Goal: Task Accomplishment & Management: Manage account settings

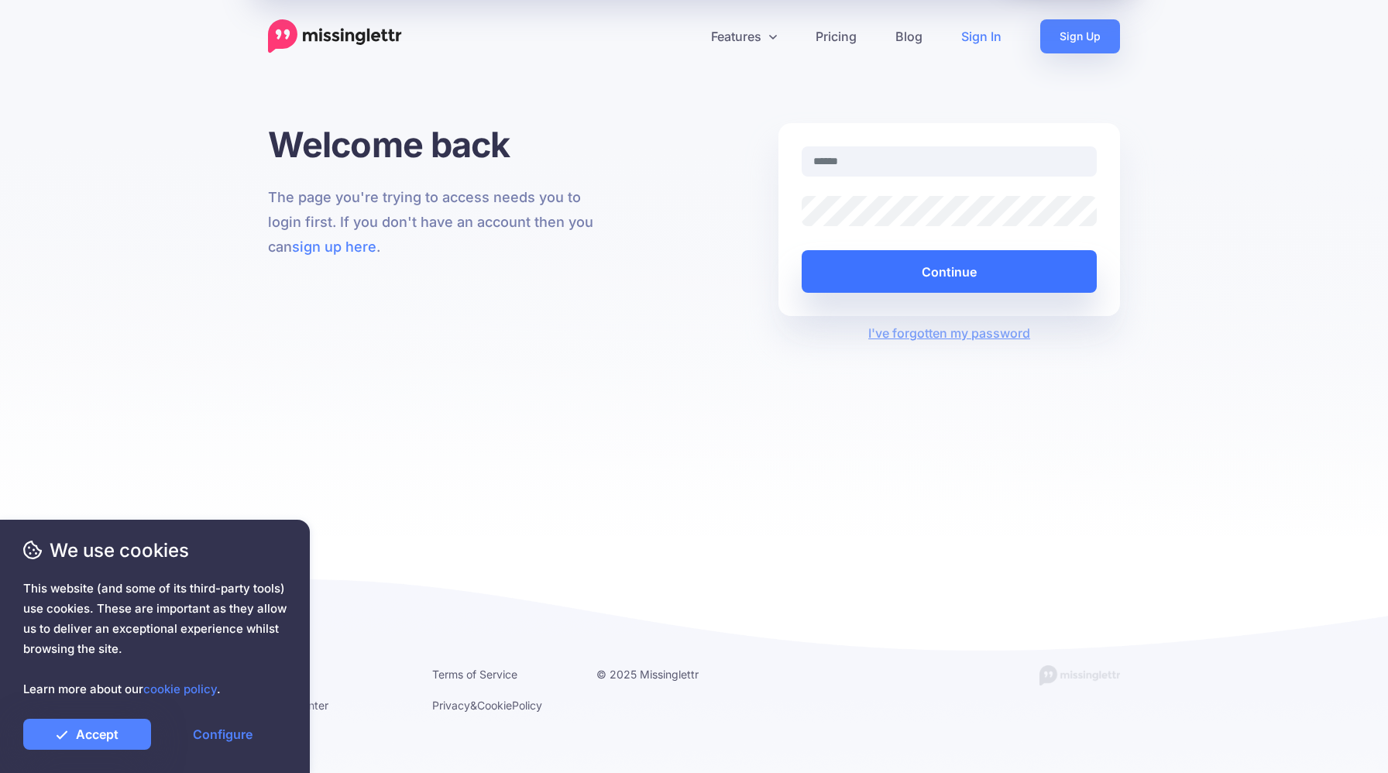
type input "**********"
click at [934, 276] on button "Continue" at bounding box center [949, 271] width 295 height 43
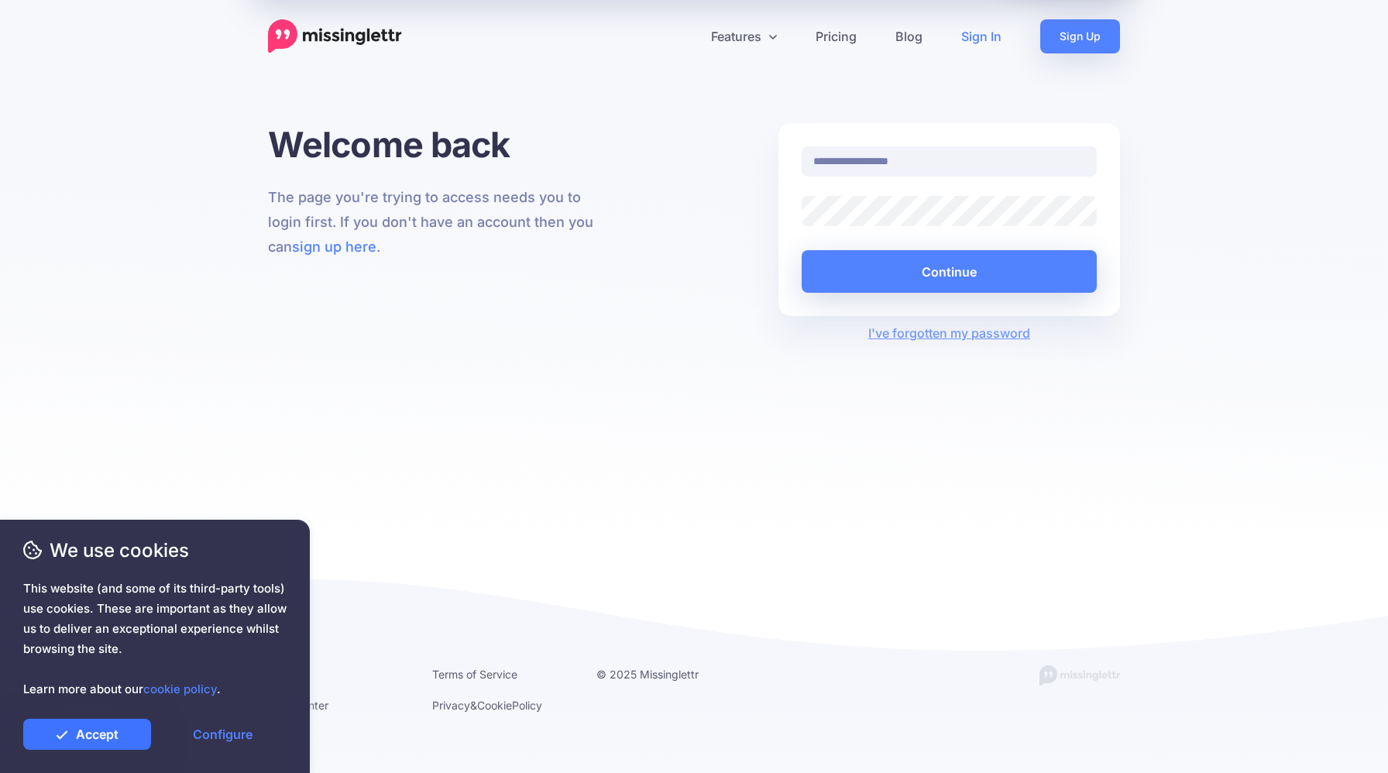
click at [110, 736] on link "Accept" at bounding box center [87, 734] width 128 height 31
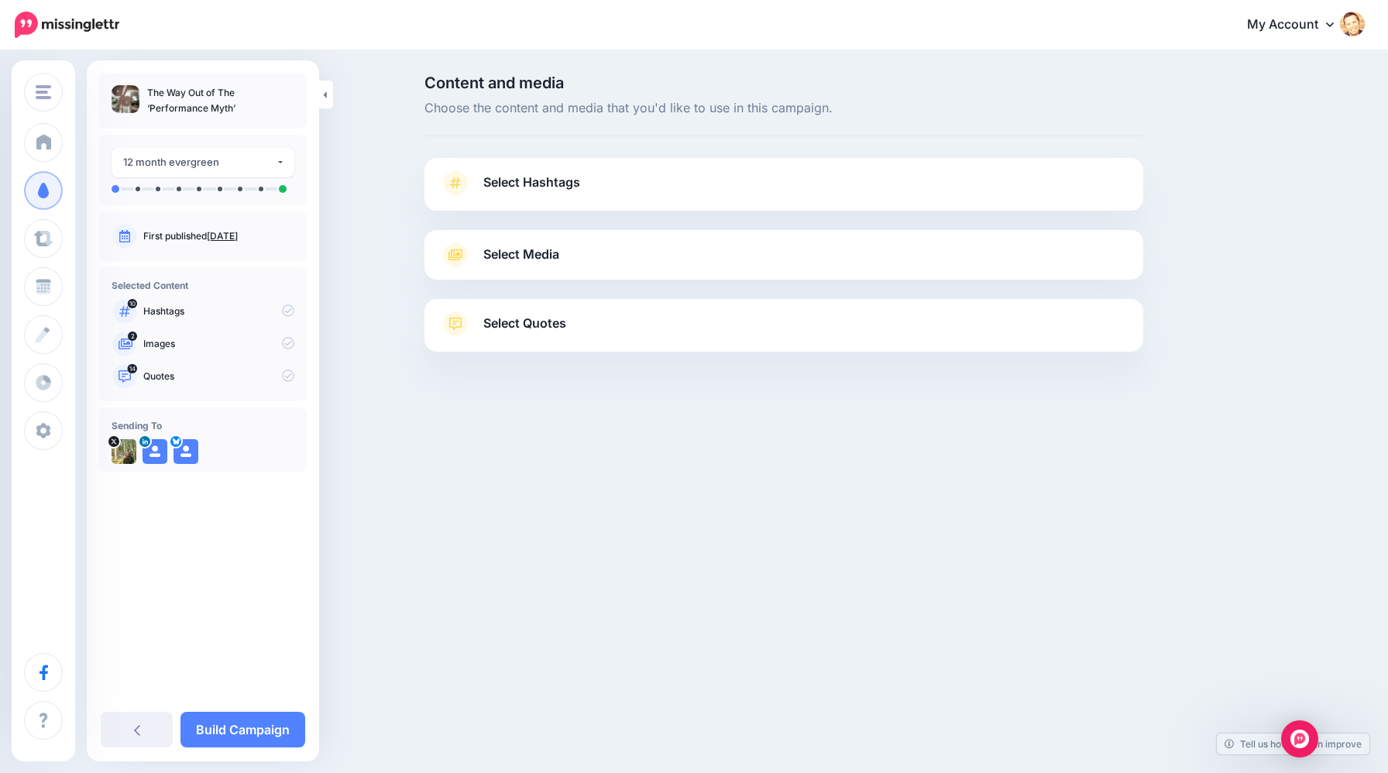
click at [545, 190] on span "Select Hashtags" at bounding box center [531, 182] width 97 height 21
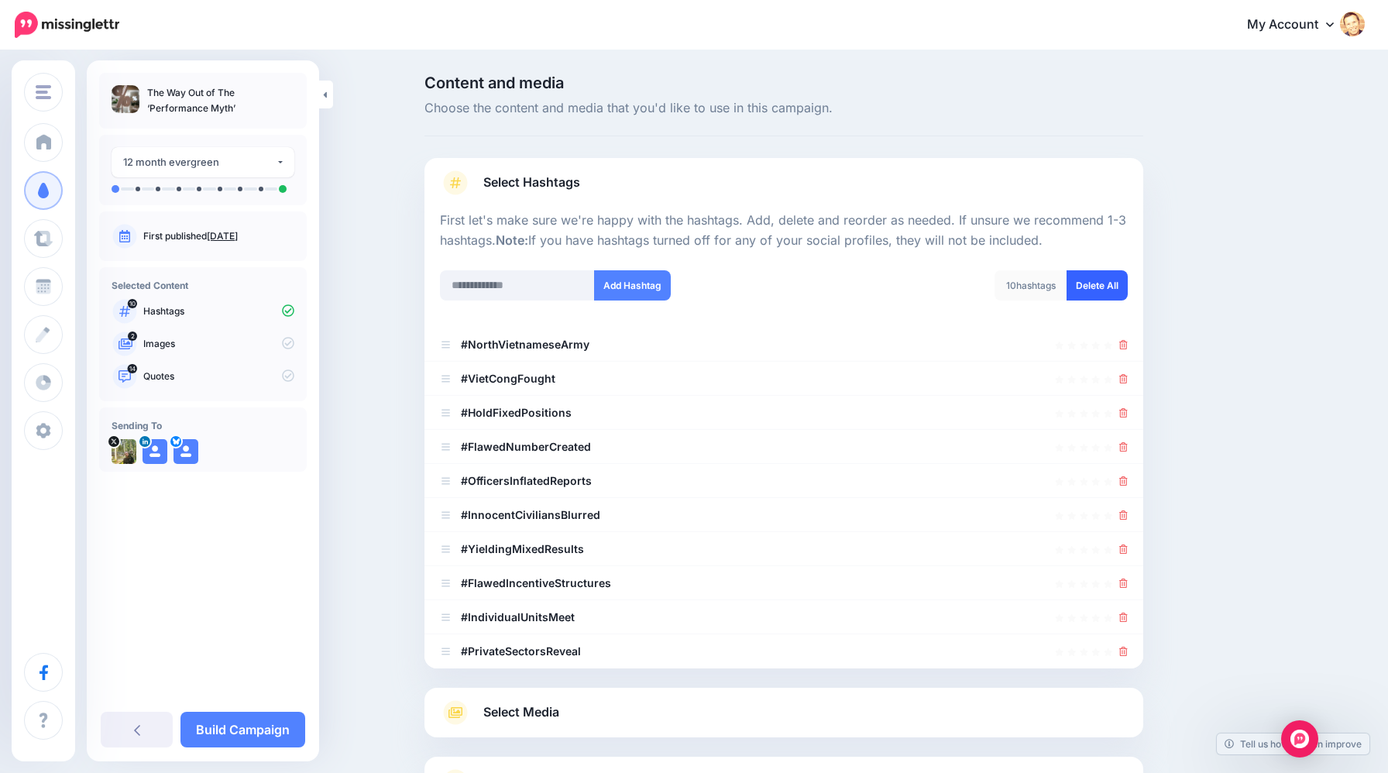
click at [1087, 285] on link "Delete All" at bounding box center [1096, 285] width 61 height 30
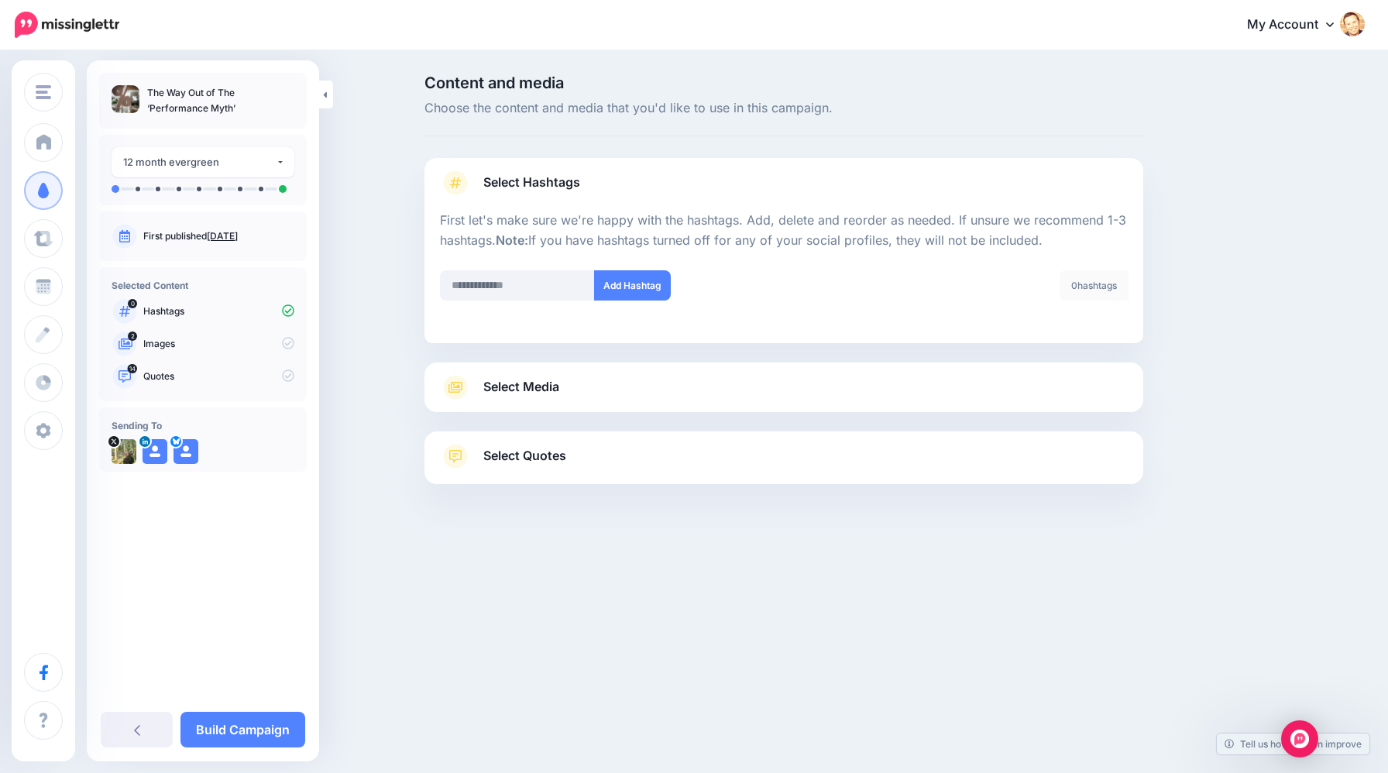
click at [551, 383] on span "Select Media" at bounding box center [521, 386] width 76 height 21
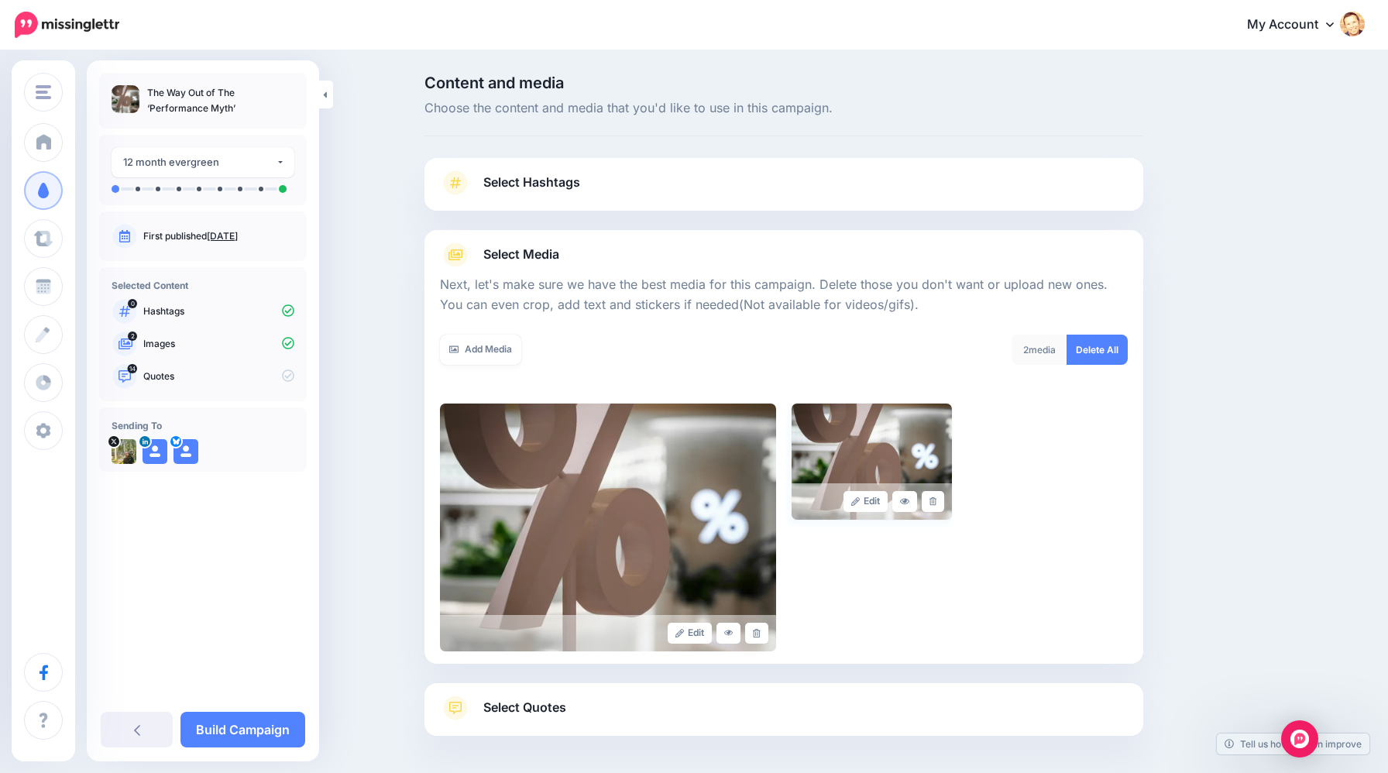
click at [937, 417] on img at bounding box center [871, 461] width 160 height 116
click at [931, 497] on icon at bounding box center [932, 501] width 7 height 9
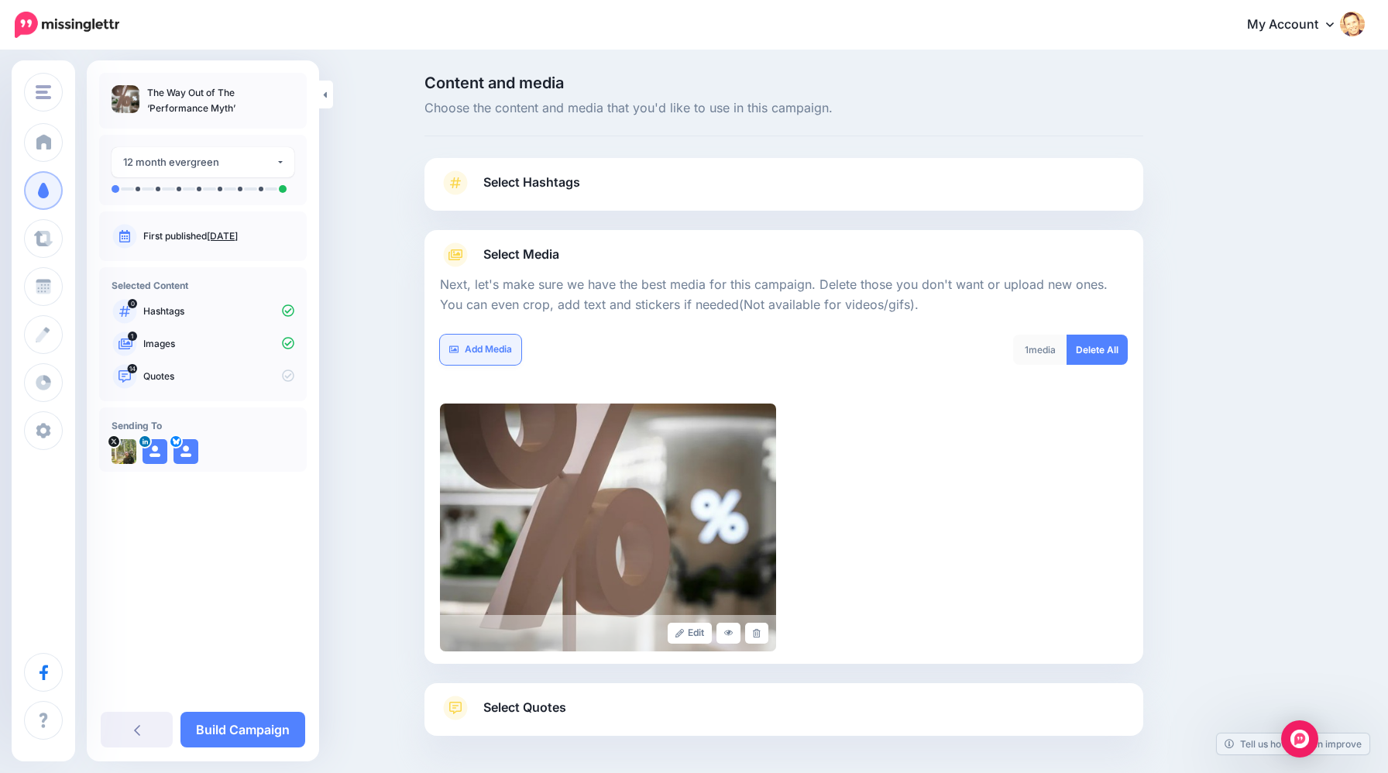
click at [489, 350] on link "Add Media" at bounding box center [480, 350] width 81 height 30
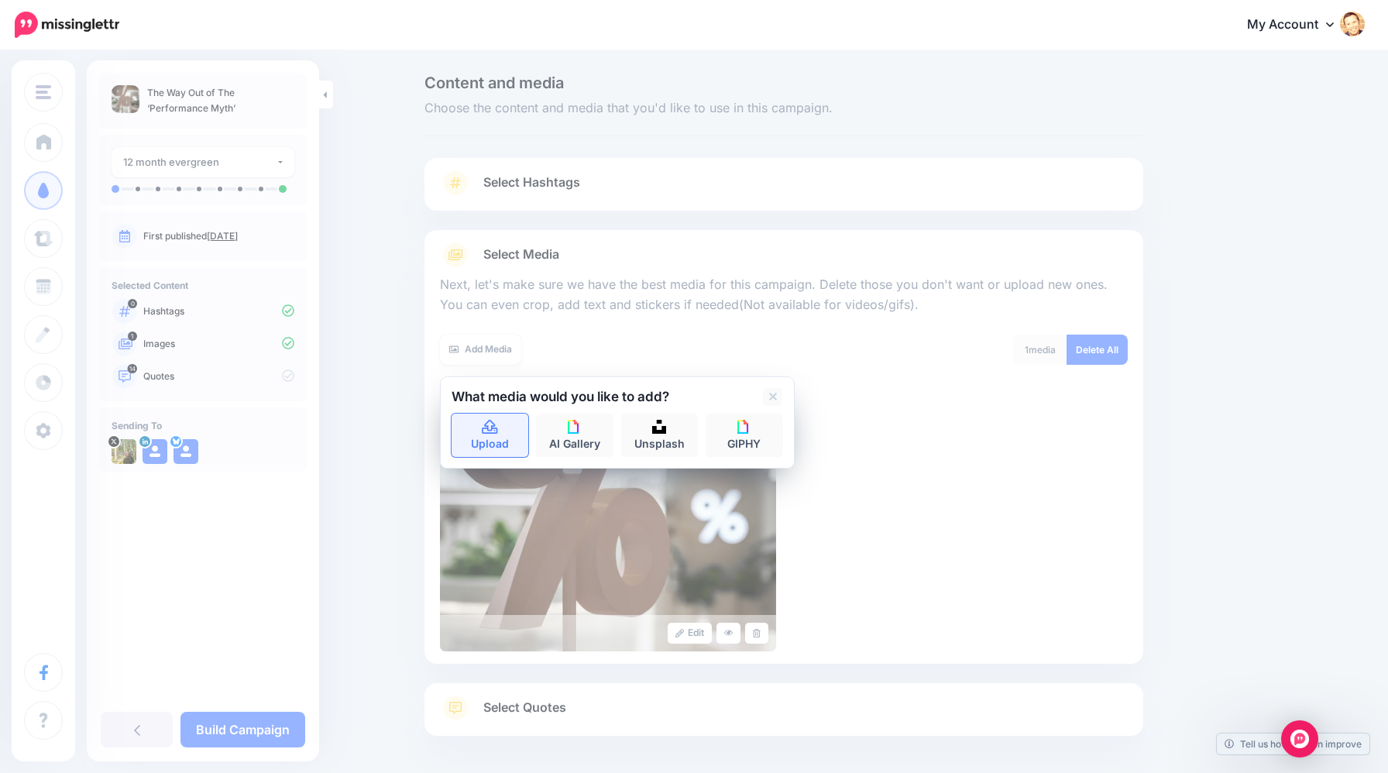
click at [491, 424] on icon at bounding box center [490, 428] width 18 height 14
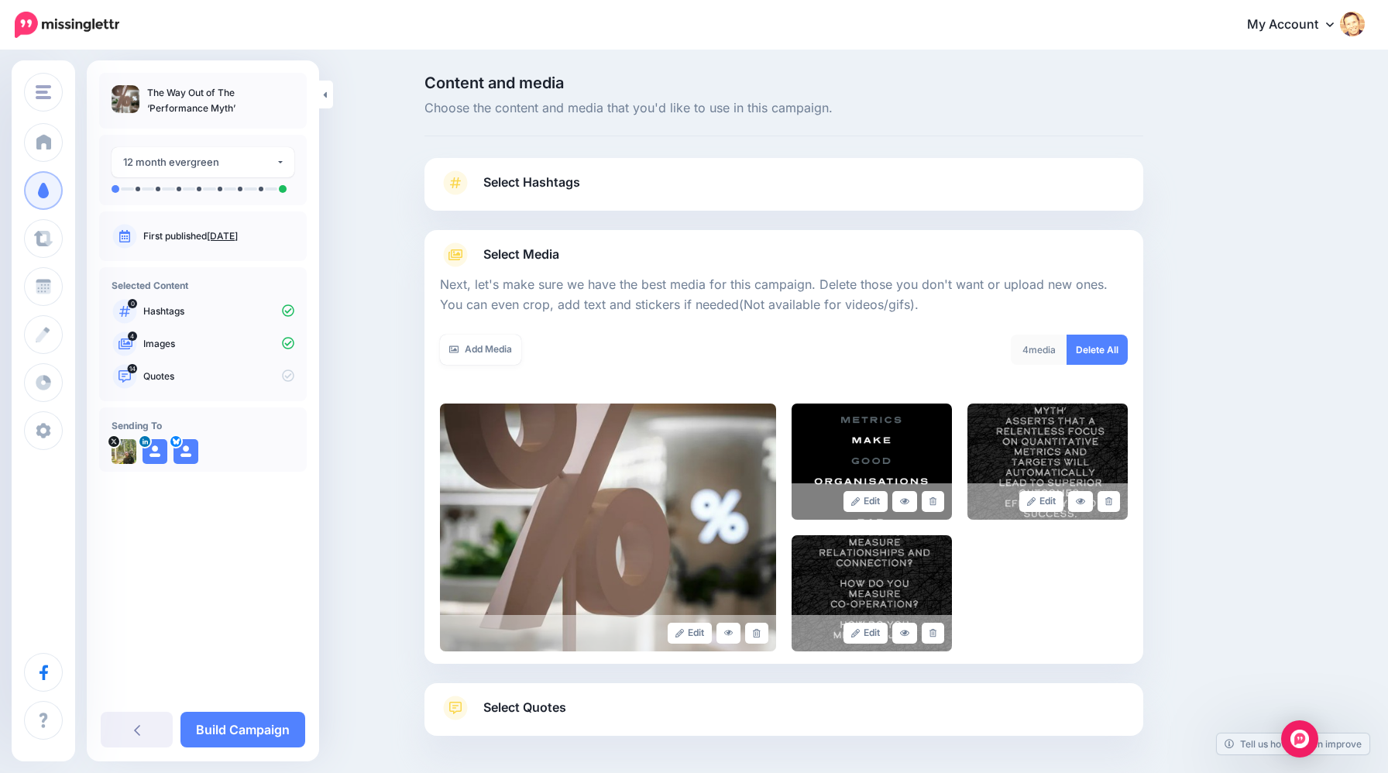
scroll to position [64, 0]
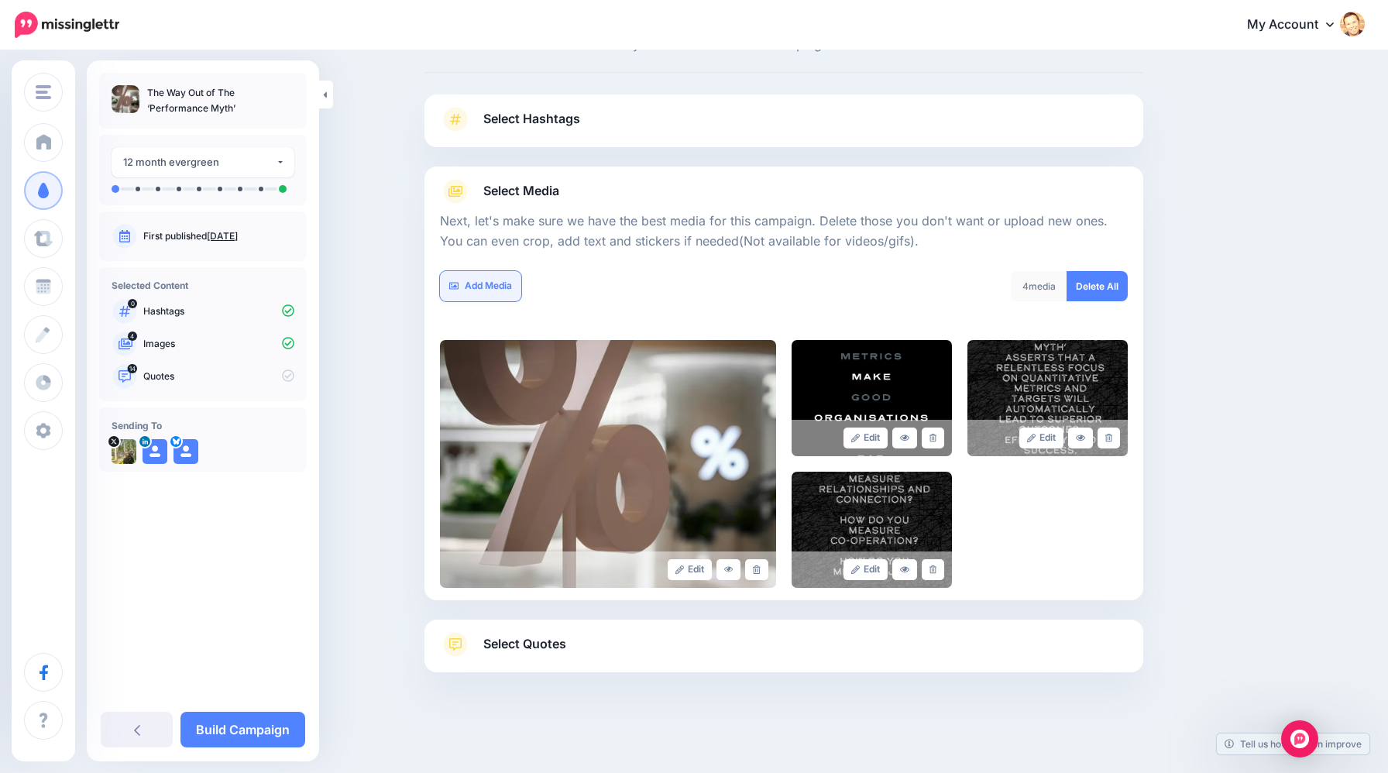
click at [483, 287] on link "Add Media" at bounding box center [480, 286] width 81 height 30
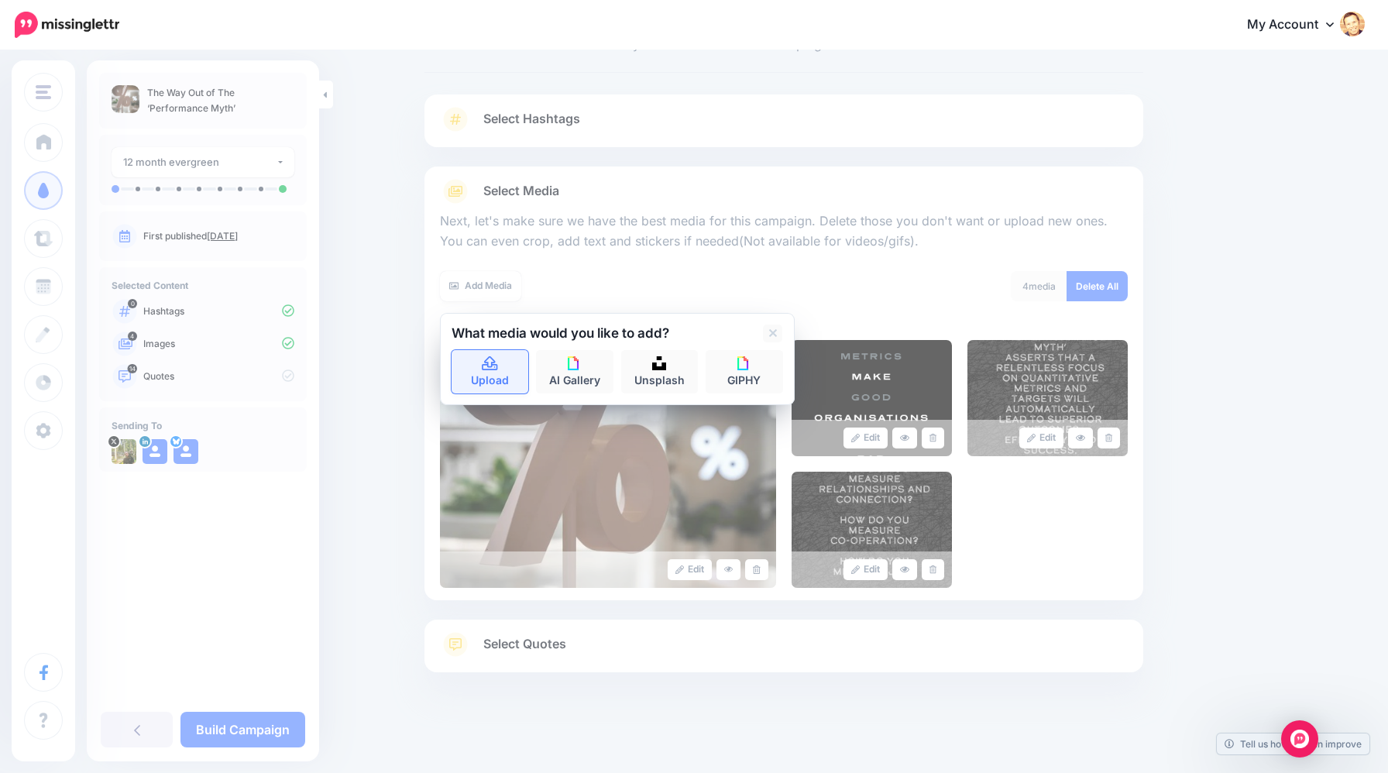
click at [493, 373] on link "Upload" at bounding box center [489, 371] width 77 height 43
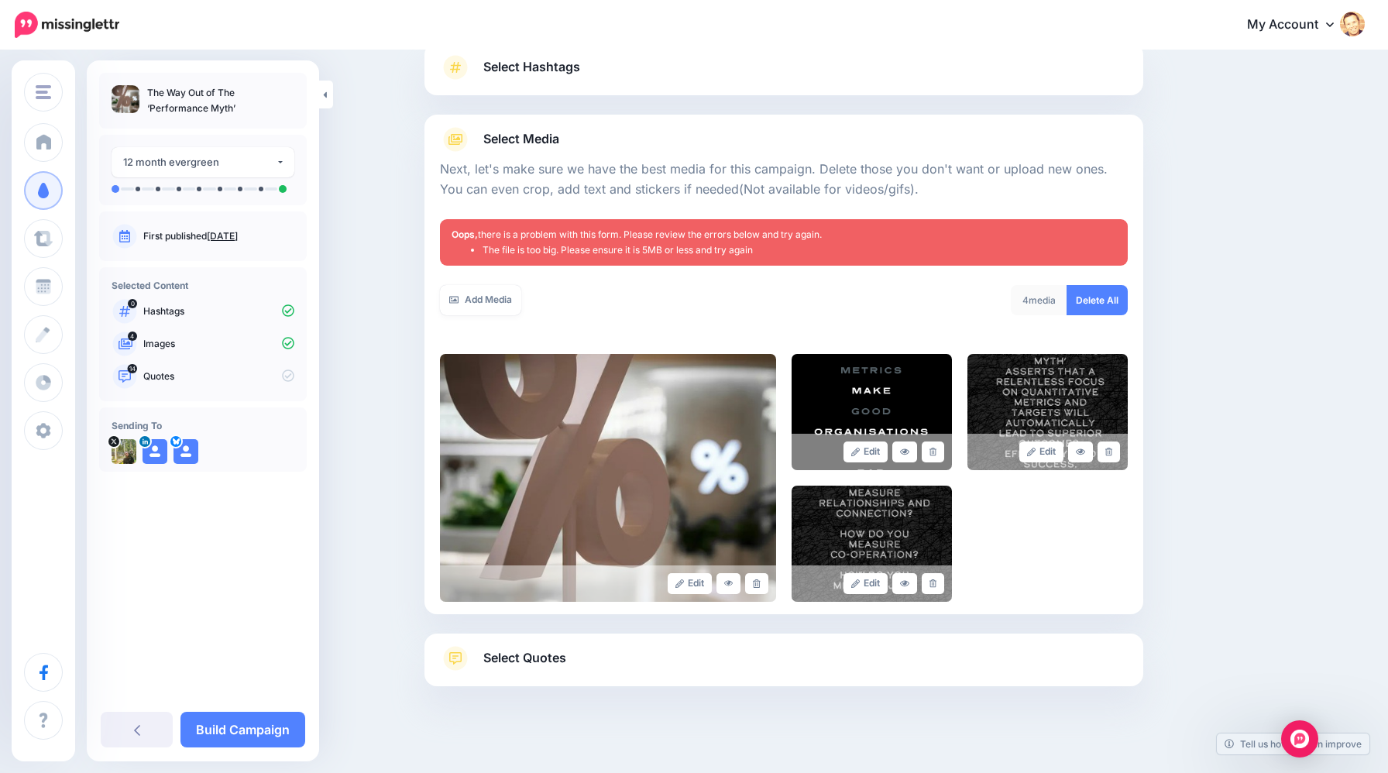
scroll to position [129, 0]
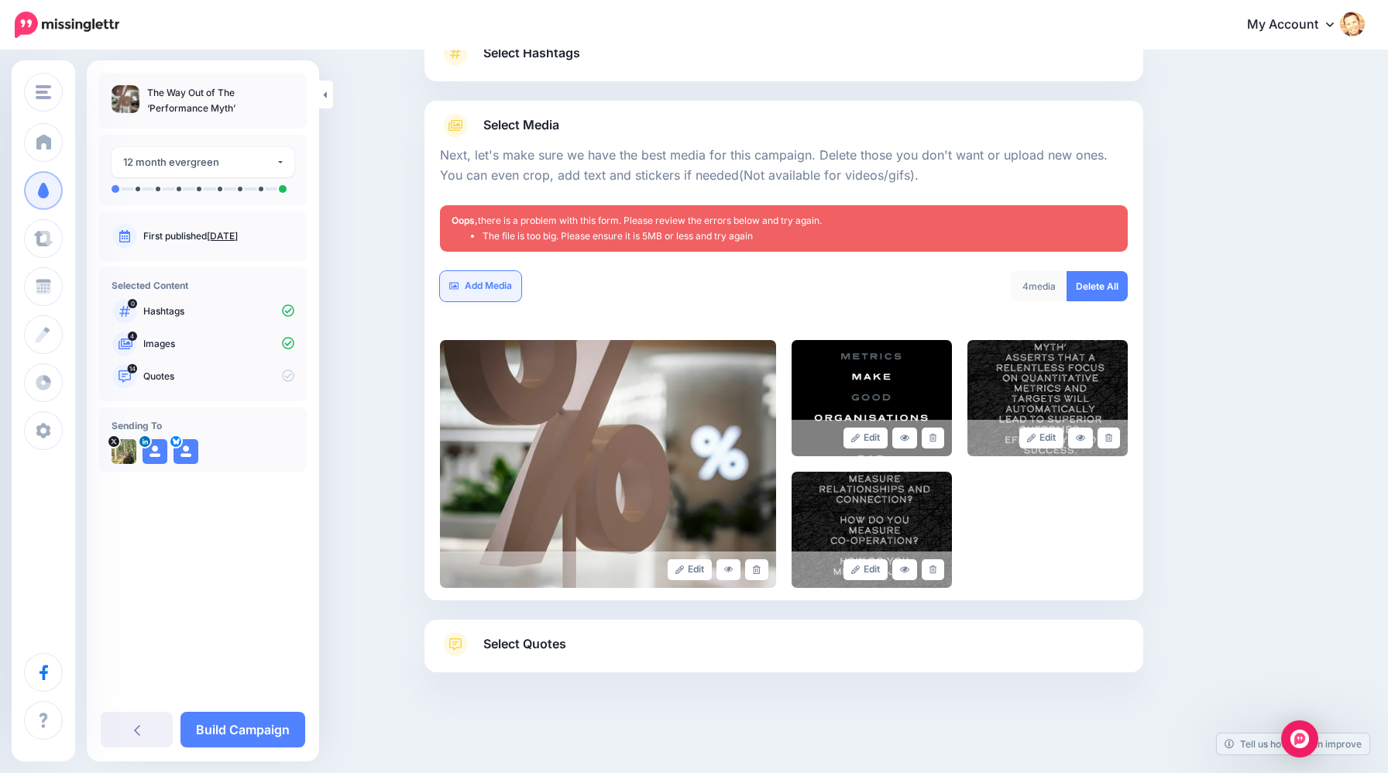
click at [499, 288] on link "Add Media" at bounding box center [480, 286] width 81 height 30
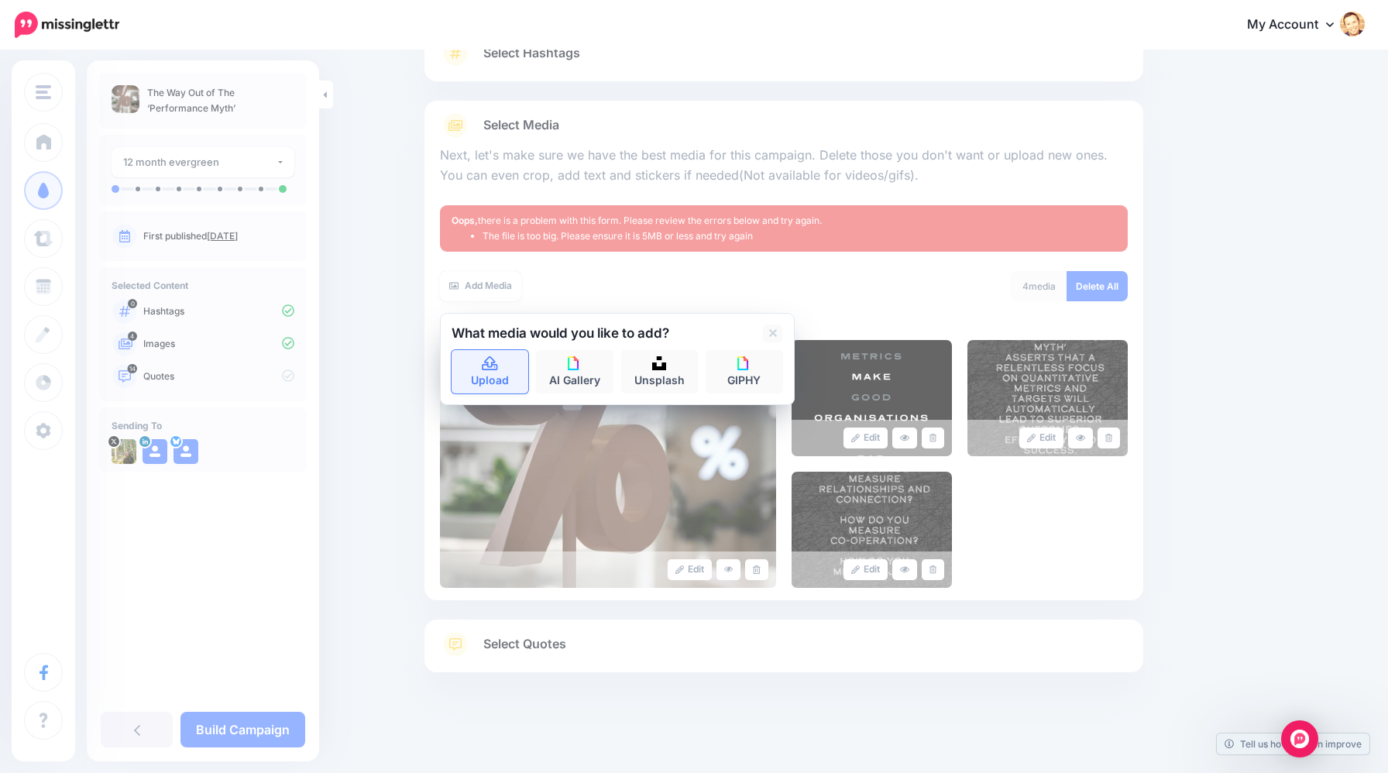
click at [505, 359] on link "Upload" at bounding box center [489, 371] width 77 height 43
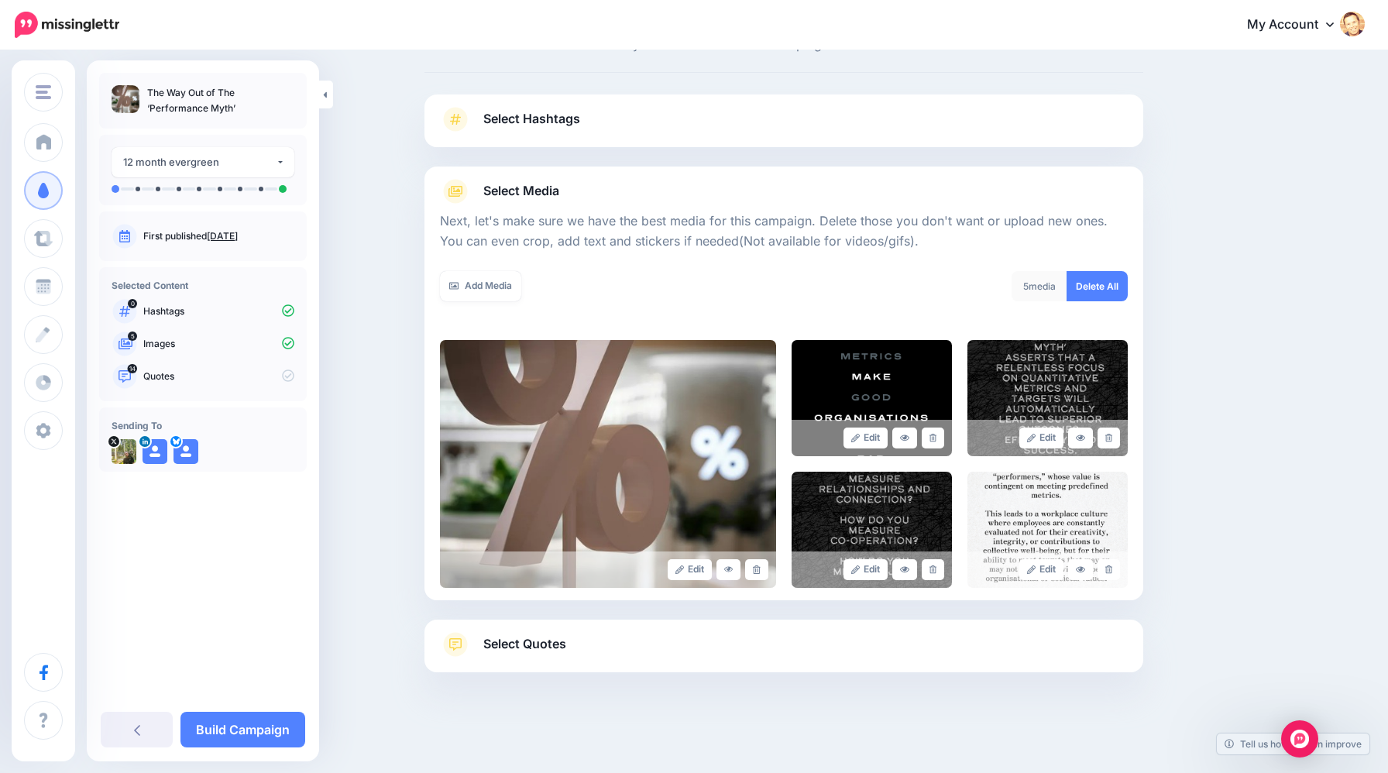
click at [548, 648] on span "Select Quotes" at bounding box center [524, 643] width 83 height 21
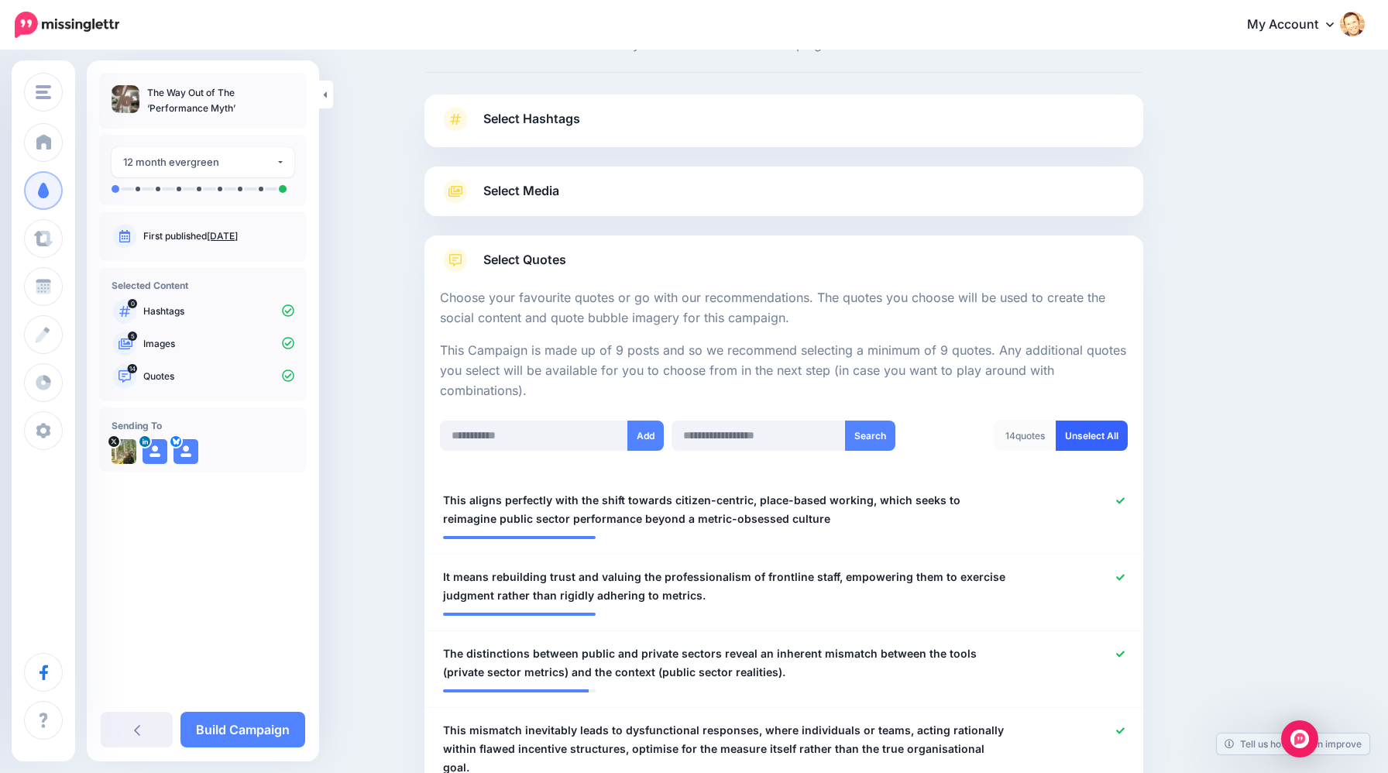
click at [1083, 427] on link "Unselect All" at bounding box center [1092, 436] width 72 height 30
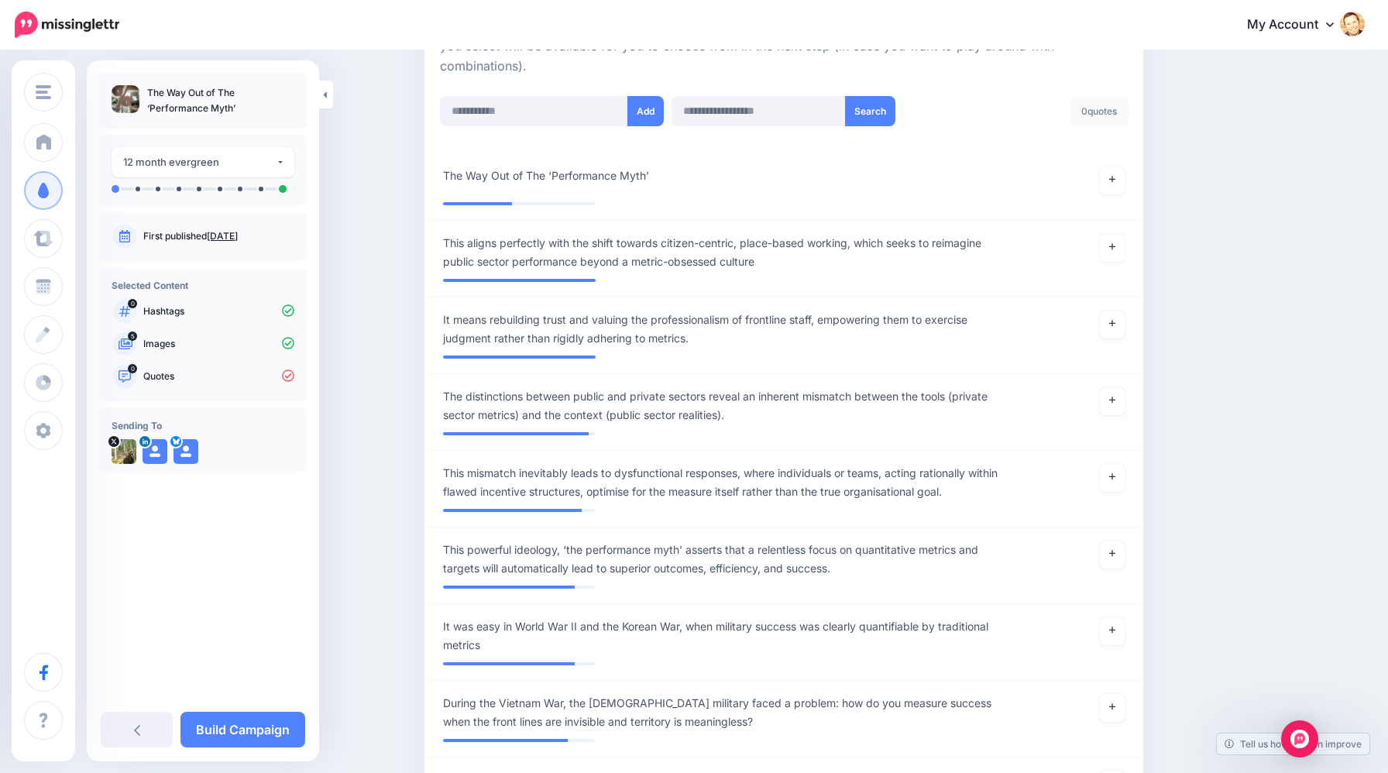
scroll to position [354, 0]
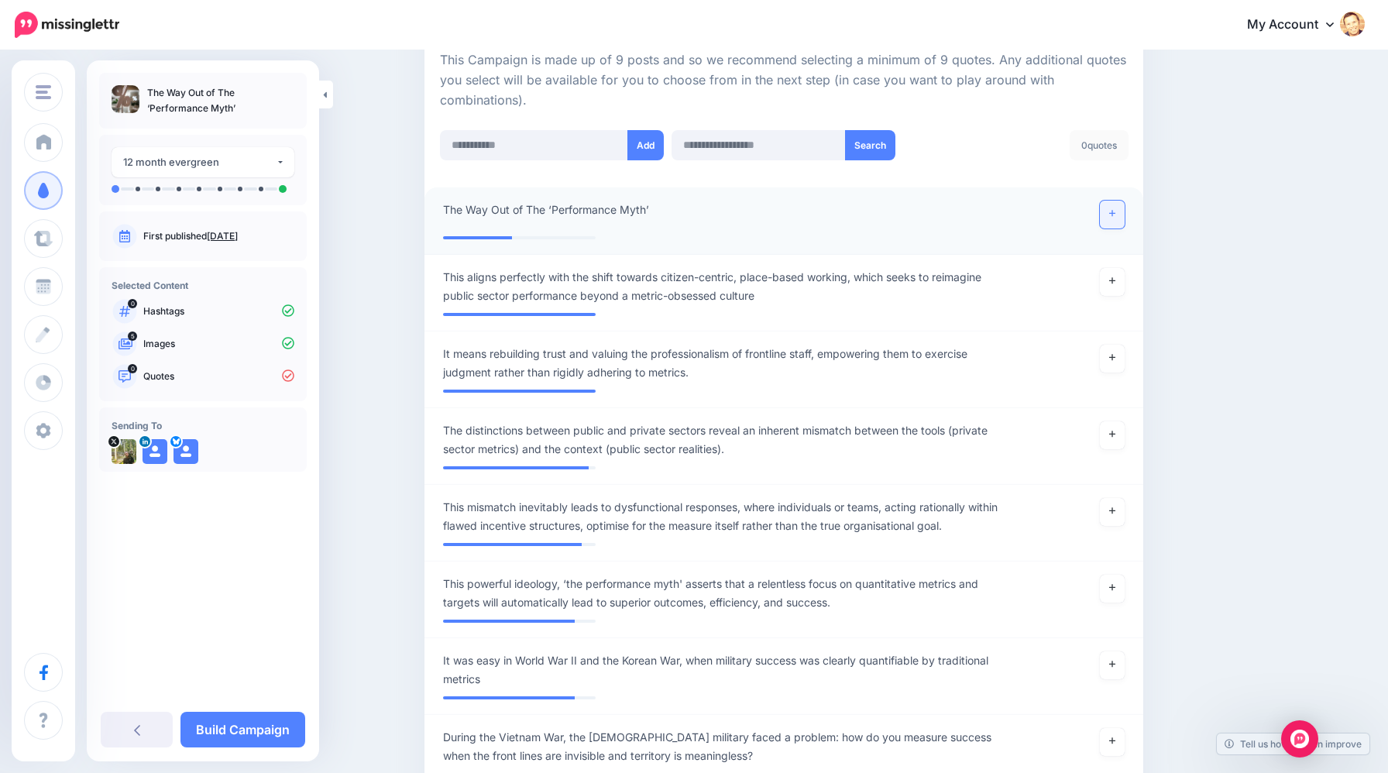
click at [1110, 218] on link at bounding box center [1112, 215] width 25 height 28
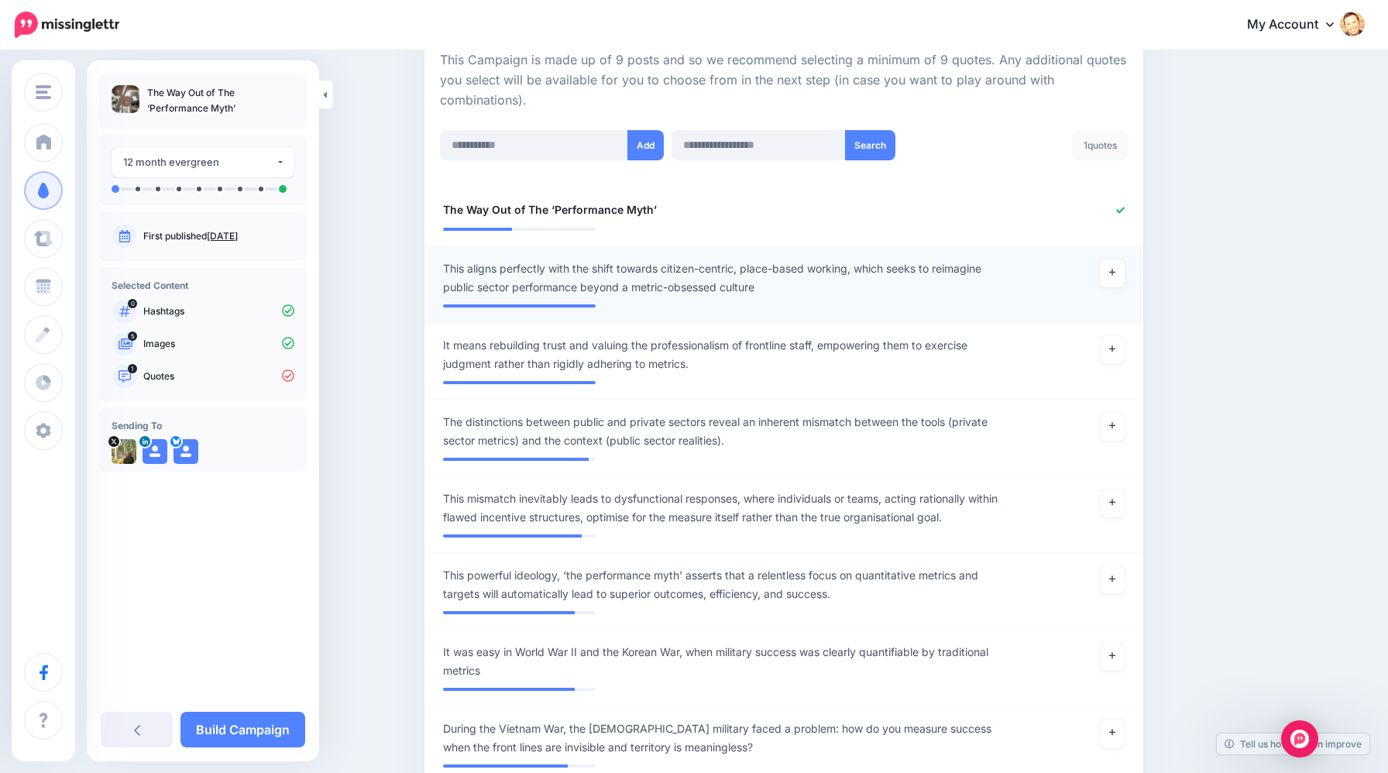
click at [664, 268] on span "This aligns perfectly with the shift towards citizen-centric, place-based worki…" at bounding box center [725, 277] width 565 height 37
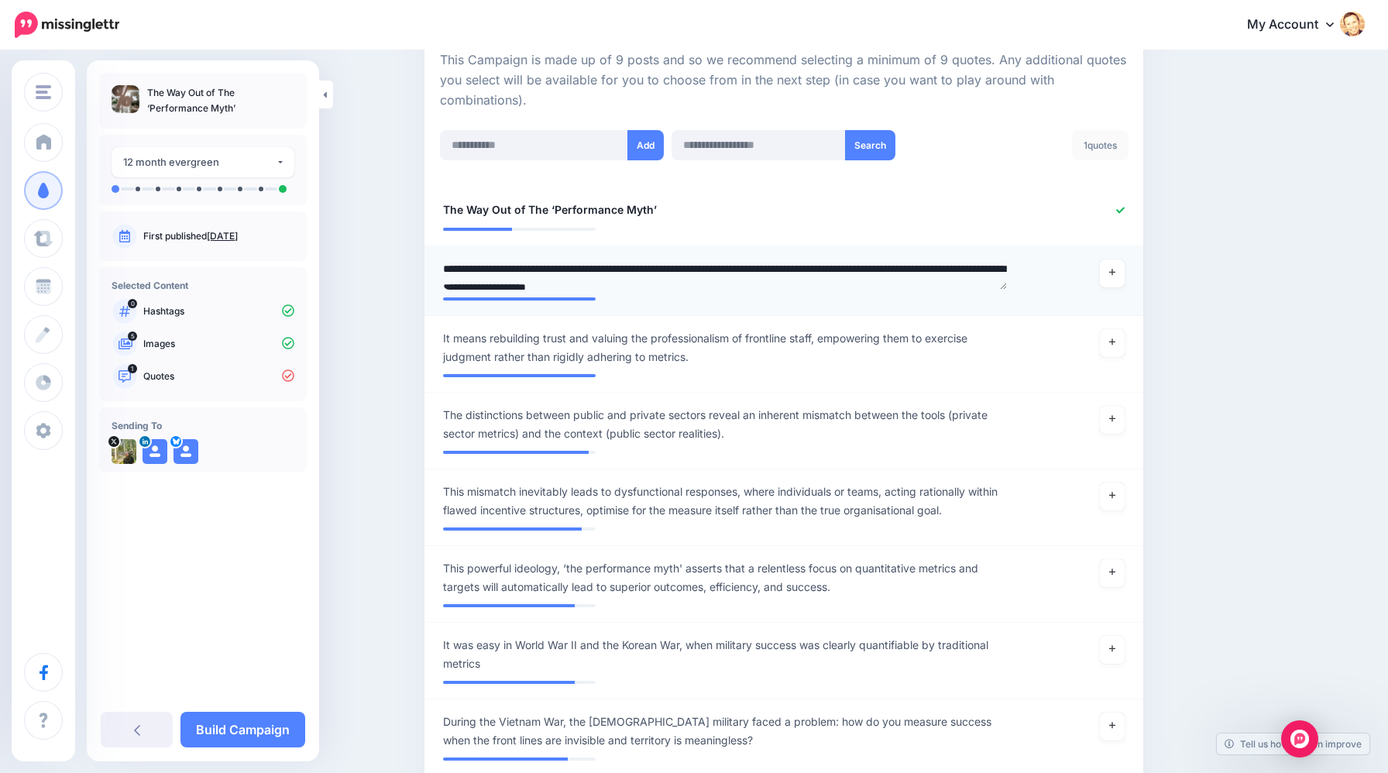
drag, startPoint x: 672, startPoint y: 270, endPoint x: 455, endPoint y: 248, distance: 218.8
click at [455, 248] on li "**********" at bounding box center [783, 281] width 719 height 70
click at [675, 266] on textarea "**********" at bounding box center [725, 274] width 565 height 30
type textarea "**********"
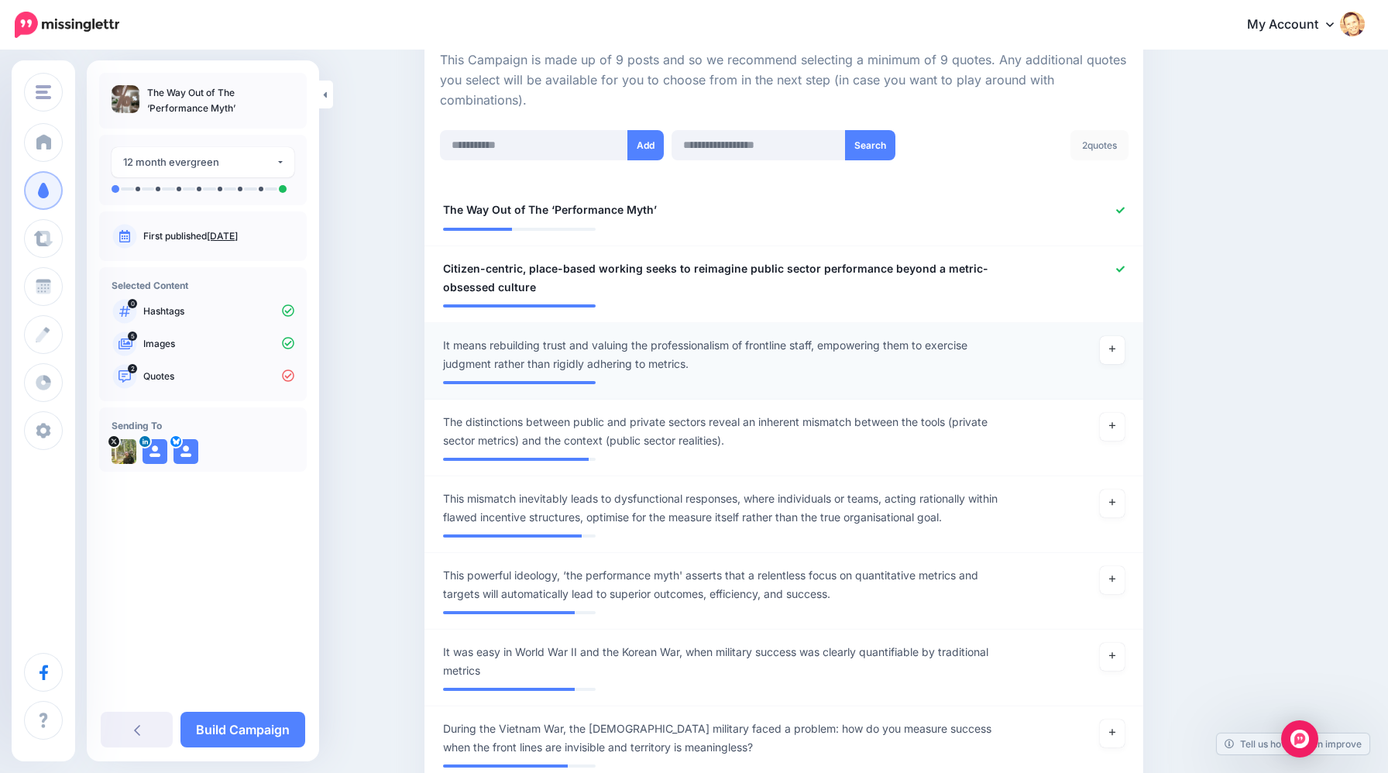
click at [484, 345] on span "It means rebuilding trust and valuing the professionalism of frontline staff, e…" at bounding box center [725, 354] width 565 height 37
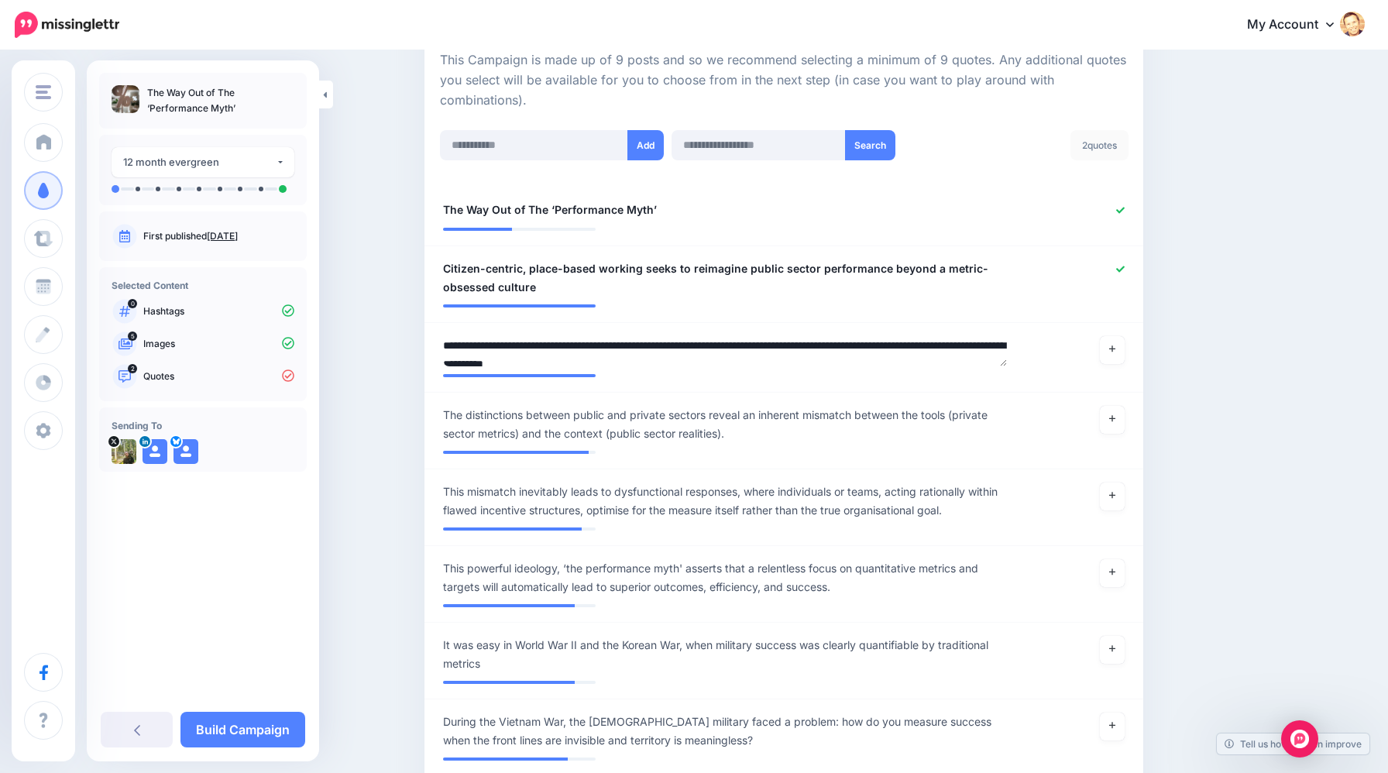
drag, startPoint x: 486, startPoint y: 345, endPoint x: 410, endPoint y: 342, distance: 75.2
type textarea "**********"
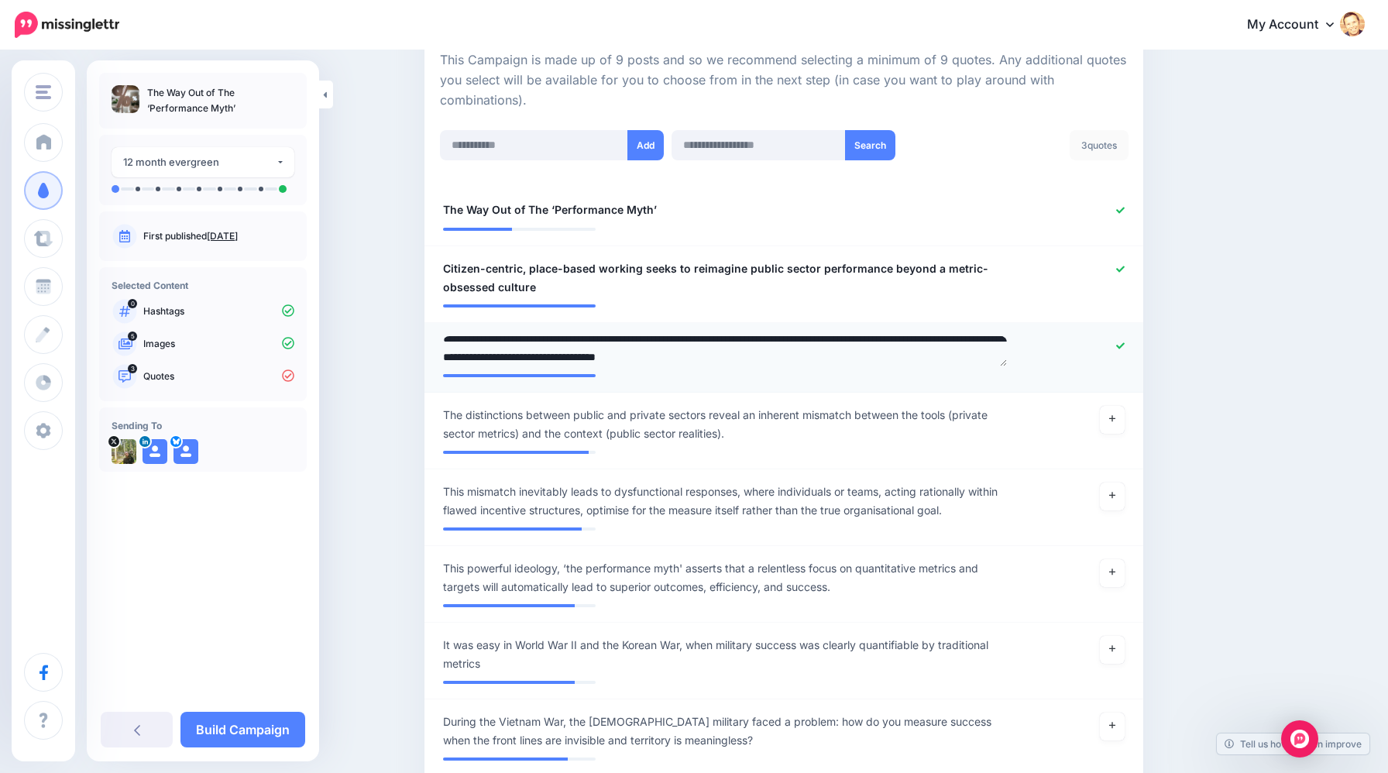
click at [940, 355] on textarea "**********" at bounding box center [725, 351] width 565 height 30
click at [1114, 423] on link at bounding box center [1112, 420] width 25 height 28
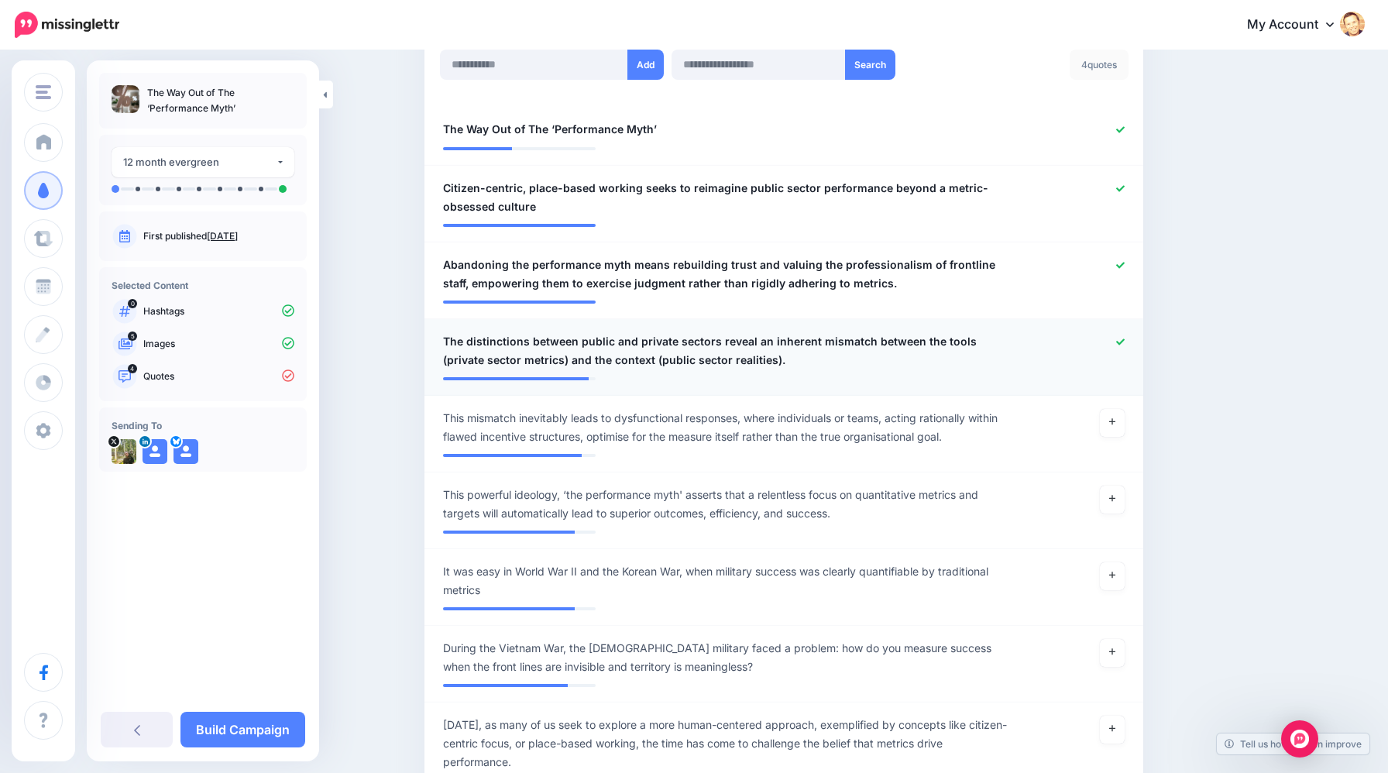
scroll to position [435, 0]
click at [1109, 498] on icon at bounding box center [1112, 497] width 6 height 9
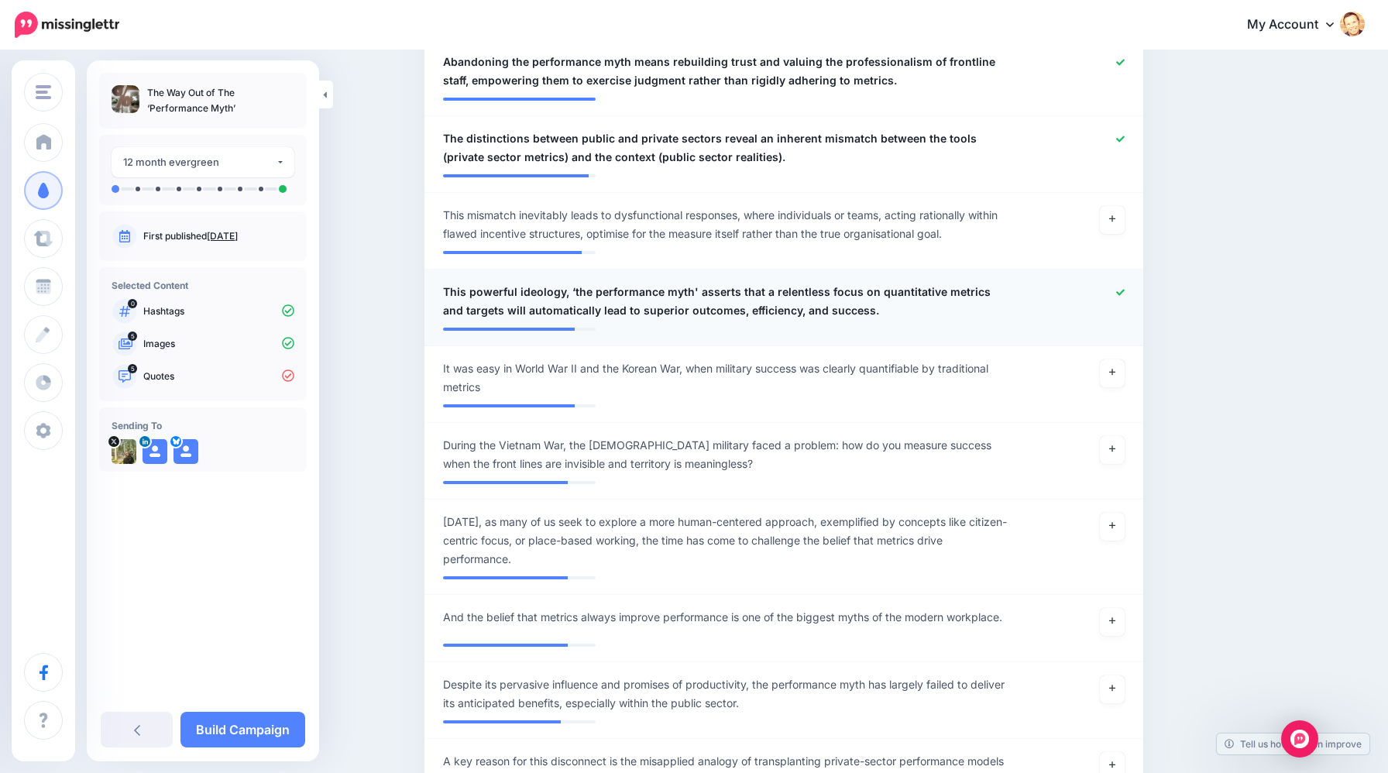
scroll to position [640, 0]
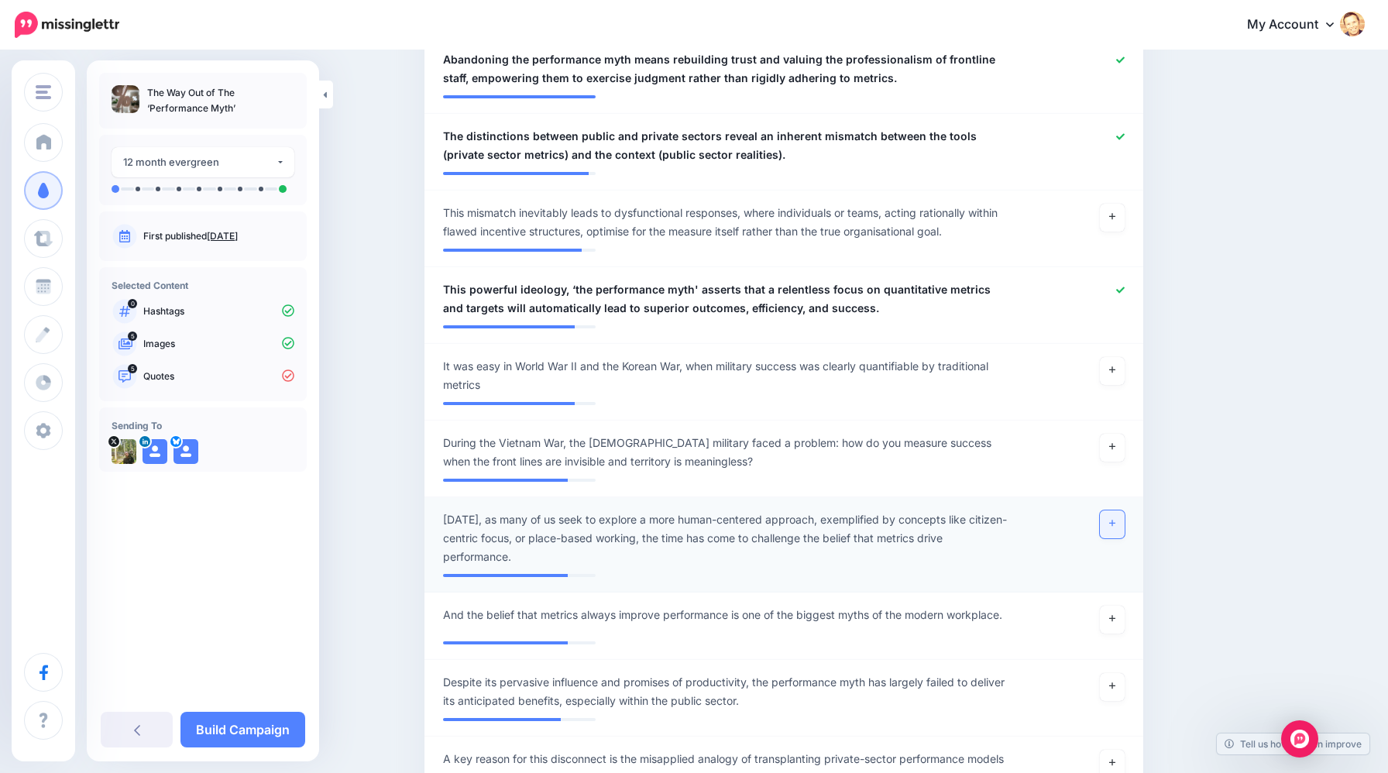
click at [1109, 520] on icon at bounding box center [1112, 523] width 6 height 9
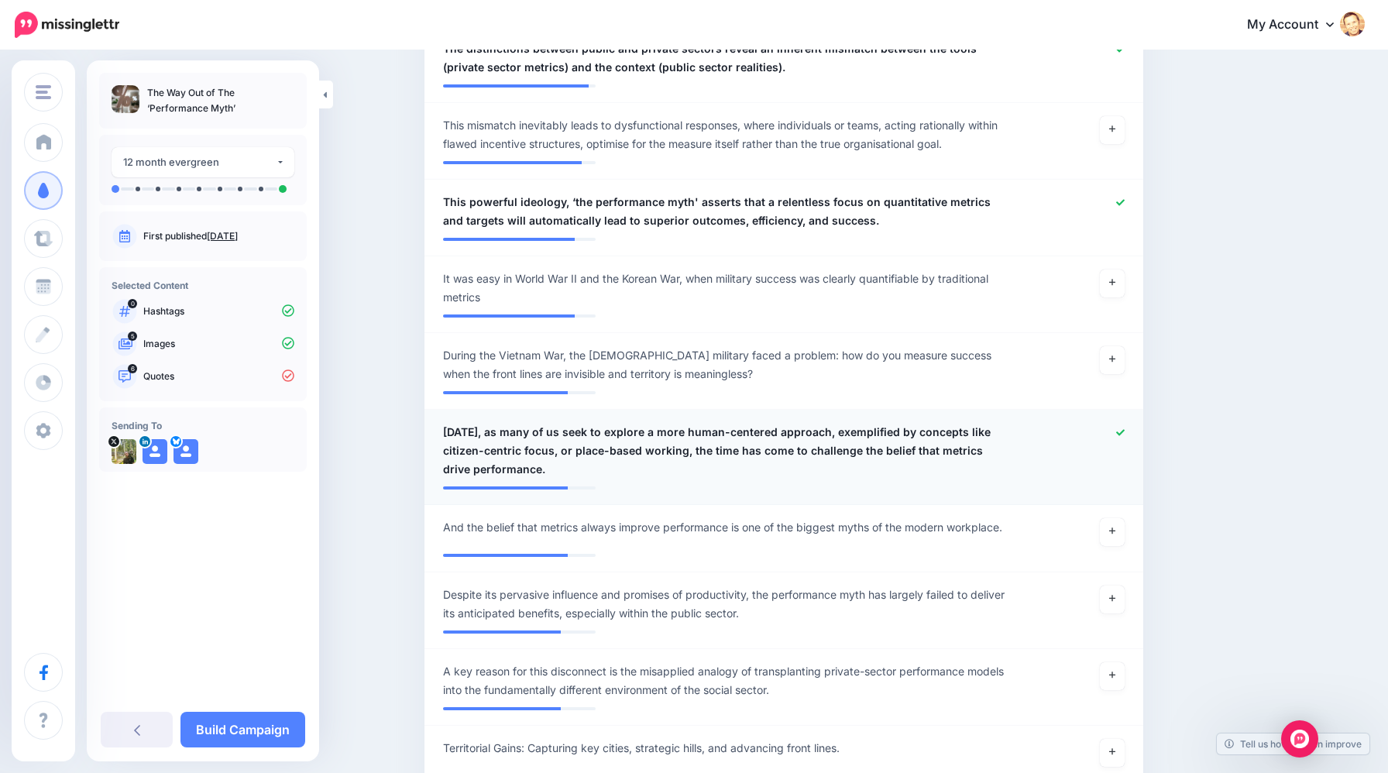
scroll to position [726, 0]
click at [1110, 527] on link at bounding box center [1112, 533] width 25 height 28
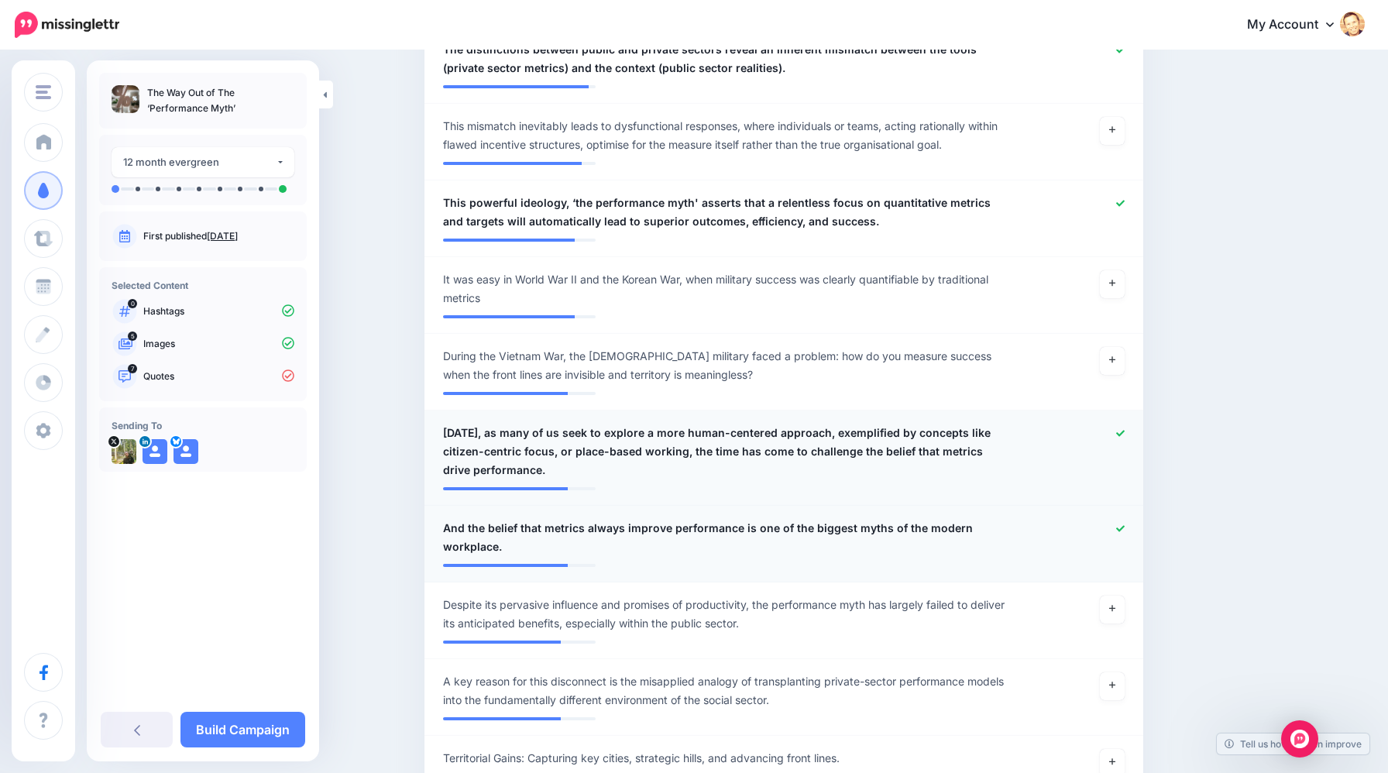
click at [479, 527] on span "And the belief that metrics always improve performance is one of the biggest my…" at bounding box center [725, 537] width 565 height 37
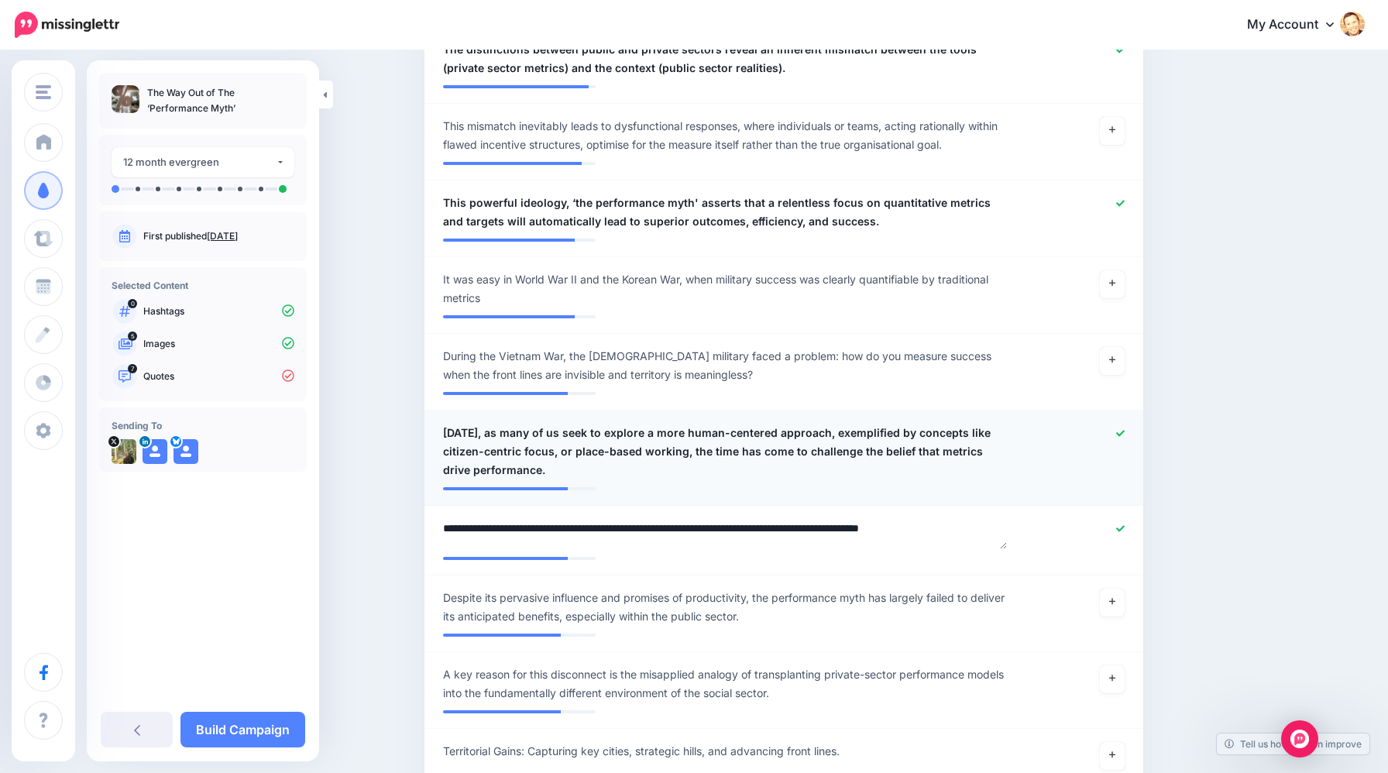
drag, startPoint x: 479, startPoint y: 527, endPoint x: 423, endPoint y: 525, distance: 56.6
type textarea "**********"
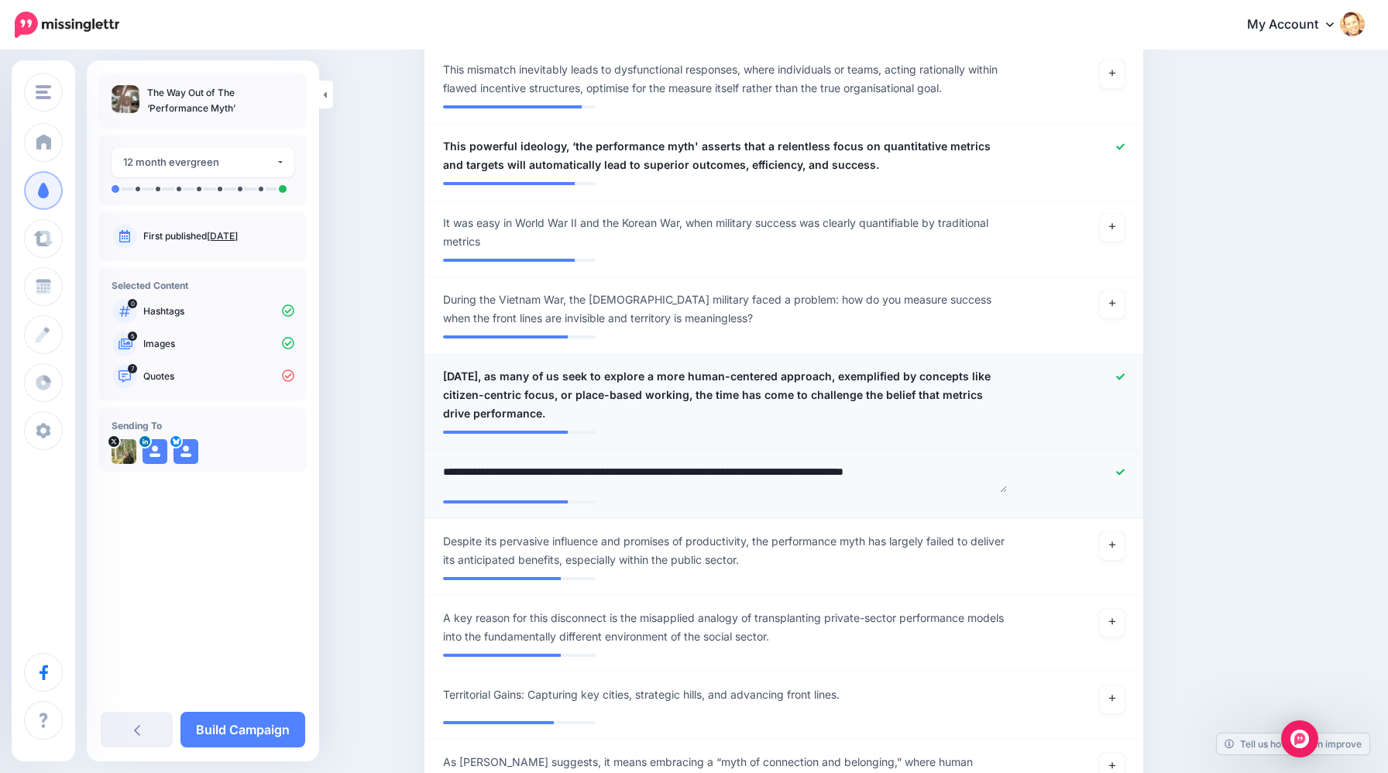
scroll to position [781, 0]
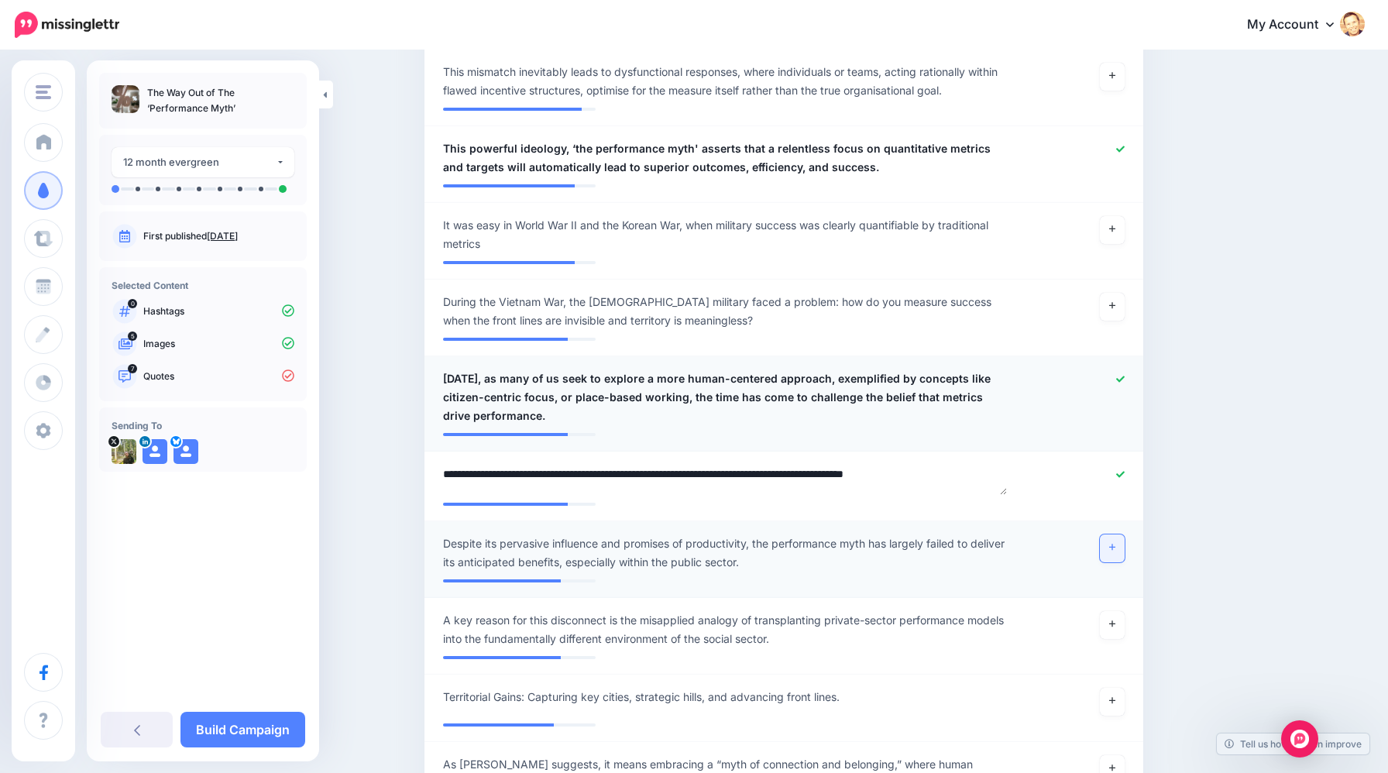
click at [1115, 547] on link at bounding box center [1112, 548] width 25 height 28
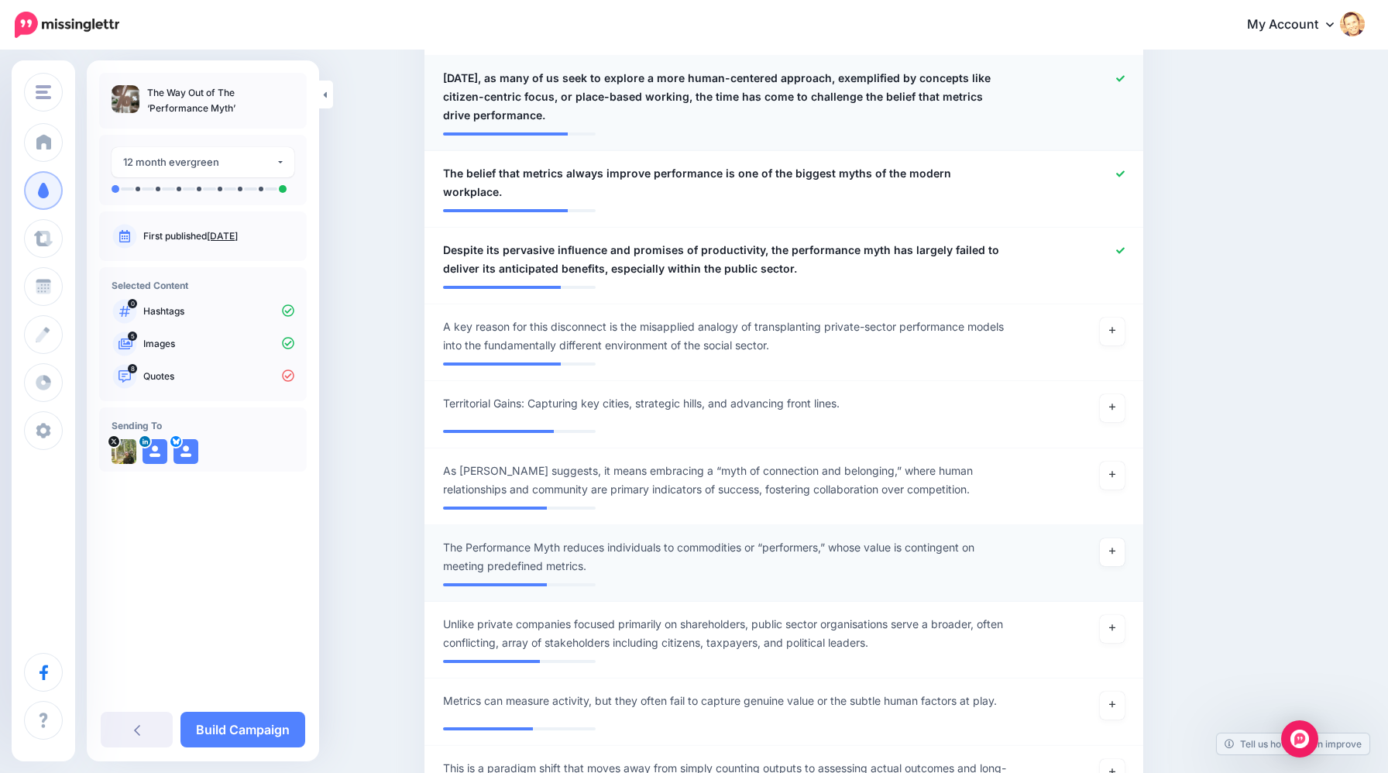
scroll to position [1082, 0]
click at [1112, 538] on link at bounding box center [1112, 551] width 25 height 28
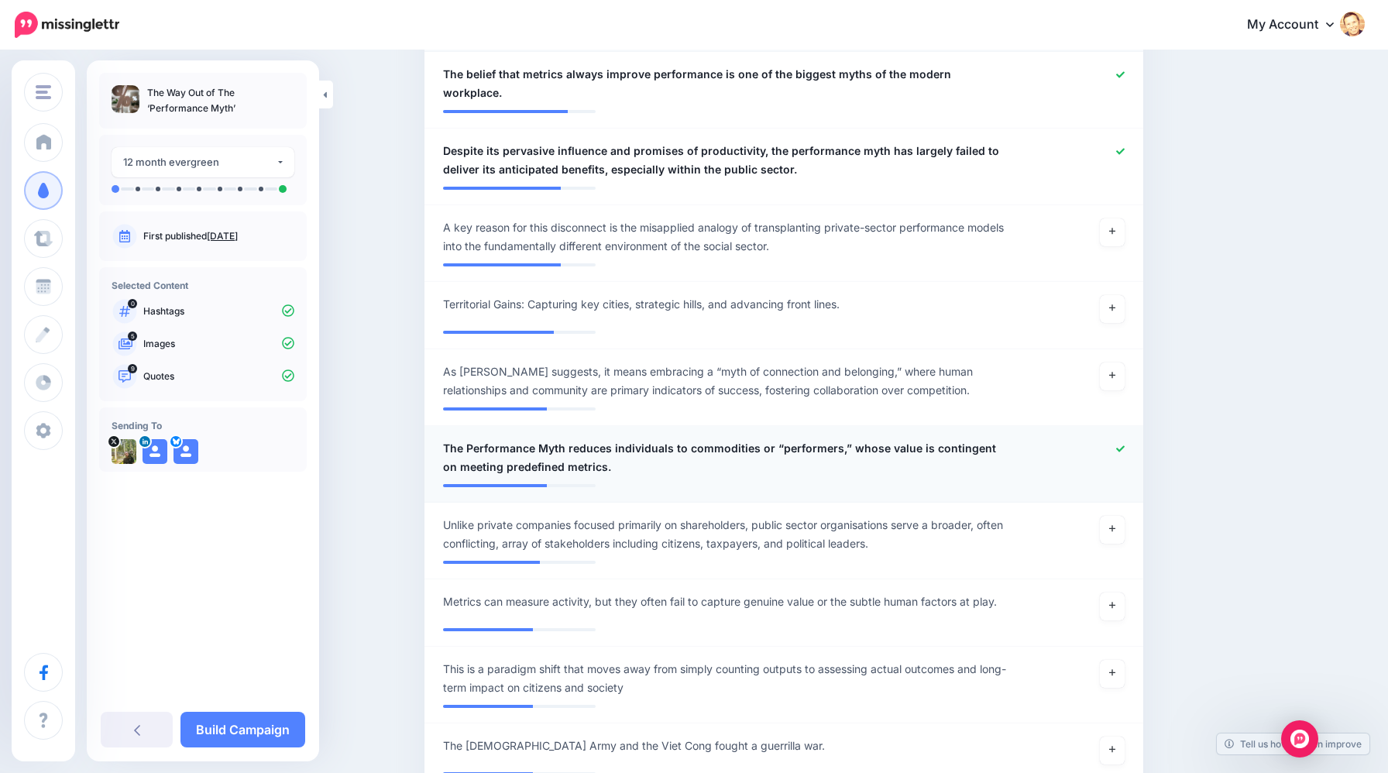
scroll to position [1181, 0]
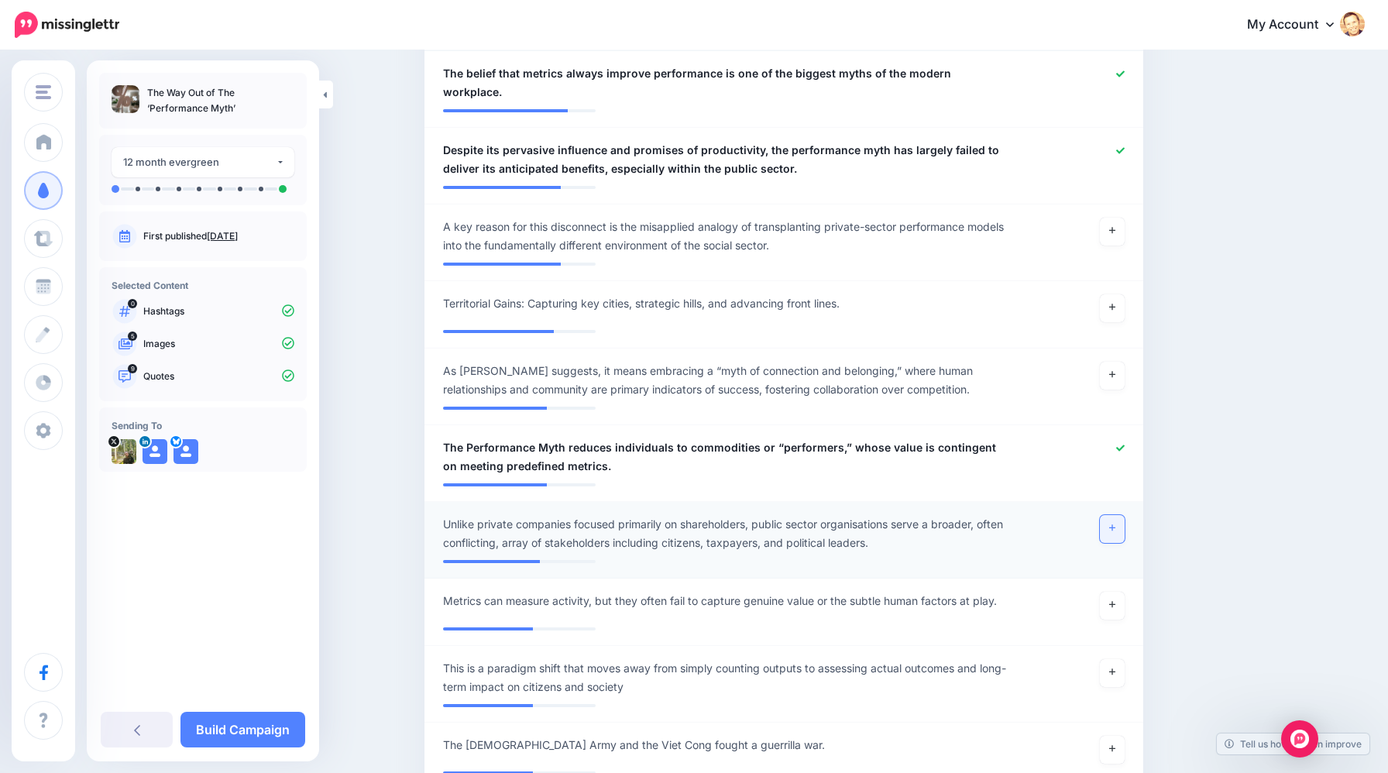
click at [1111, 525] on icon at bounding box center [1112, 528] width 6 height 6
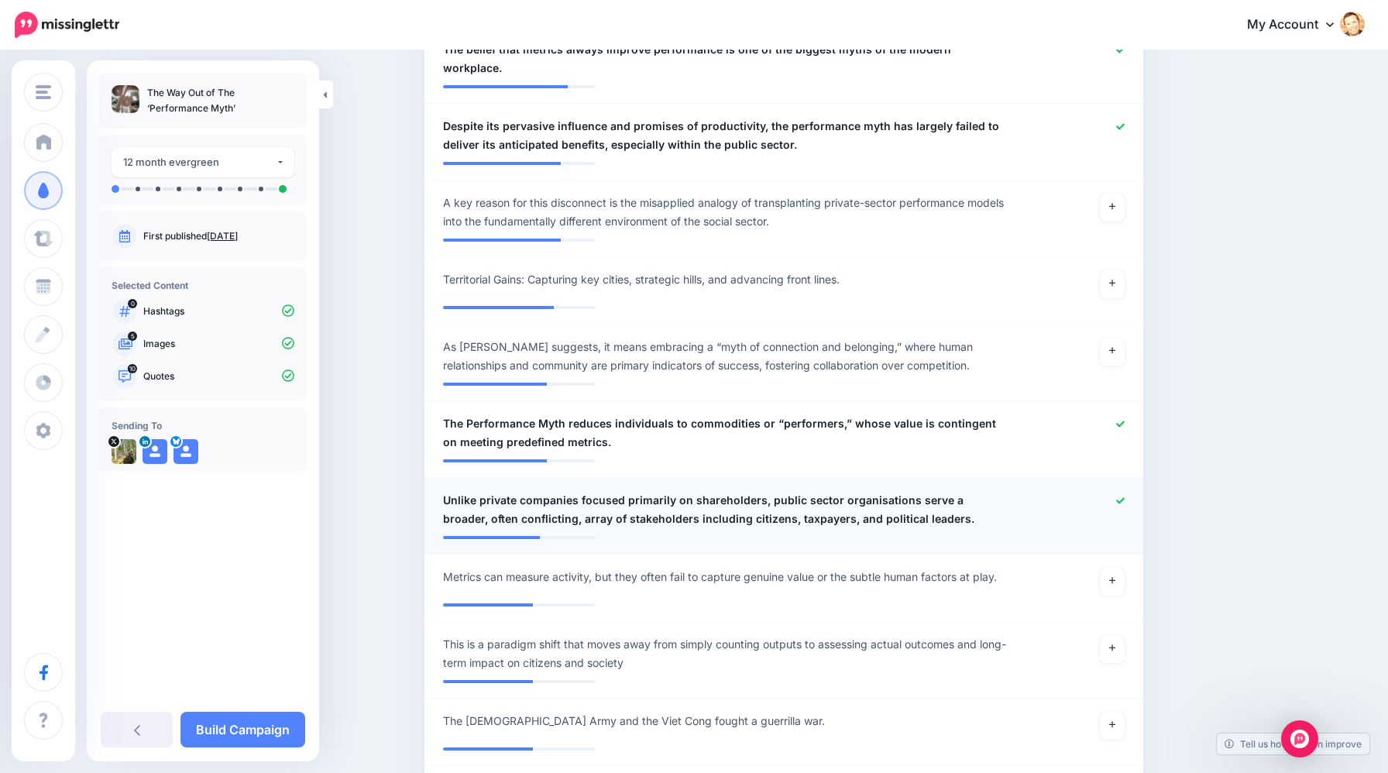
scroll to position [1216, 0]
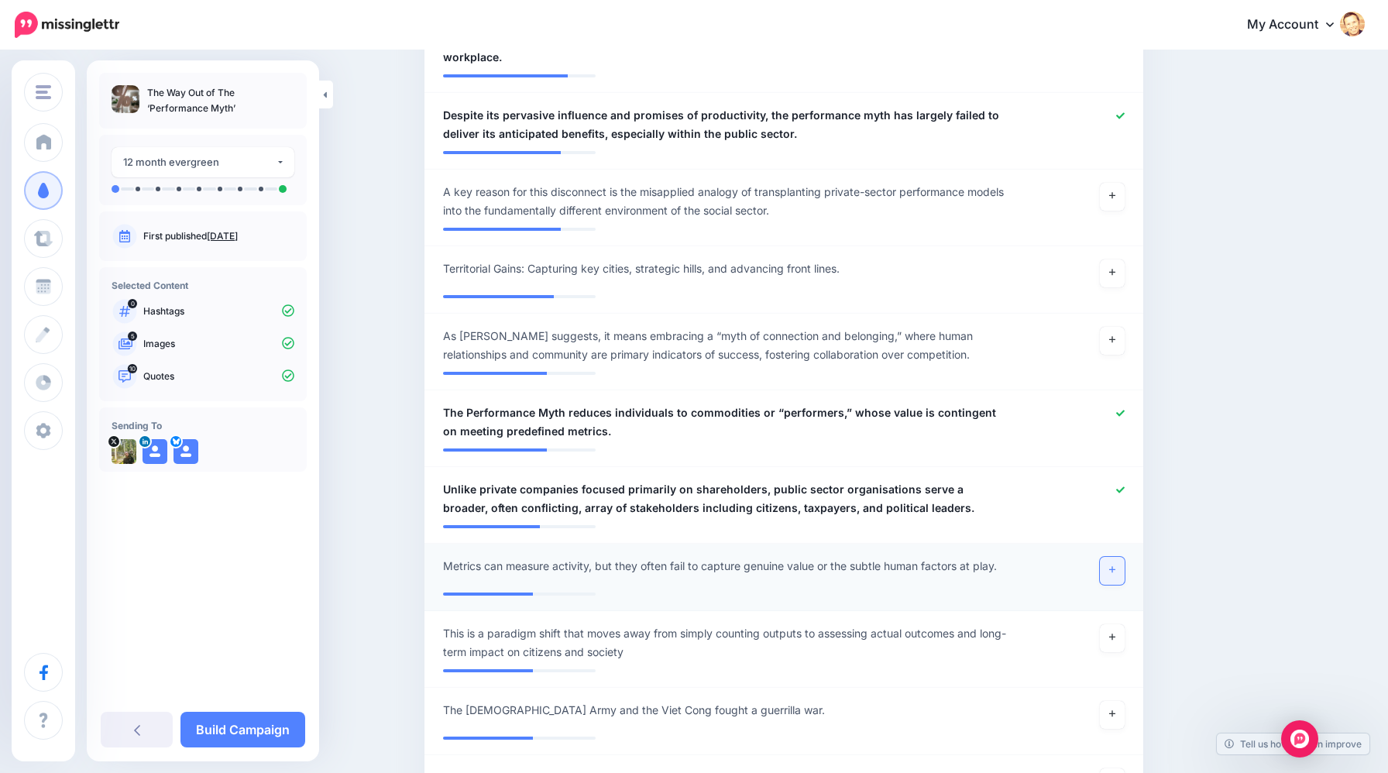
click at [1111, 567] on icon at bounding box center [1112, 570] width 6 height 6
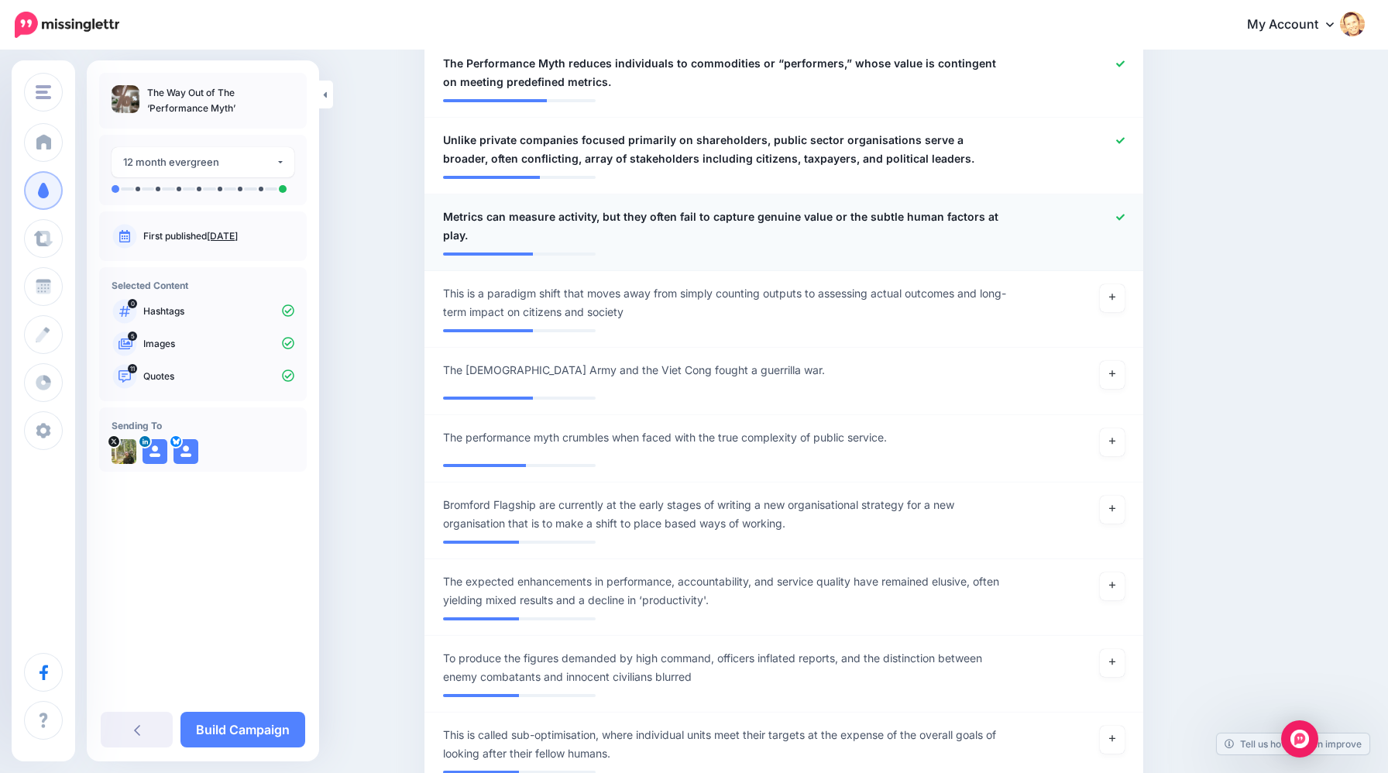
scroll to position [1566, 0]
click at [1111, 436] on icon at bounding box center [1112, 440] width 6 height 9
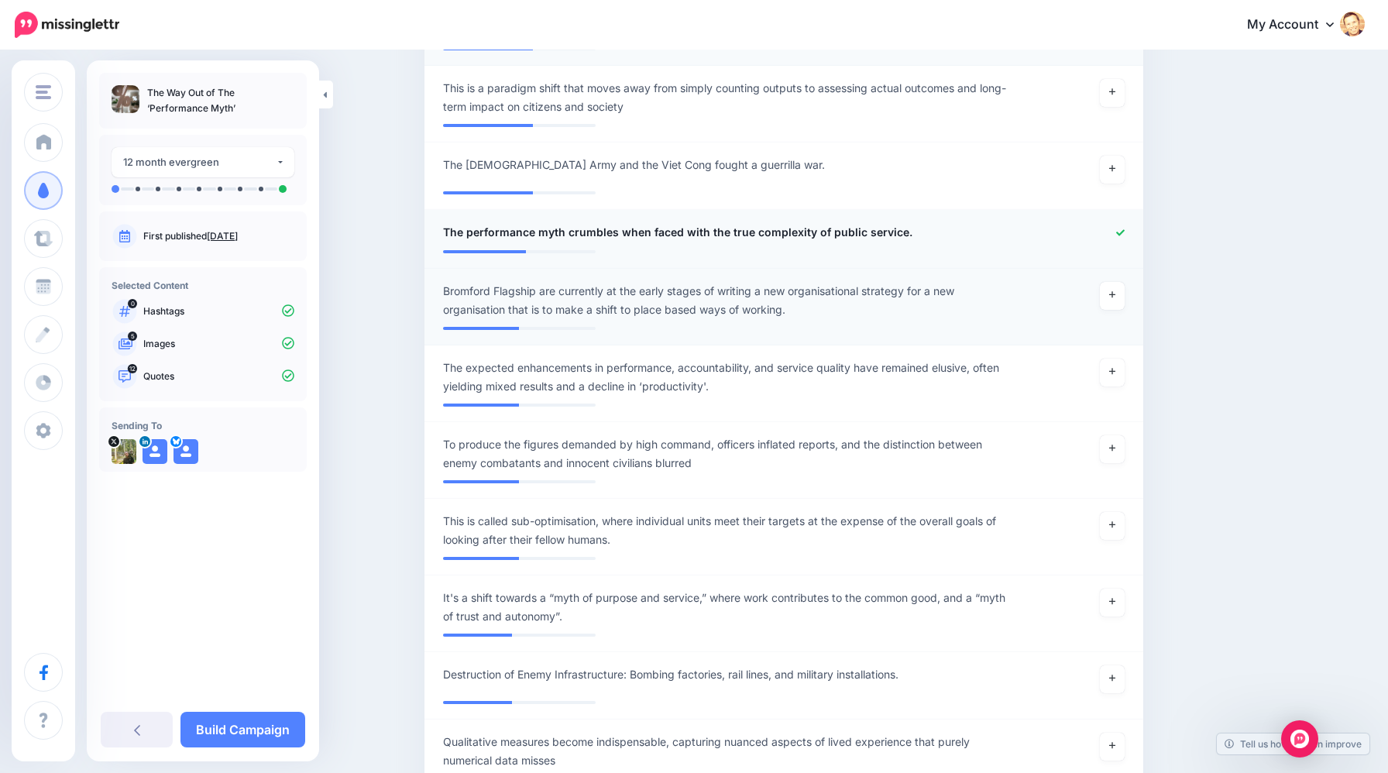
scroll to position [1773, 0]
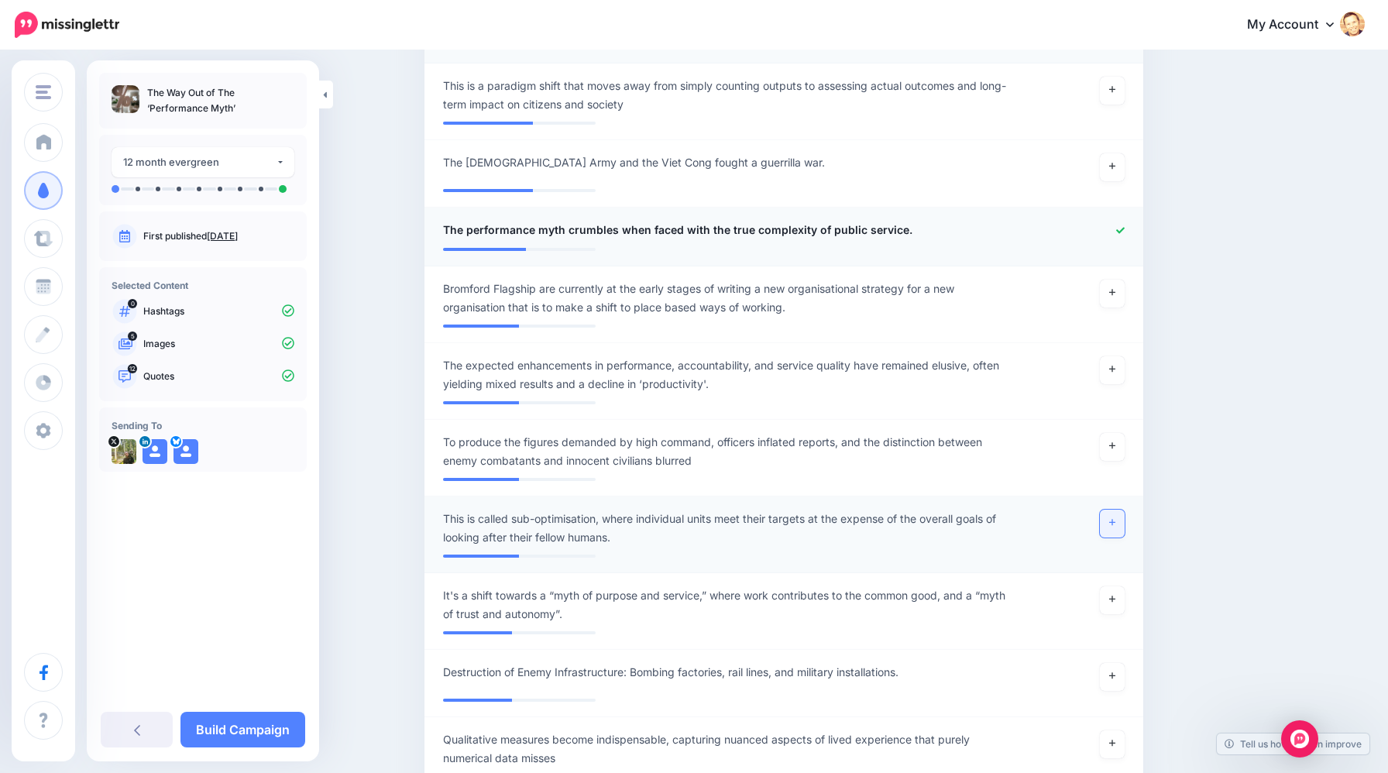
click at [1114, 518] on icon at bounding box center [1112, 522] width 6 height 9
click at [521, 510] on span "This is called sub-optimisation, where individual units meet their targets at t…" at bounding box center [725, 528] width 565 height 37
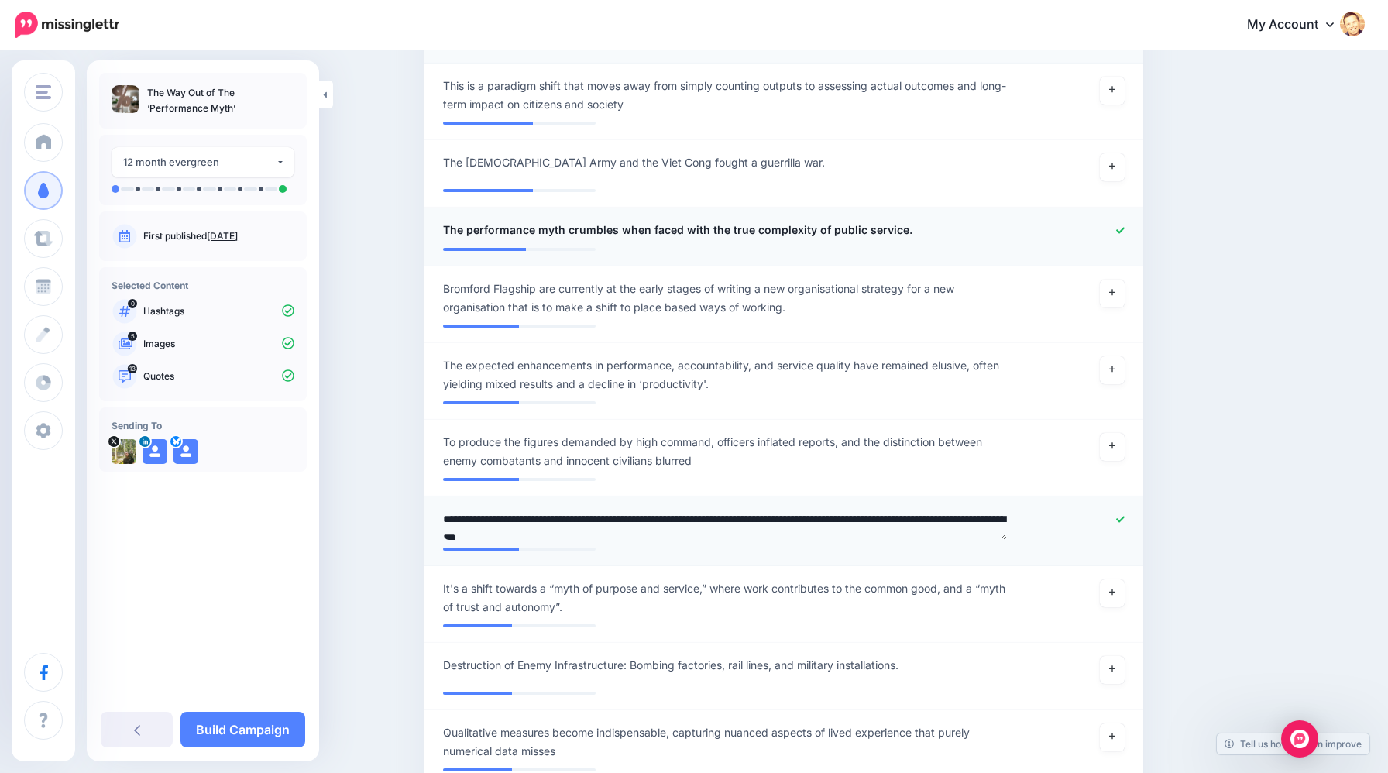
drag, startPoint x: 517, startPoint y: 502, endPoint x: 424, endPoint y: 496, distance: 93.1
click at [424, 496] on li "**********" at bounding box center [783, 531] width 719 height 70
click at [540, 510] on textarea "**********" at bounding box center [725, 525] width 565 height 30
type textarea "**********"
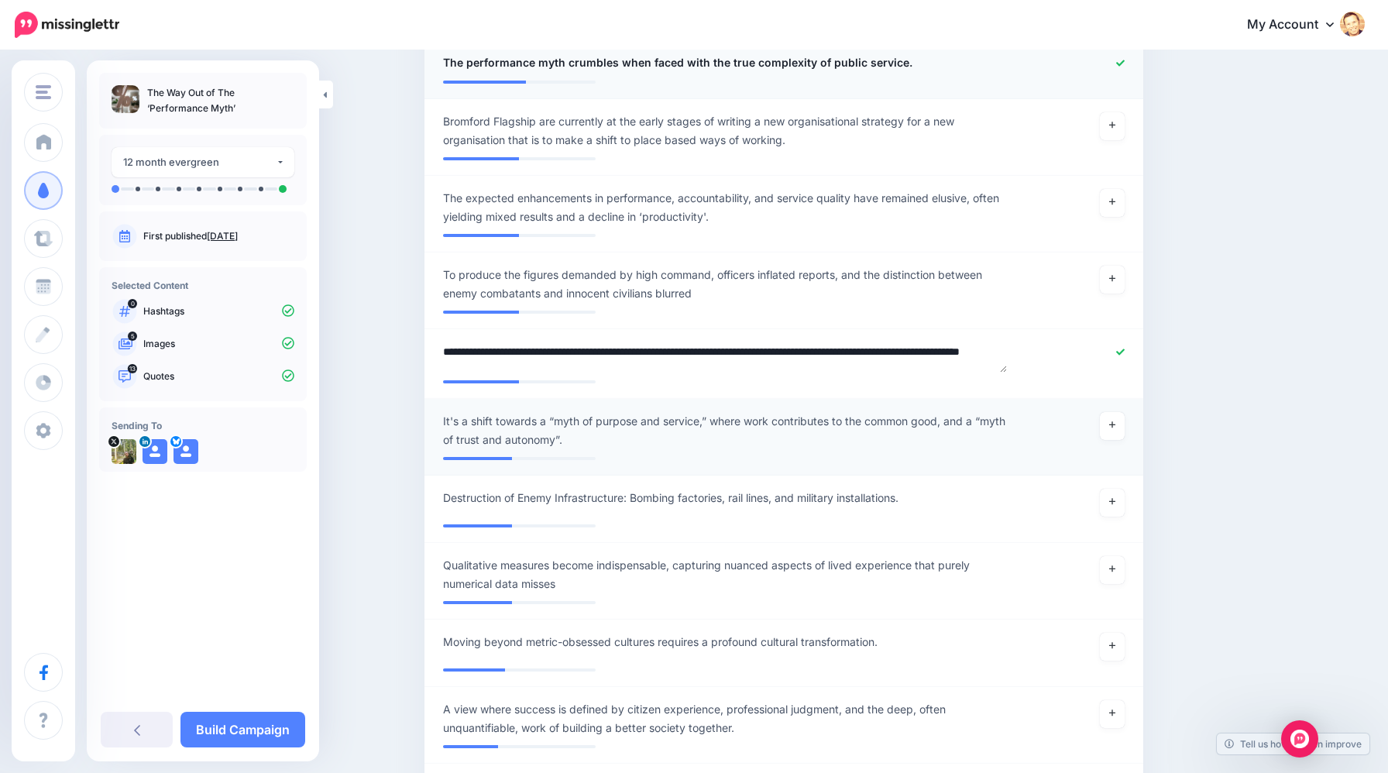
scroll to position [1941, 0]
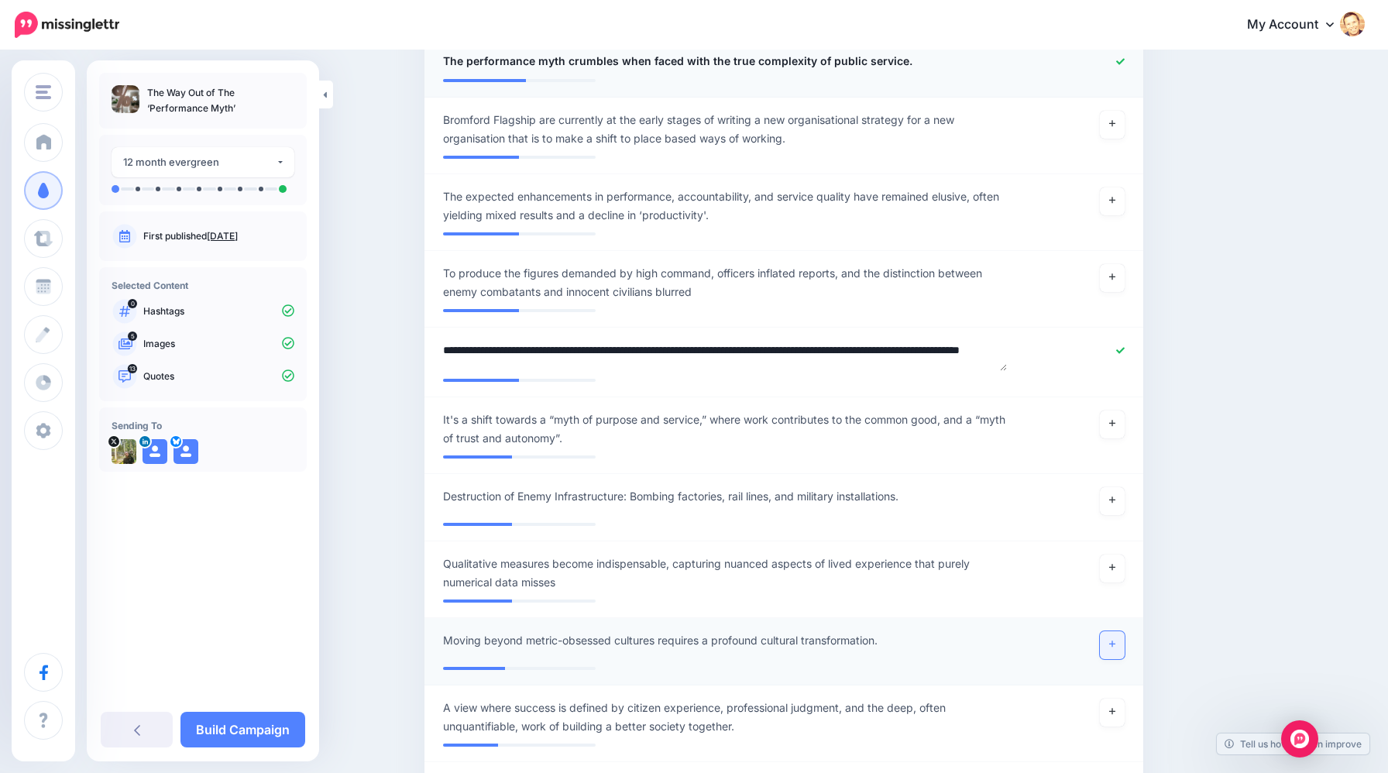
click at [1117, 631] on link at bounding box center [1112, 645] width 25 height 28
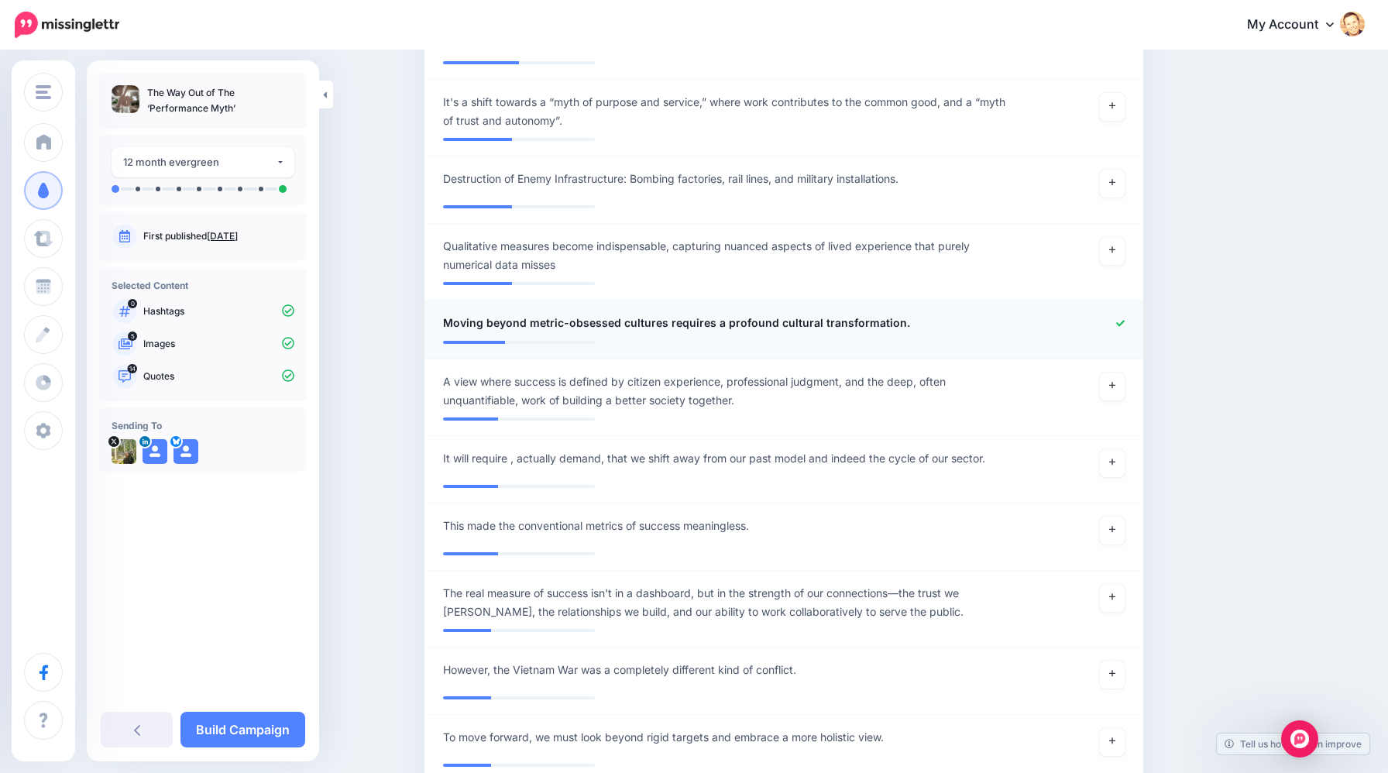
scroll to position [2269, 0]
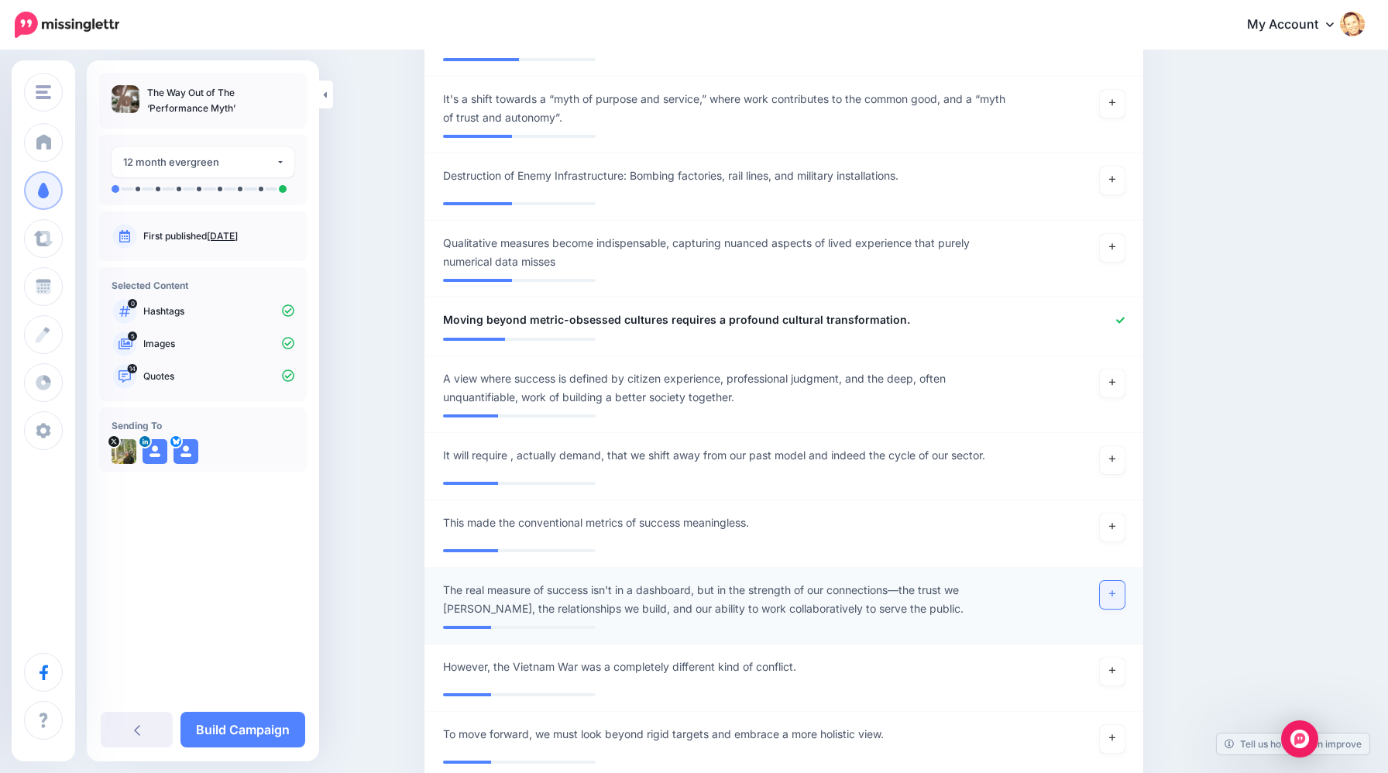
click at [1117, 581] on link at bounding box center [1112, 595] width 25 height 28
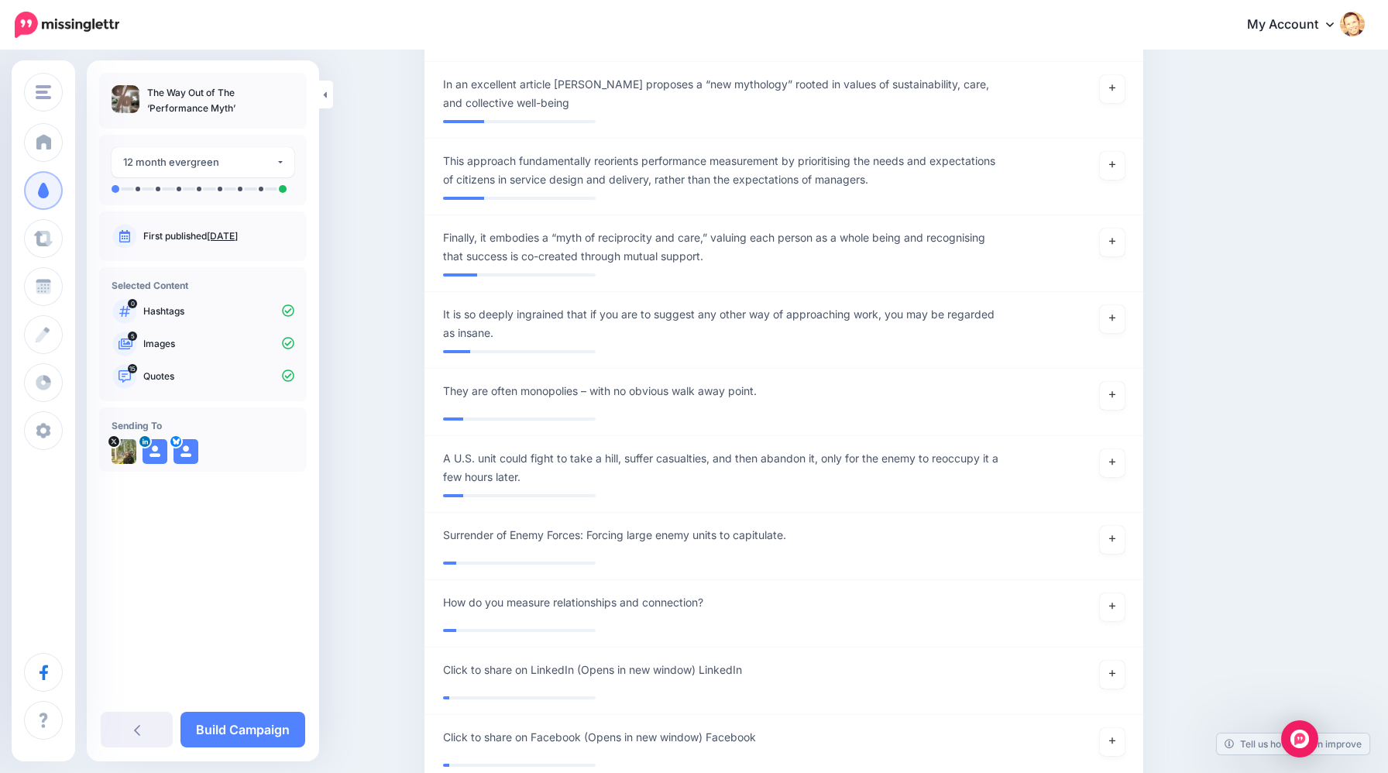
scroll to position [3200, 0]
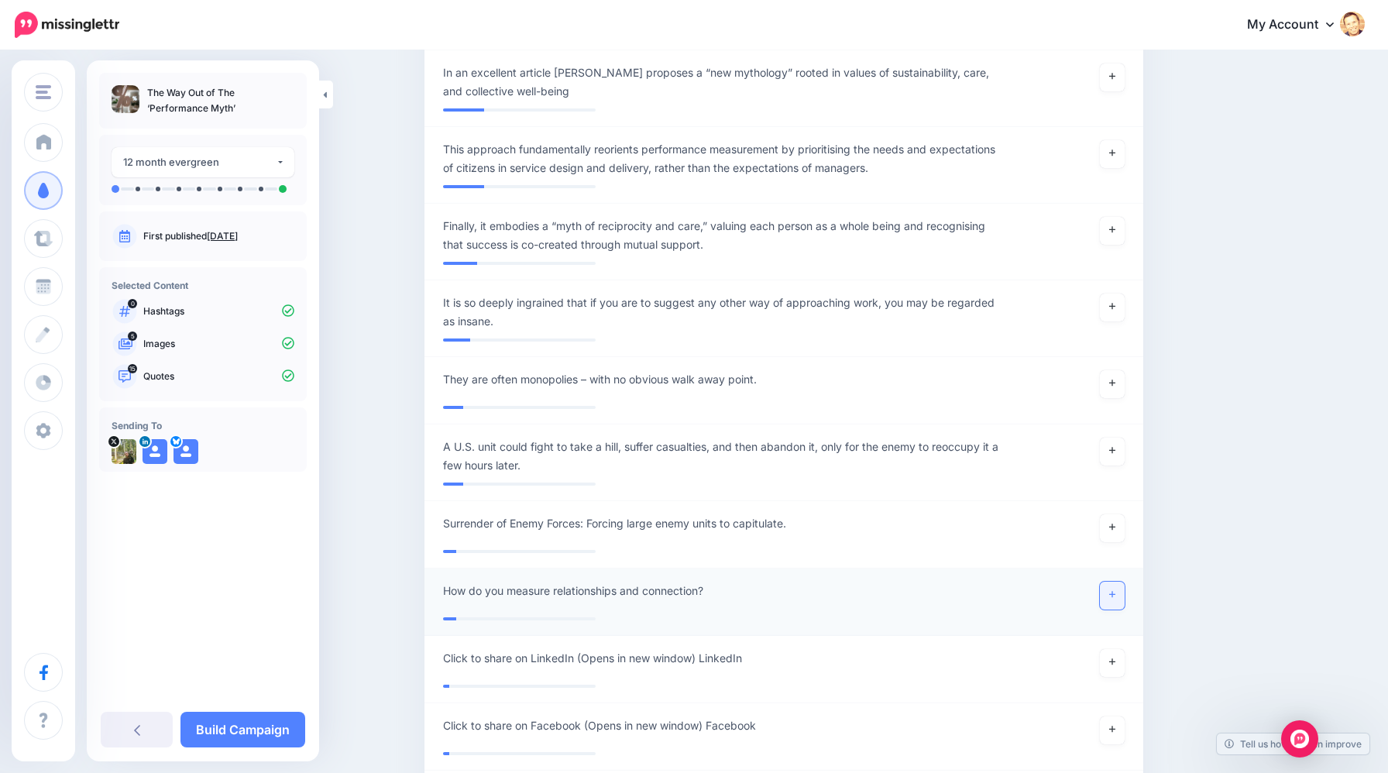
click at [1109, 583] on link at bounding box center [1112, 596] width 25 height 28
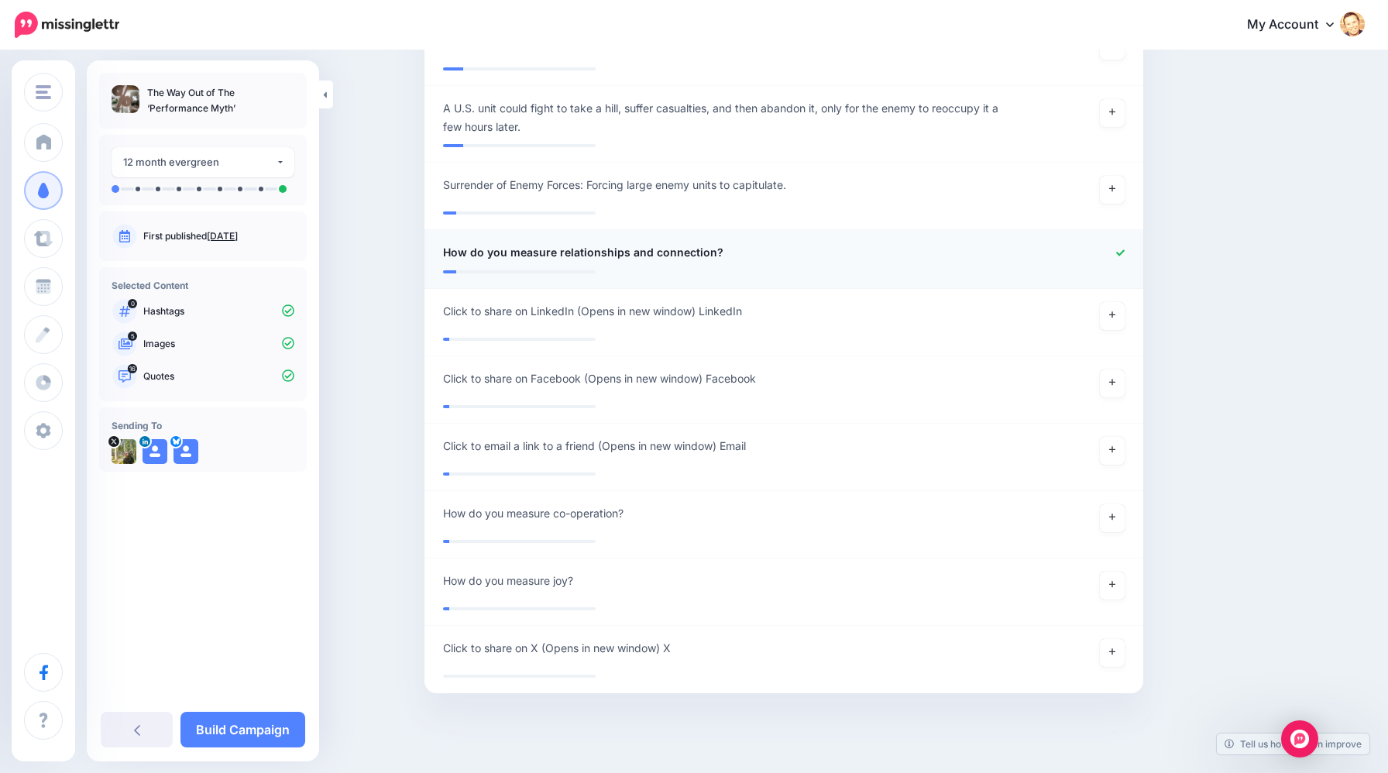
scroll to position [3541, 0]
click at [270, 733] on link "Build Campaign" at bounding box center [242, 730] width 125 height 36
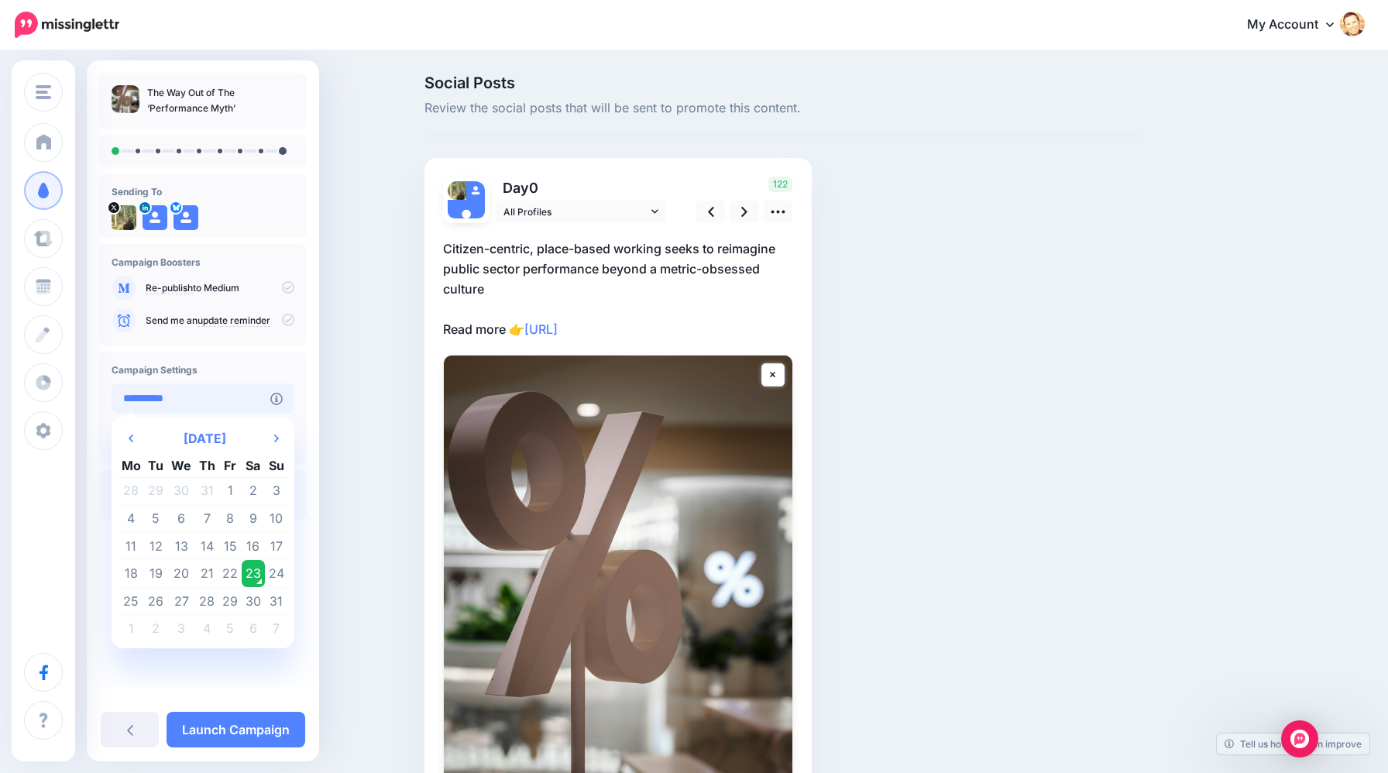
click at [246, 405] on input "**********" at bounding box center [191, 398] width 159 height 30
click at [276, 564] on td "24" at bounding box center [276, 574] width 23 height 28
type input "**********"
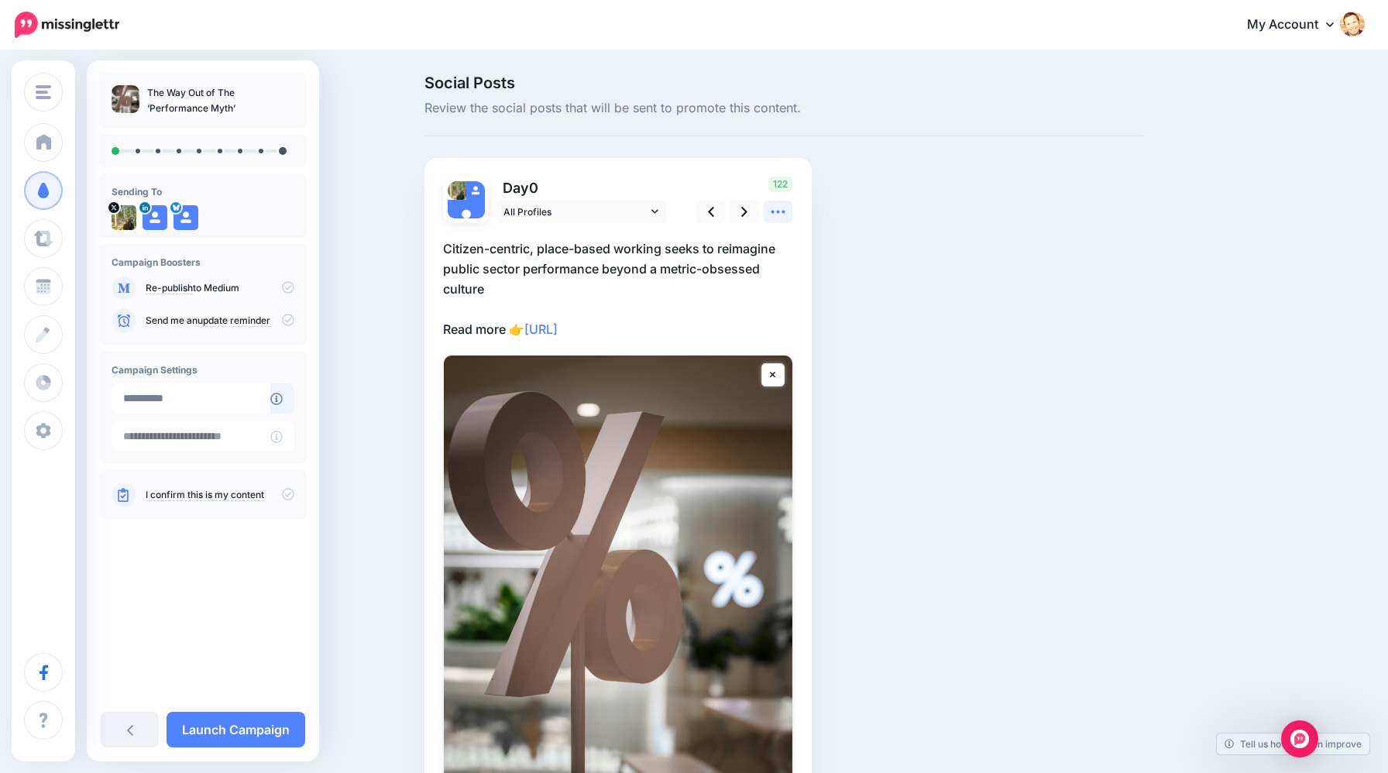
click at [772, 215] on icon at bounding box center [778, 212] width 16 height 16
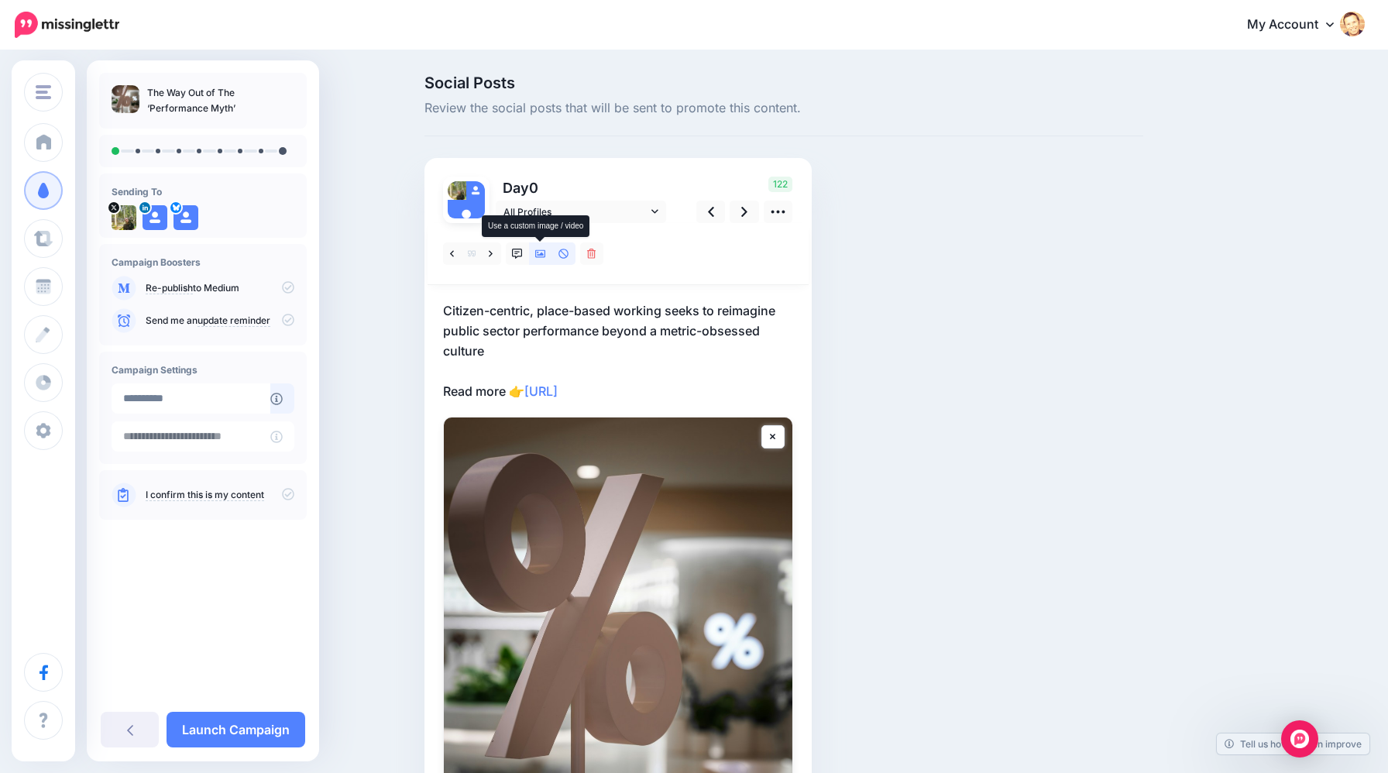
click at [542, 258] on icon at bounding box center [540, 254] width 11 height 11
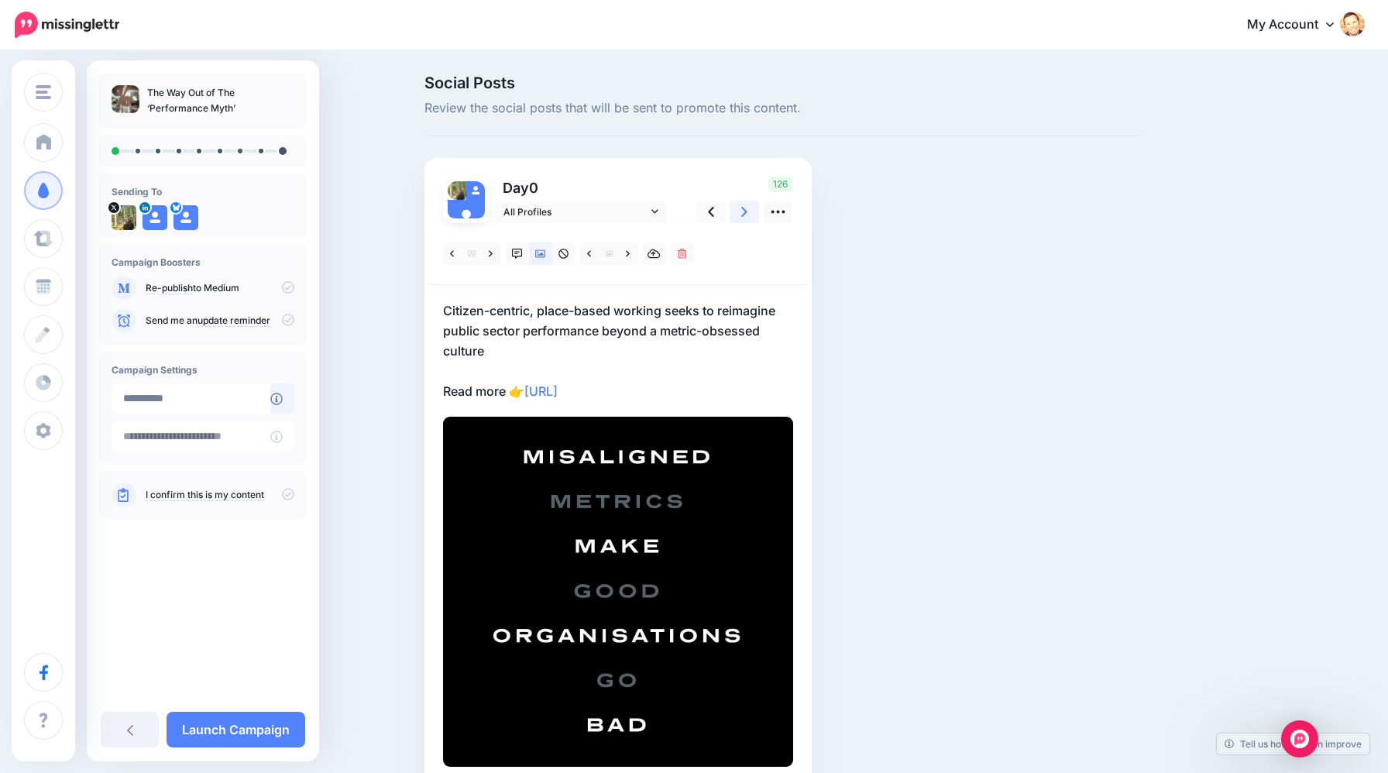
click at [747, 216] on link at bounding box center [744, 212] width 29 height 22
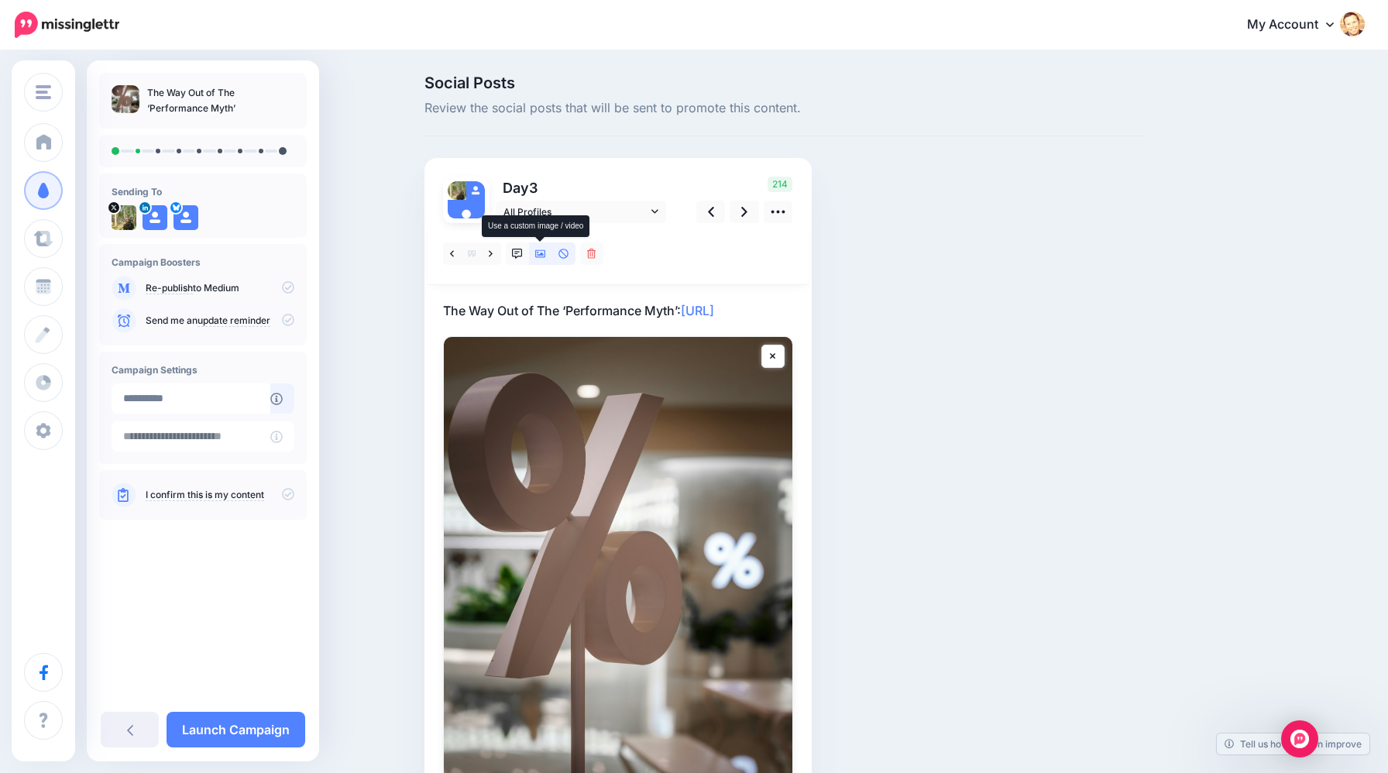
click at [539, 258] on icon at bounding box center [540, 254] width 11 height 11
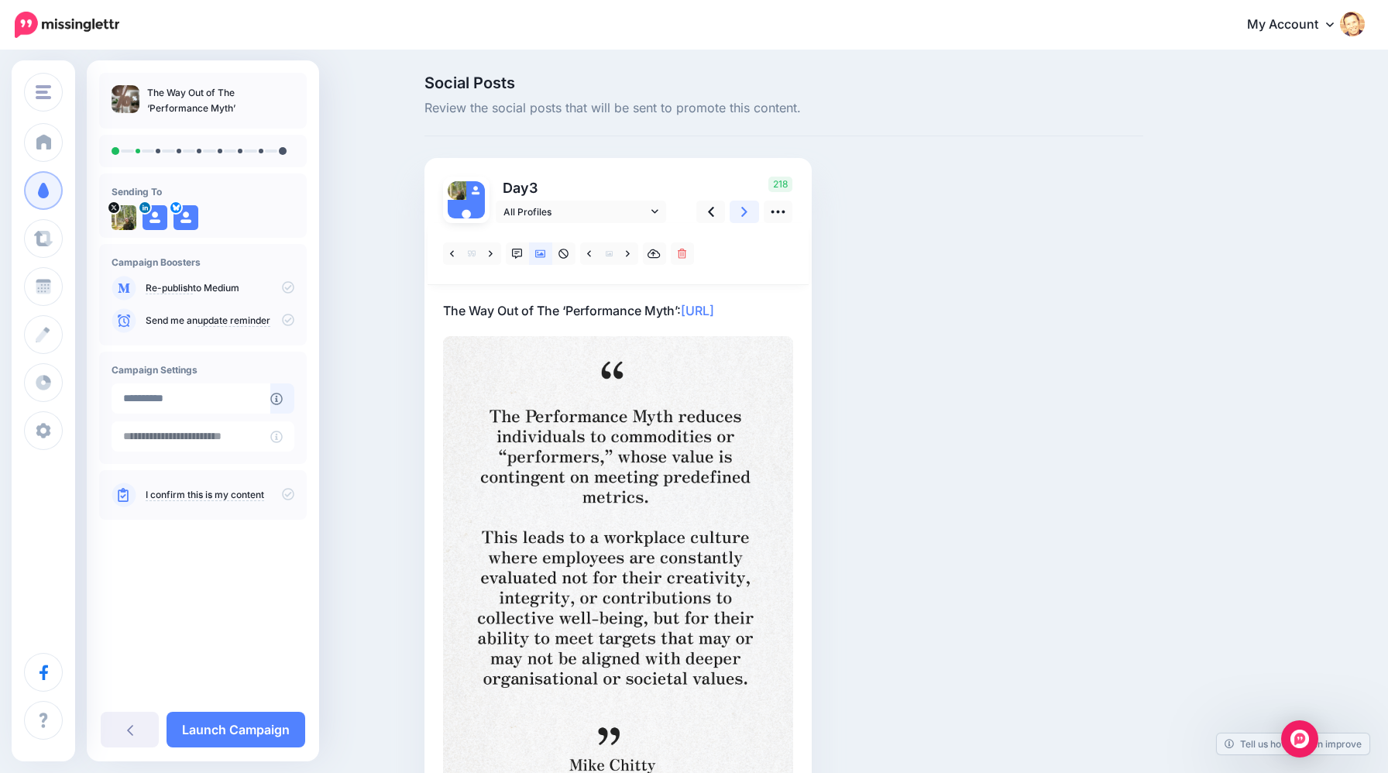
click at [749, 216] on link at bounding box center [744, 212] width 29 height 22
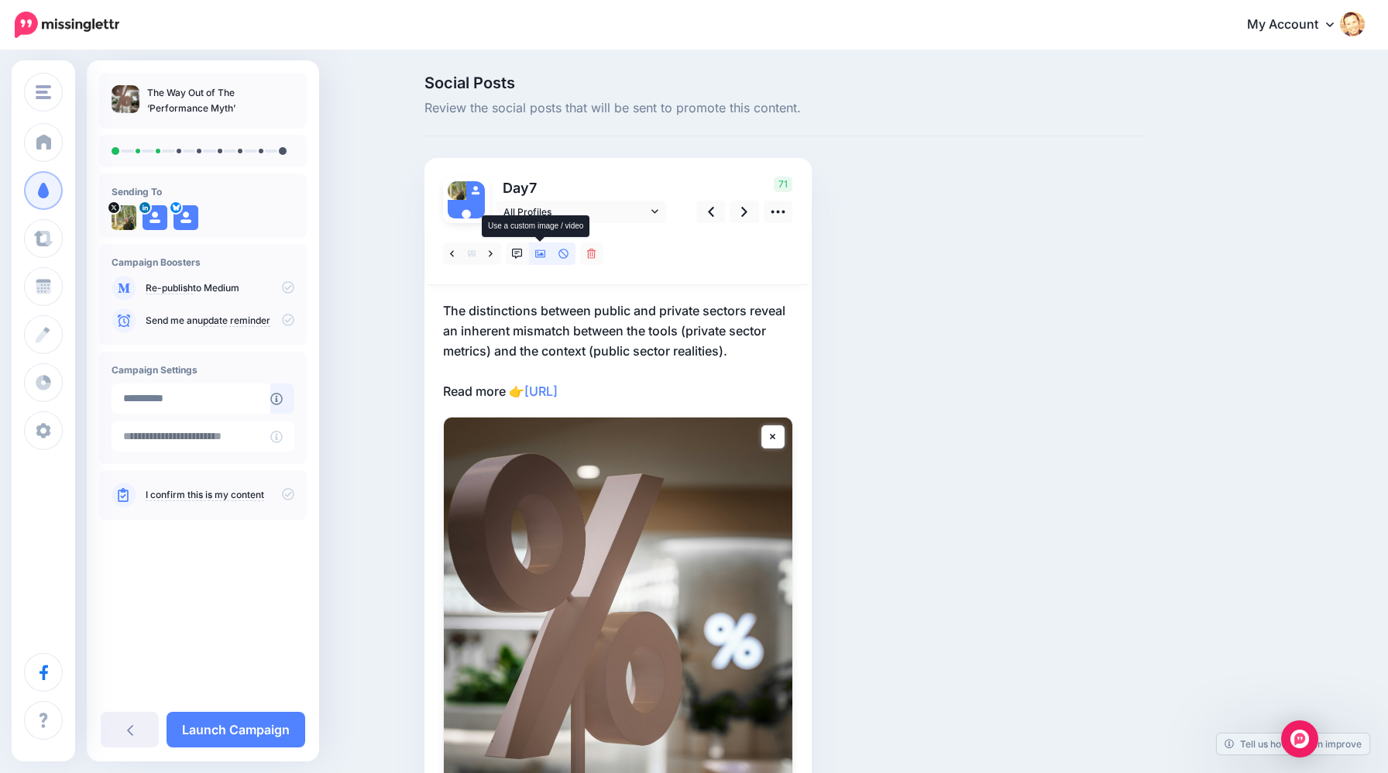
click at [540, 259] on icon at bounding box center [540, 254] width 11 height 11
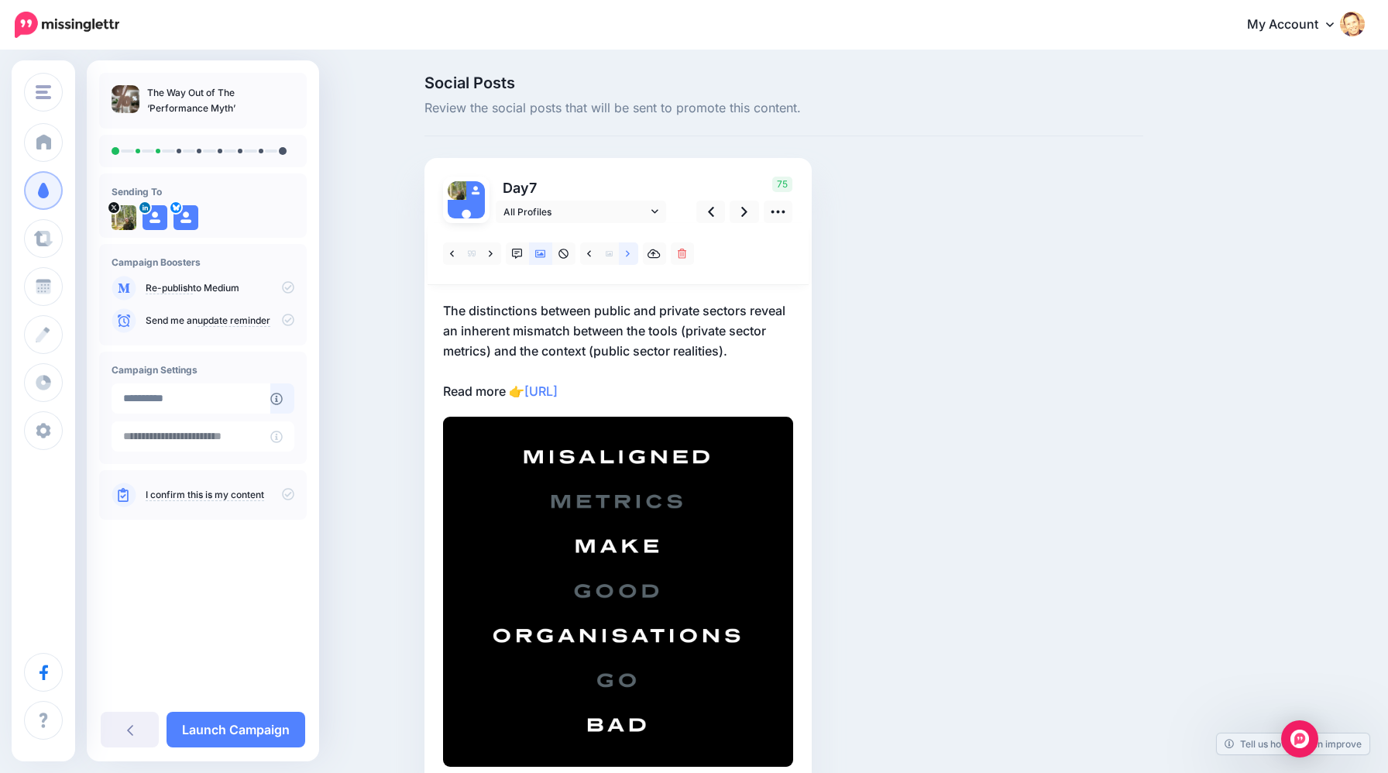
click at [627, 253] on icon at bounding box center [628, 254] width 4 height 11
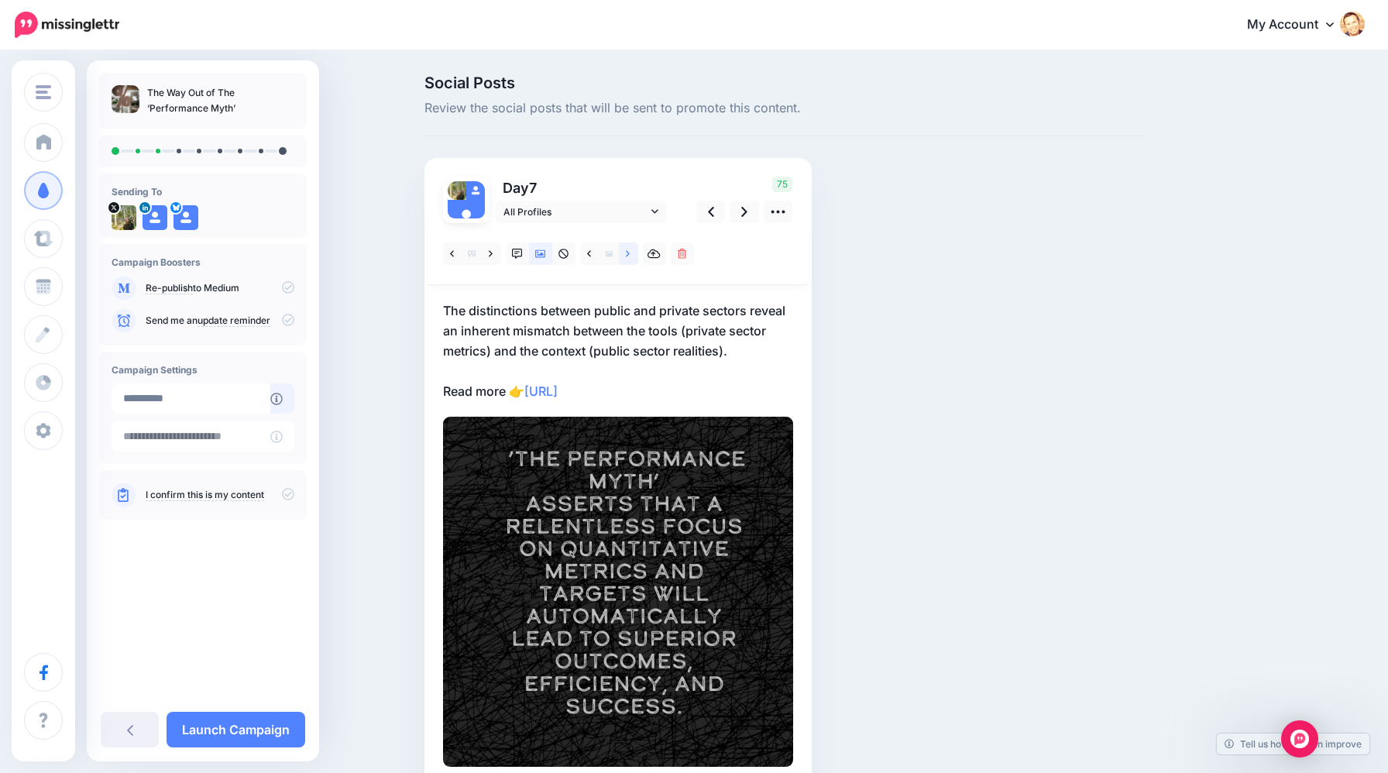
click at [627, 253] on icon at bounding box center [628, 254] width 4 height 11
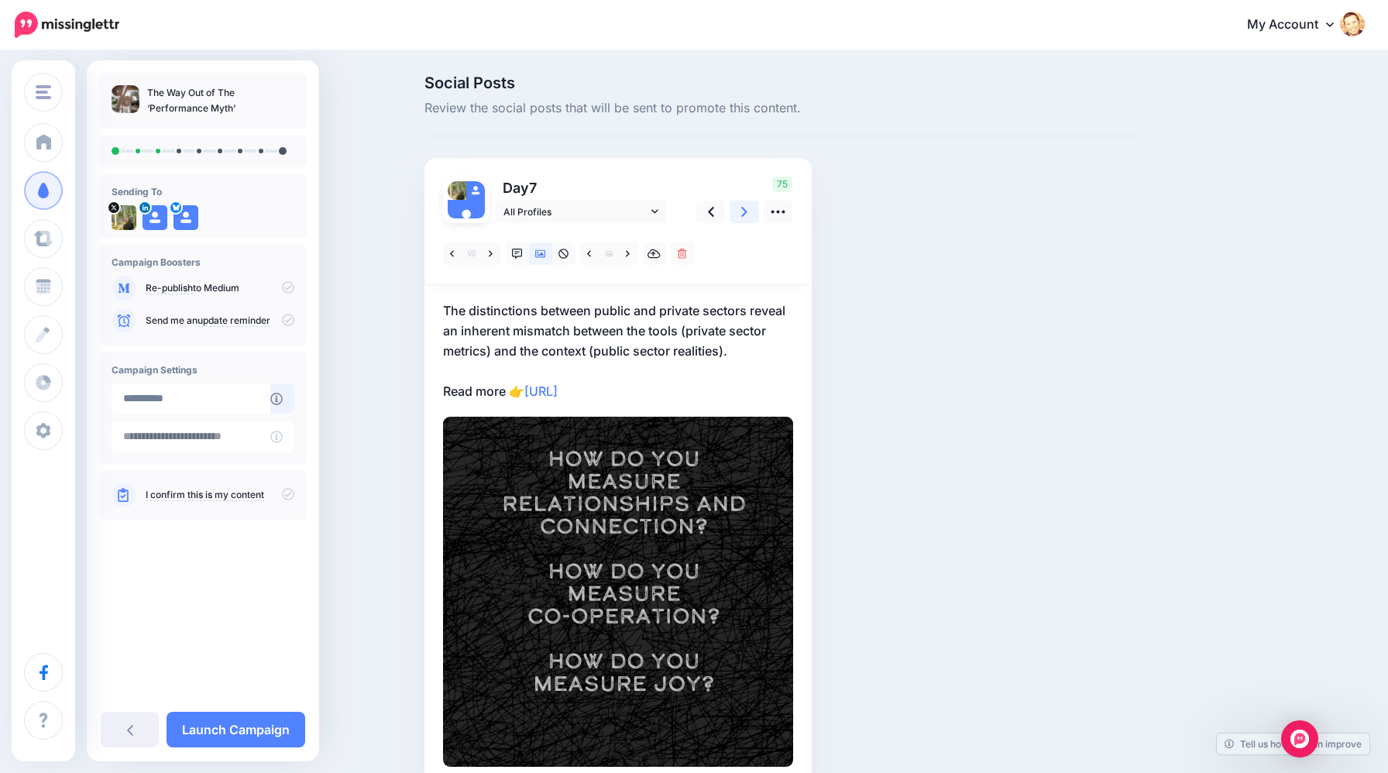
click at [745, 212] on icon at bounding box center [744, 212] width 6 height 10
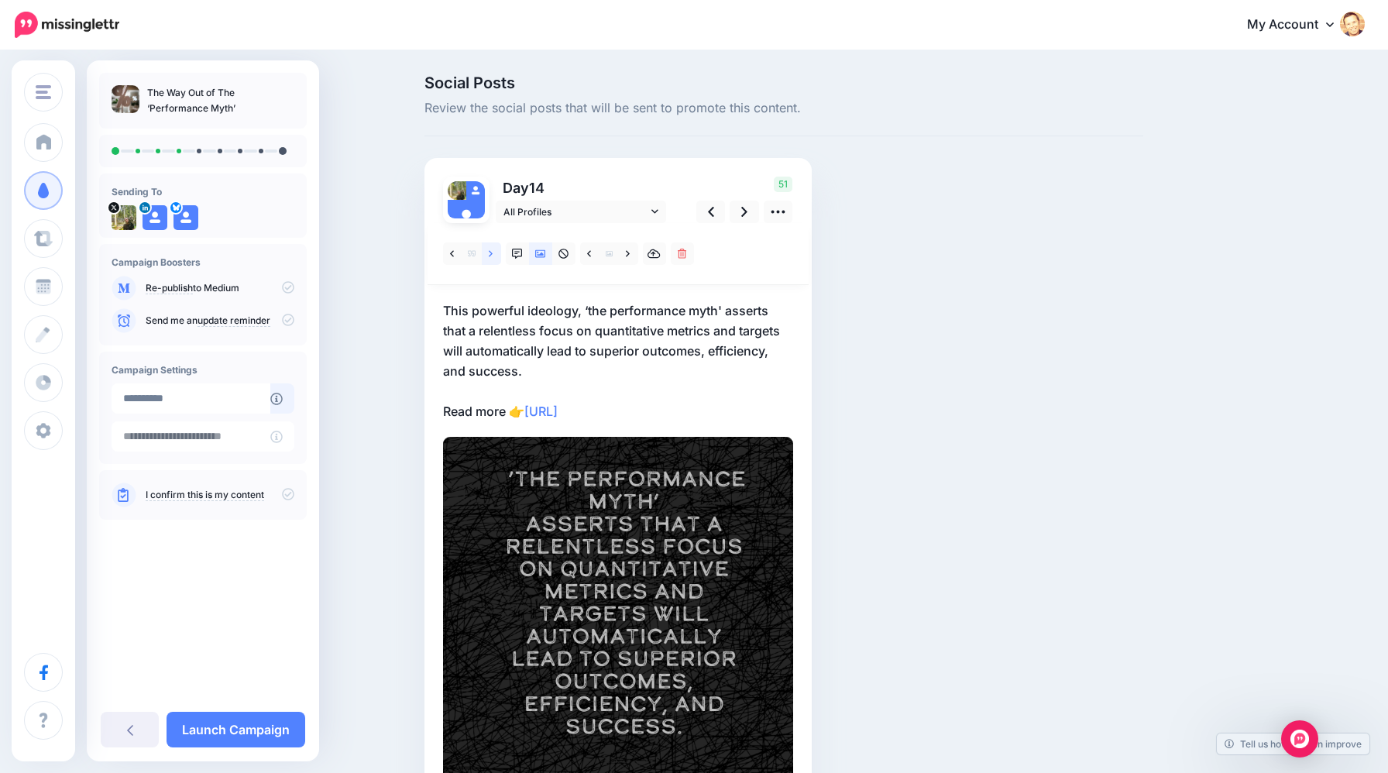
click at [492, 255] on icon at bounding box center [491, 254] width 4 height 11
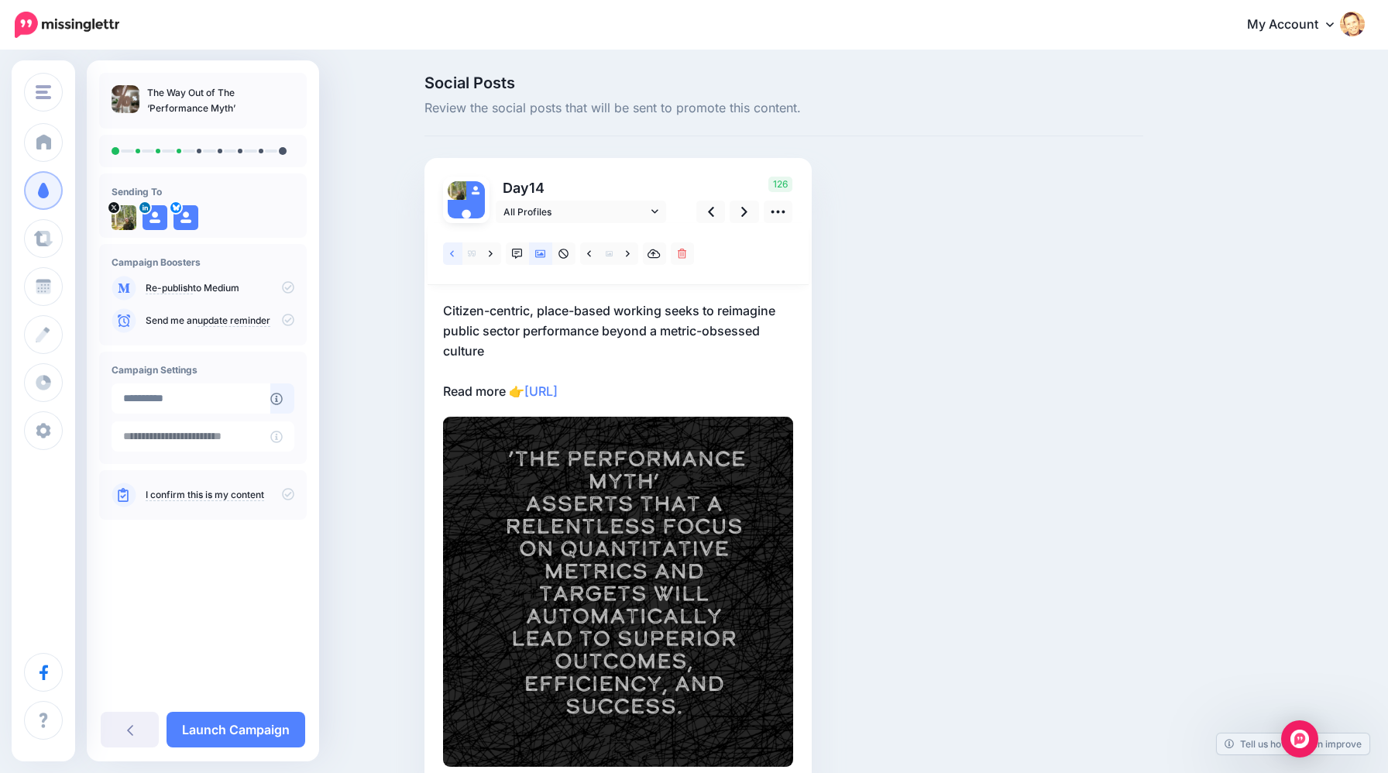
click at [452, 256] on icon at bounding box center [452, 253] width 4 height 6
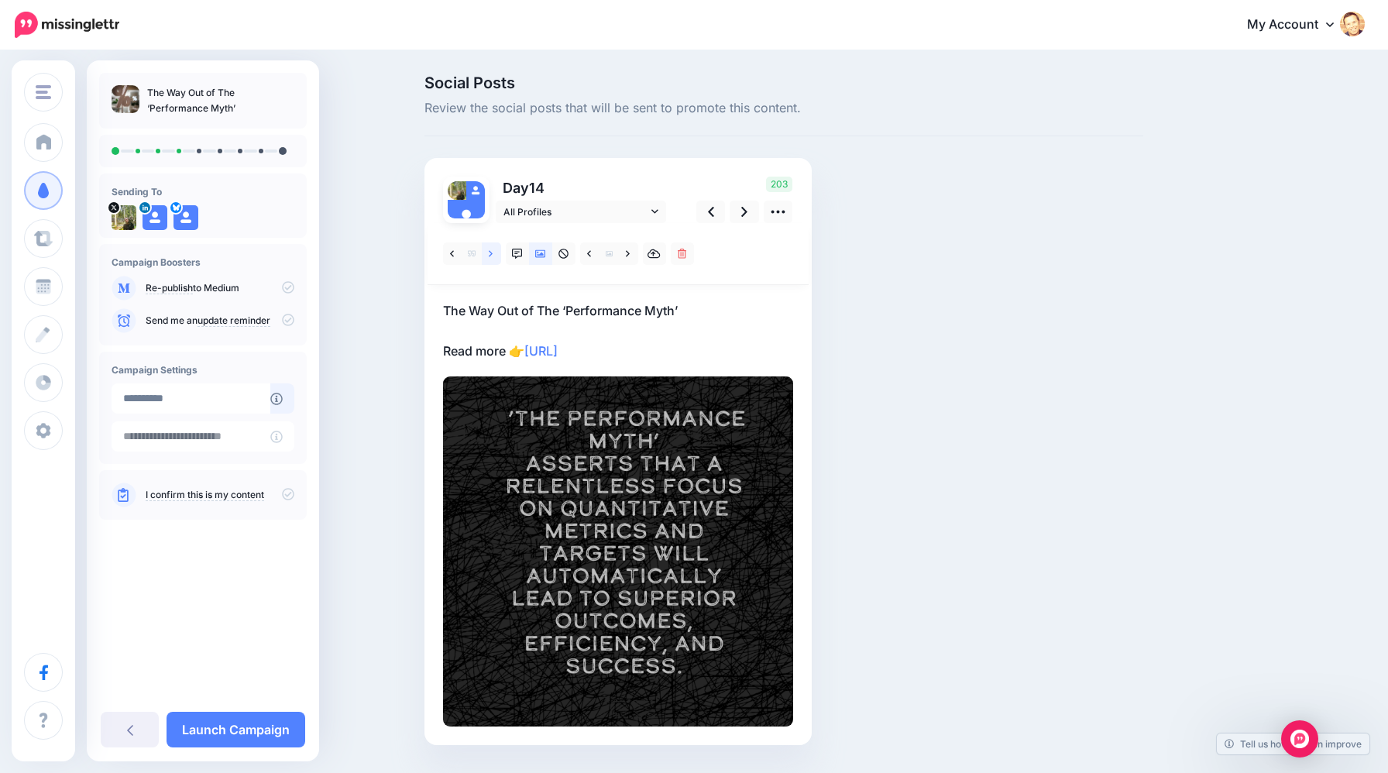
click at [488, 254] on link at bounding box center [491, 253] width 19 height 22
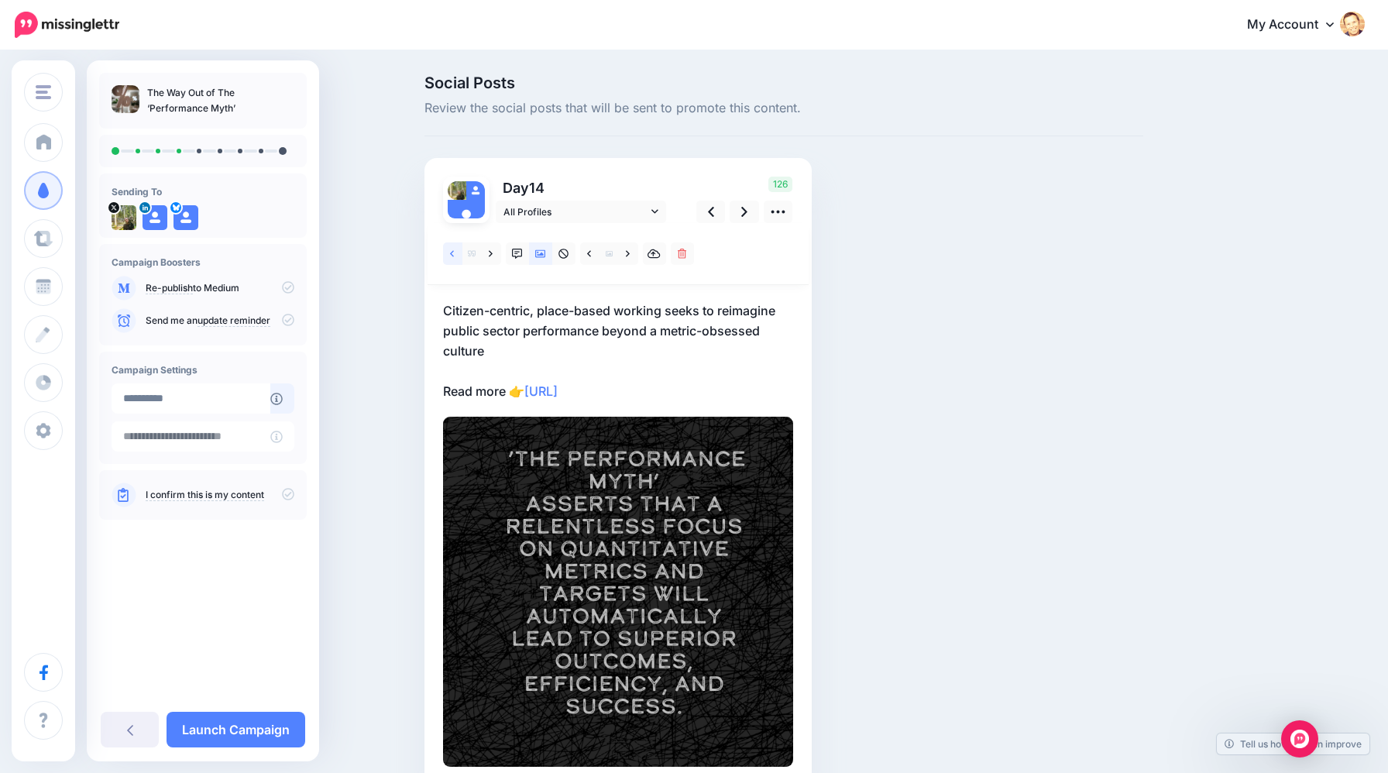
click at [450, 255] on icon at bounding box center [452, 254] width 4 height 11
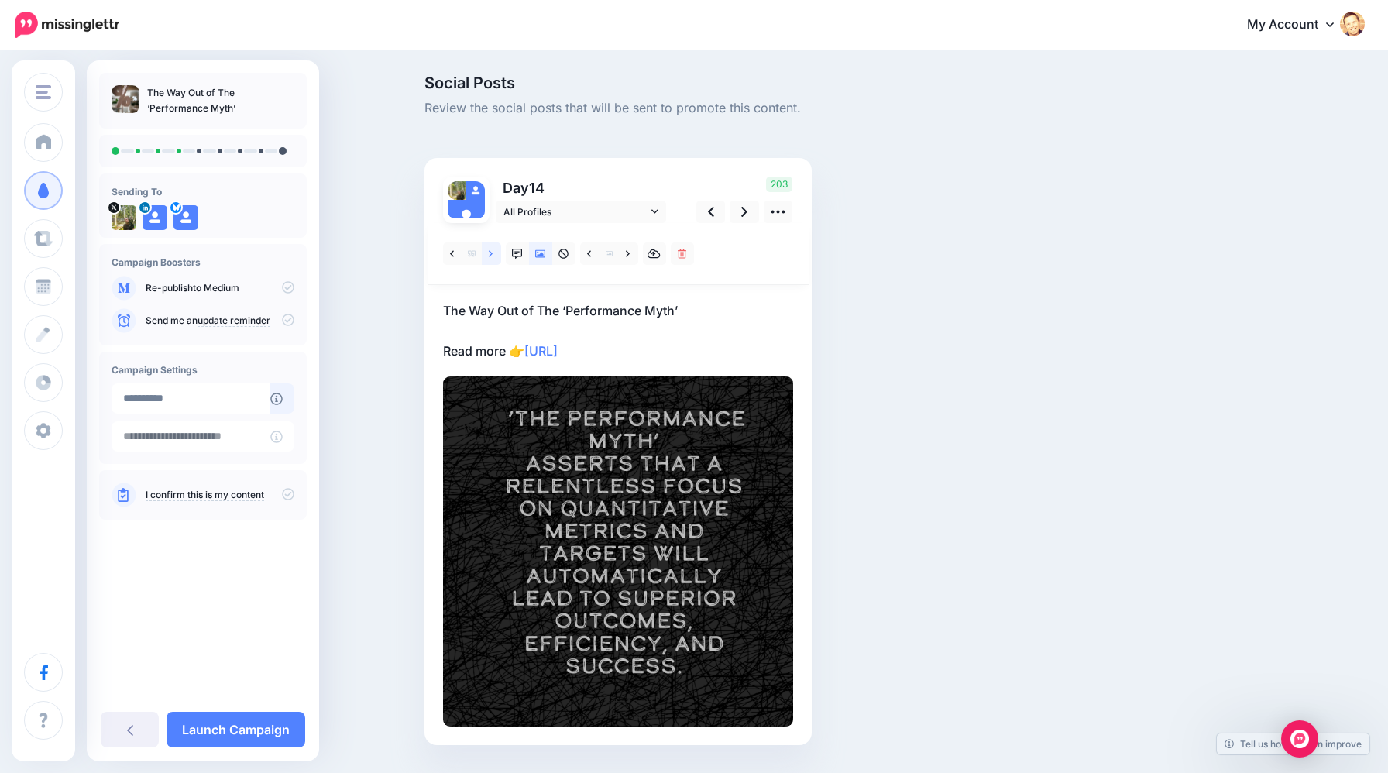
click at [484, 256] on link at bounding box center [491, 253] width 19 height 22
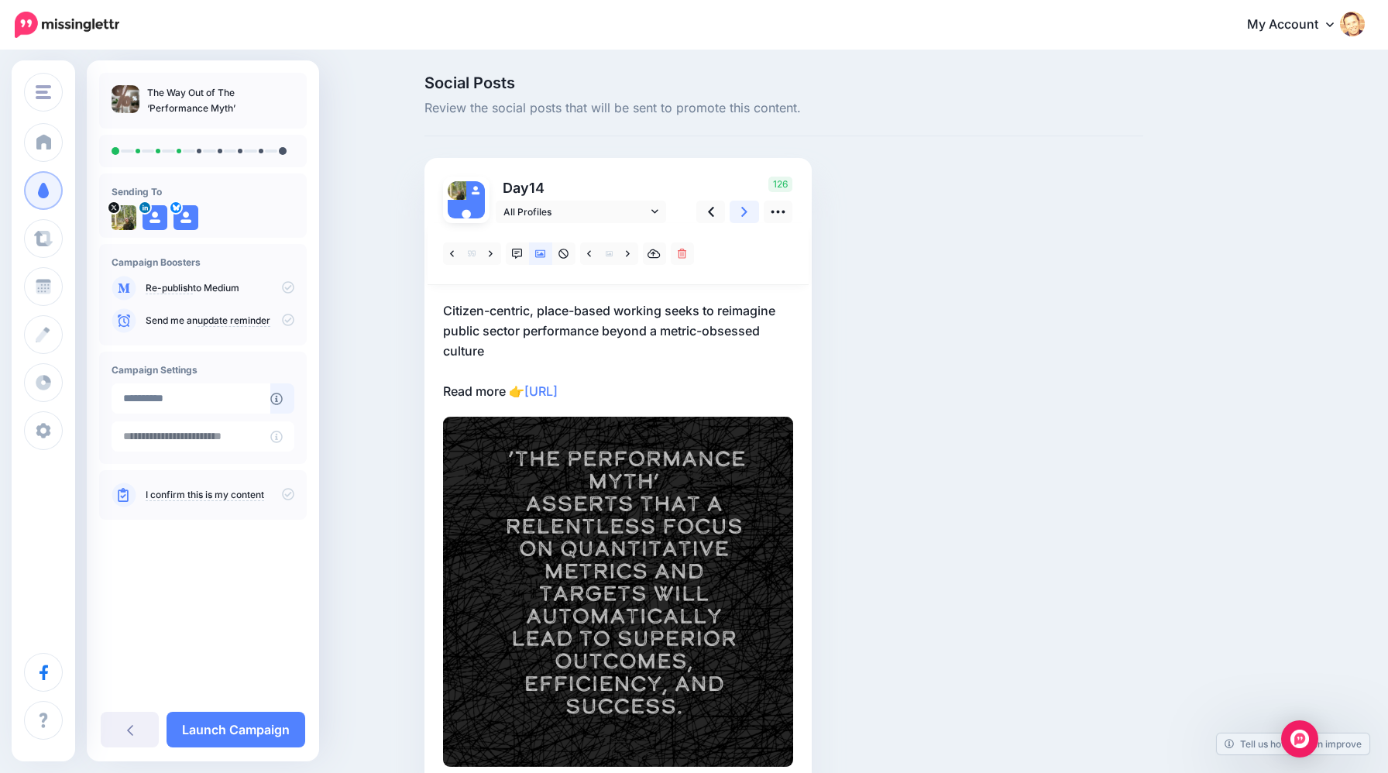
click at [744, 216] on icon at bounding box center [744, 212] width 6 height 16
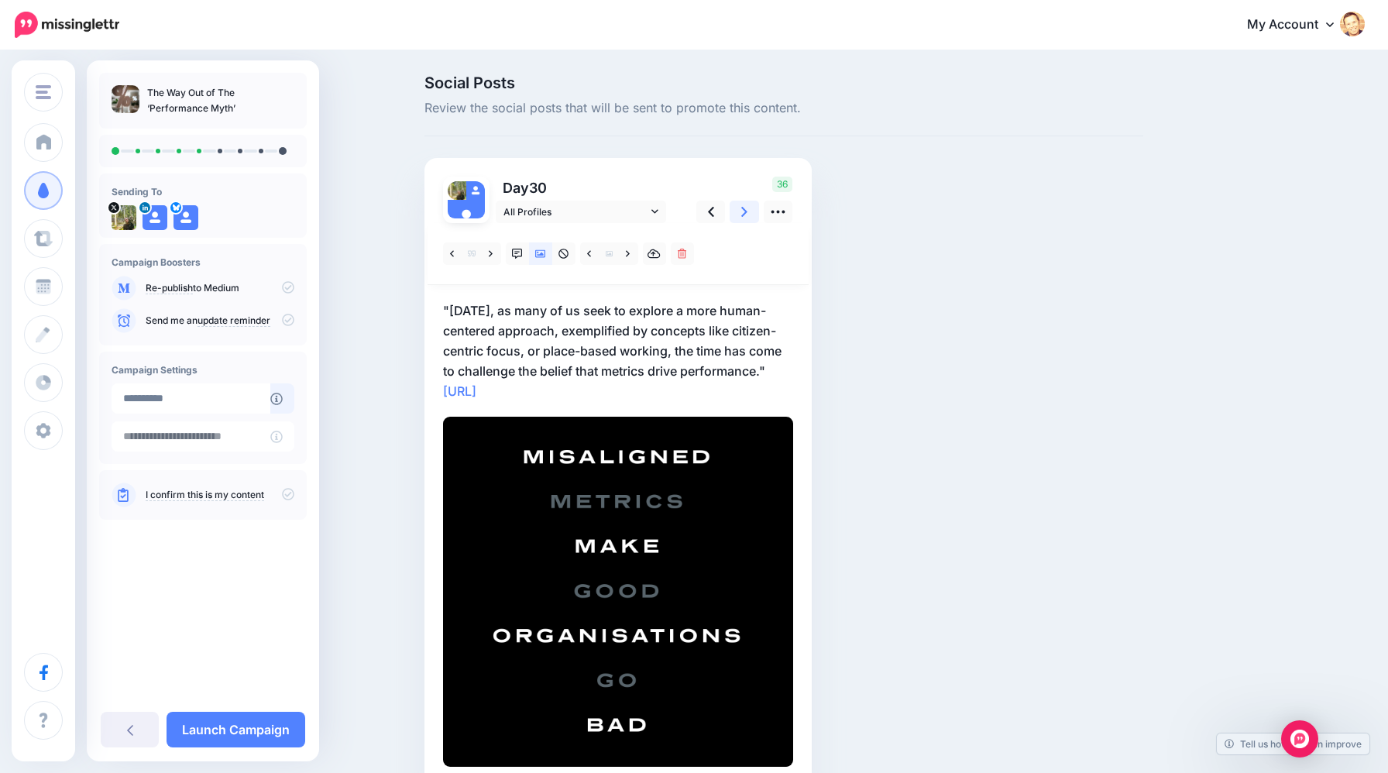
click at [744, 216] on icon at bounding box center [744, 212] width 6 height 16
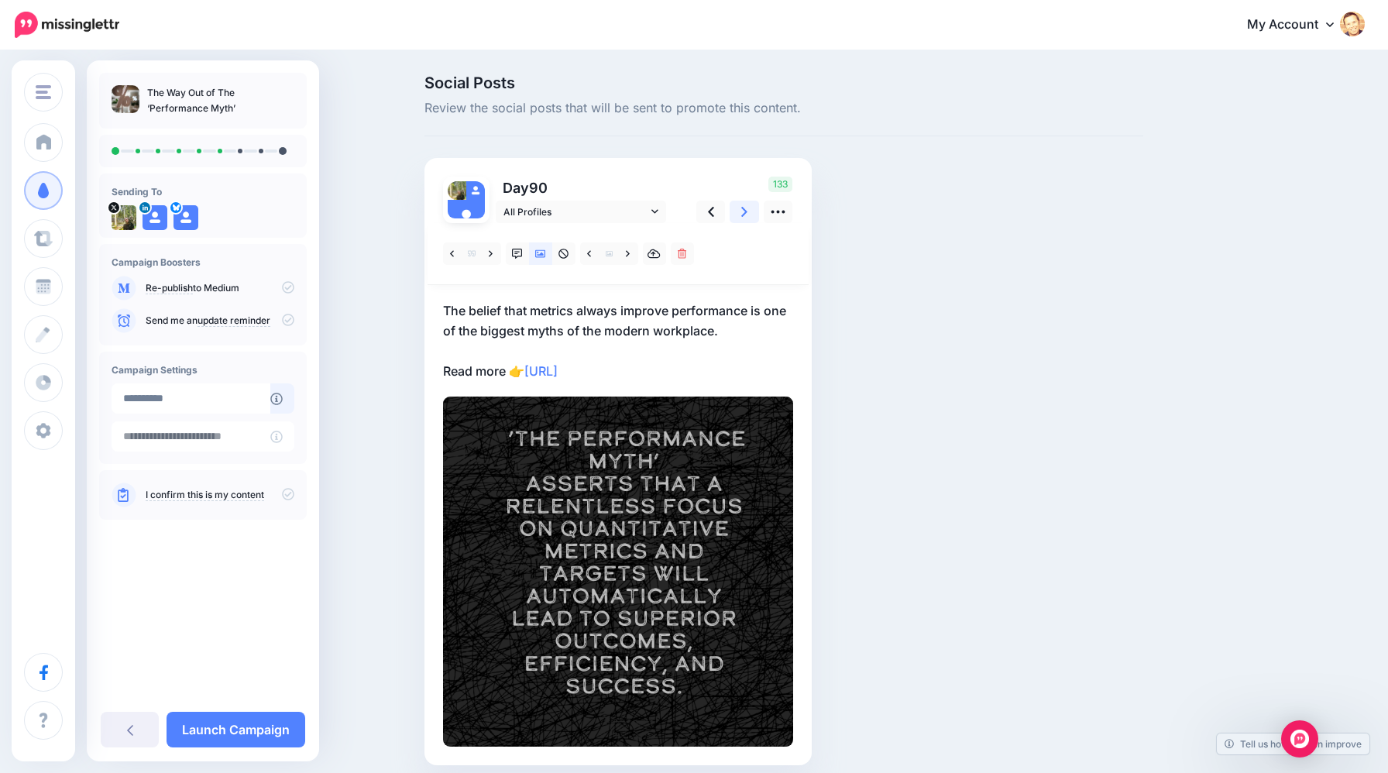
click at [744, 216] on icon at bounding box center [744, 212] width 6 height 16
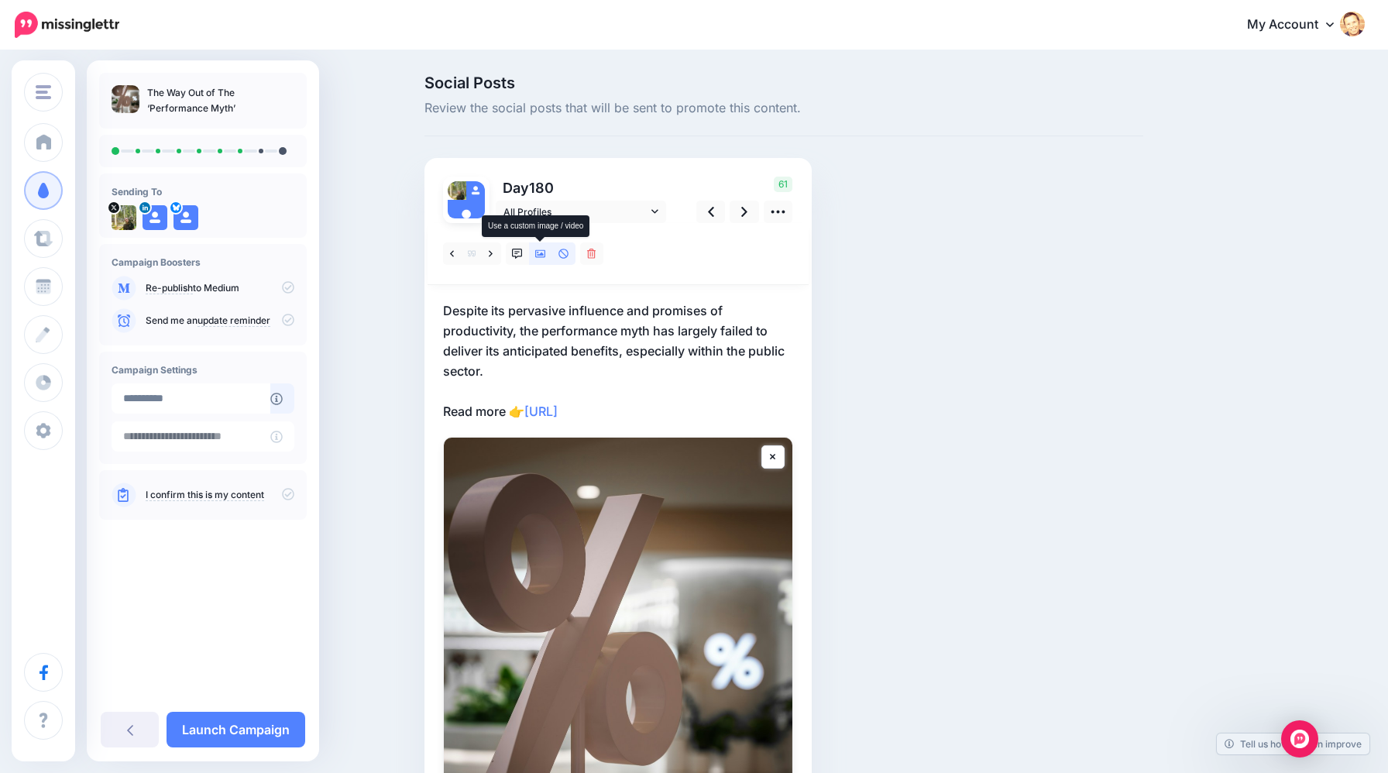
click at [542, 258] on icon at bounding box center [540, 254] width 11 height 11
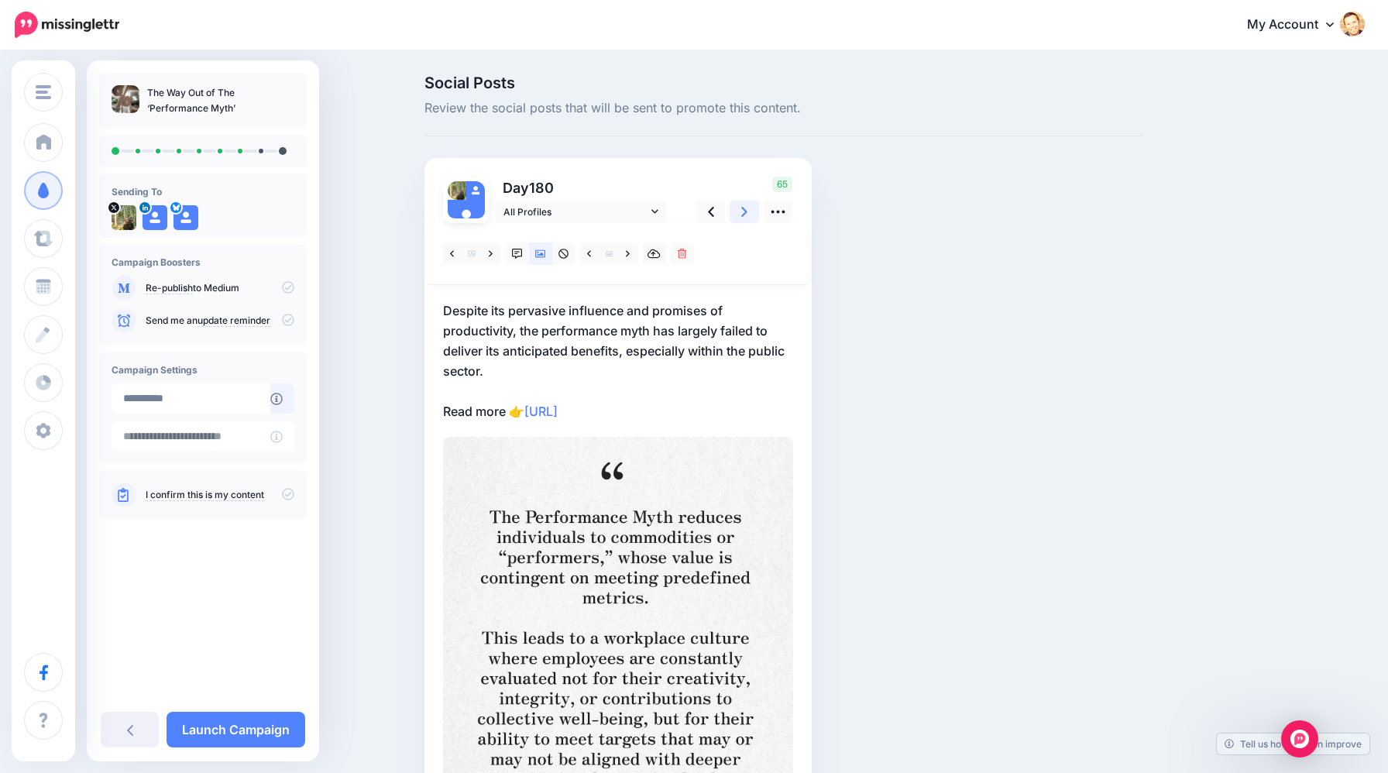
click at [738, 213] on link at bounding box center [744, 212] width 29 height 22
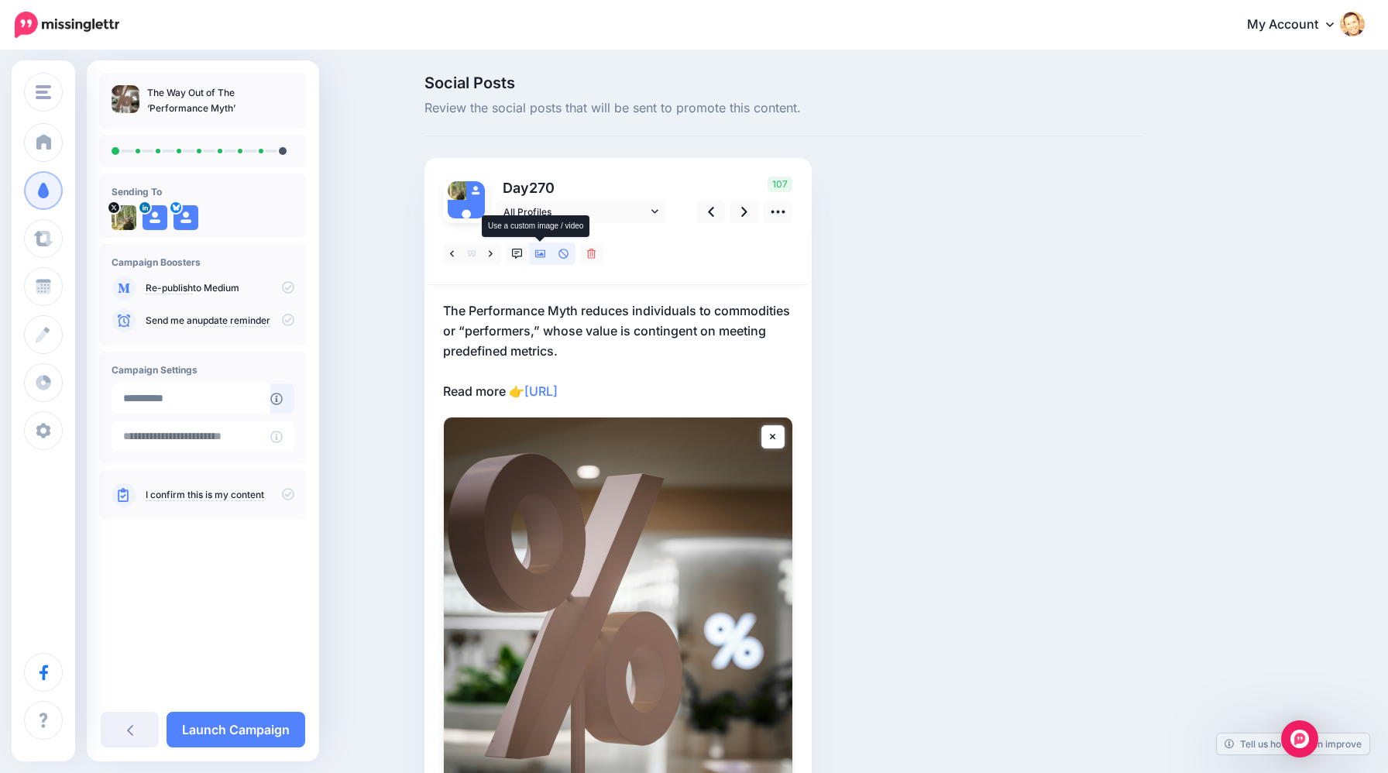
click at [539, 252] on icon at bounding box center [540, 254] width 11 height 11
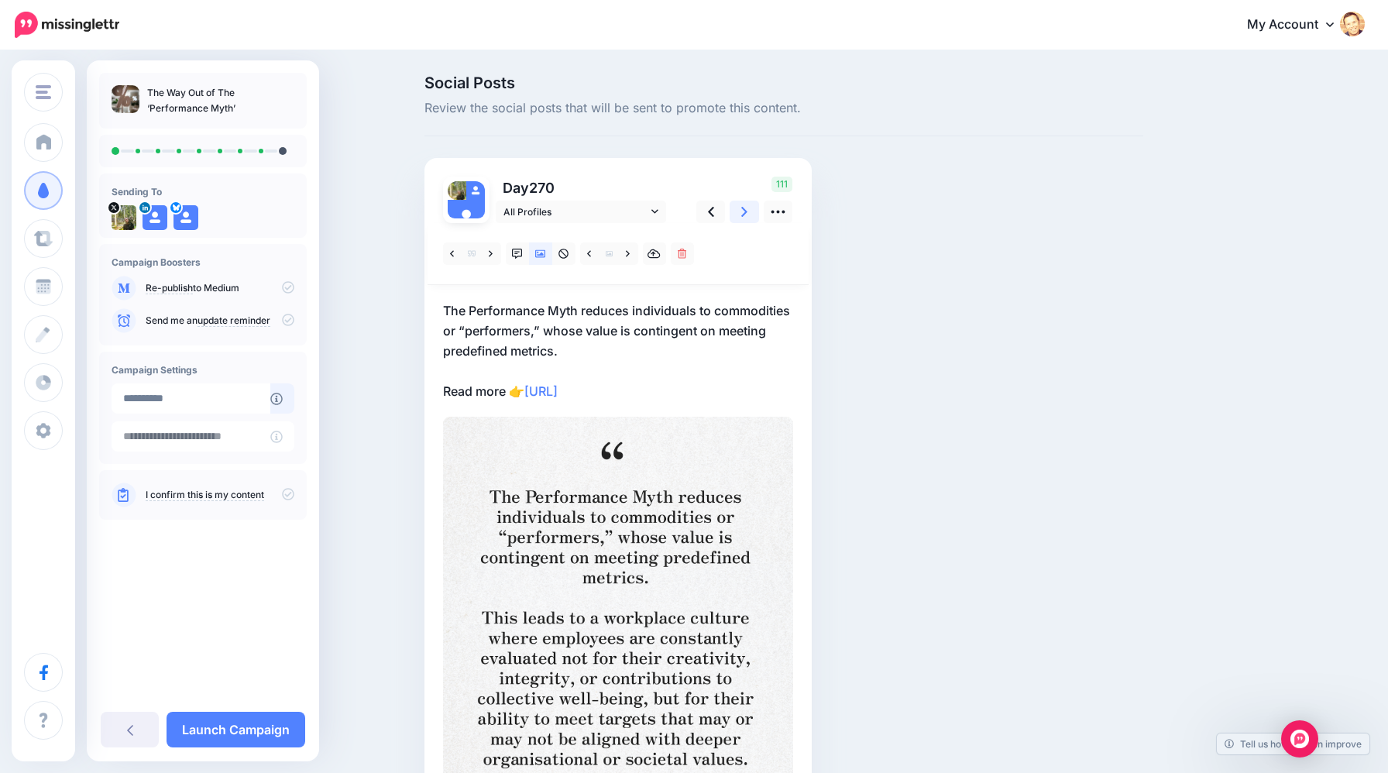
click at [743, 213] on icon at bounding box center [744, 212] width 6 height 16
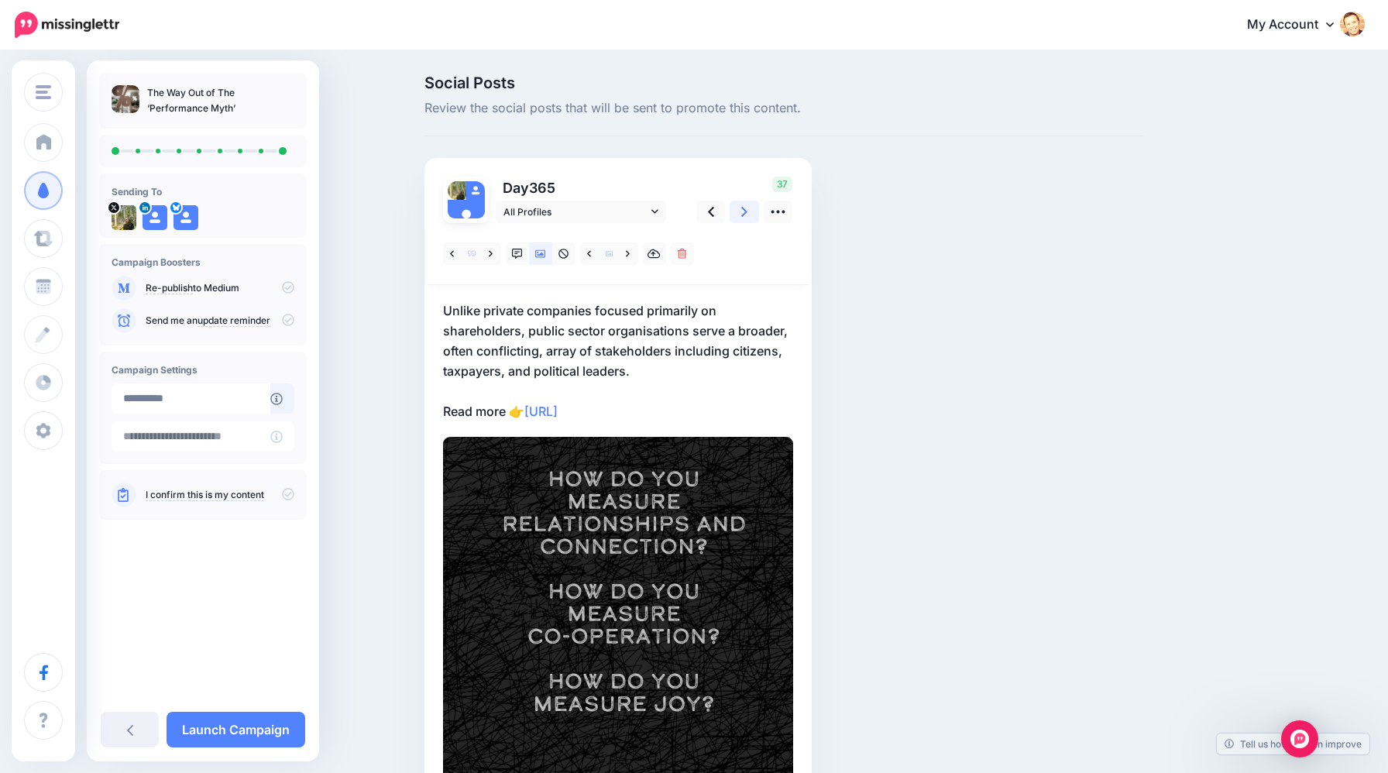
click at [743, 213] on icon at bounding box center [744, 212] width 6 height 16
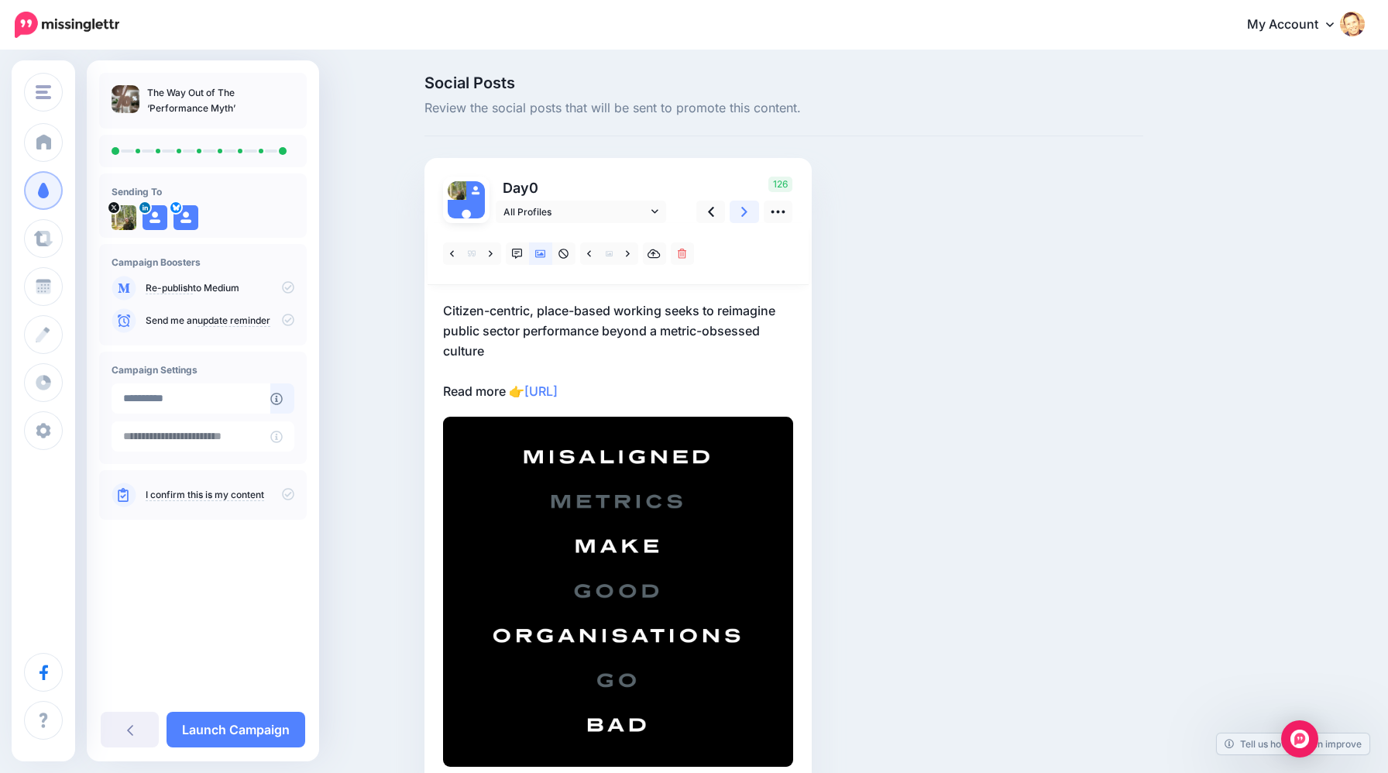
scroll to position [82, 0]
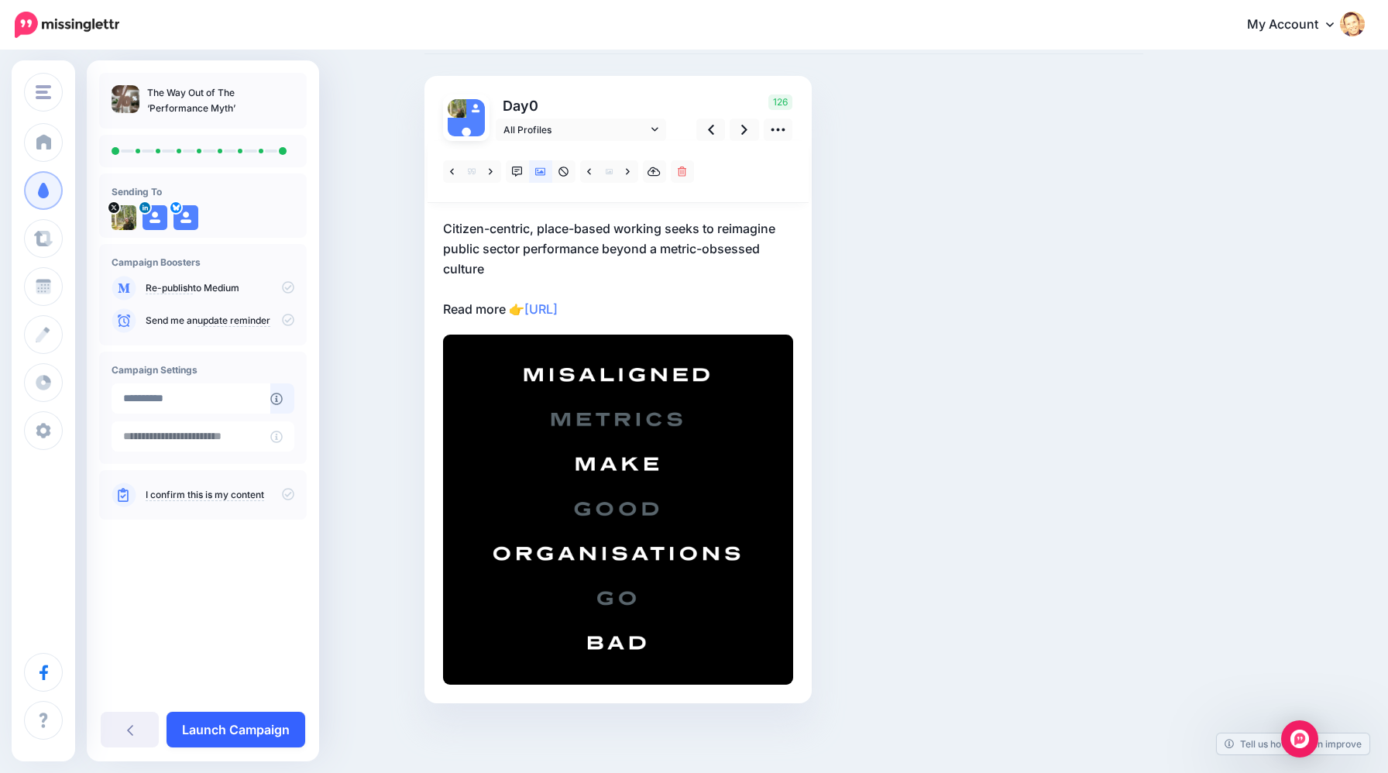
click at [249, 730] on link "Launch Campaign" at bounding box center [235, 730] width 139 height 36
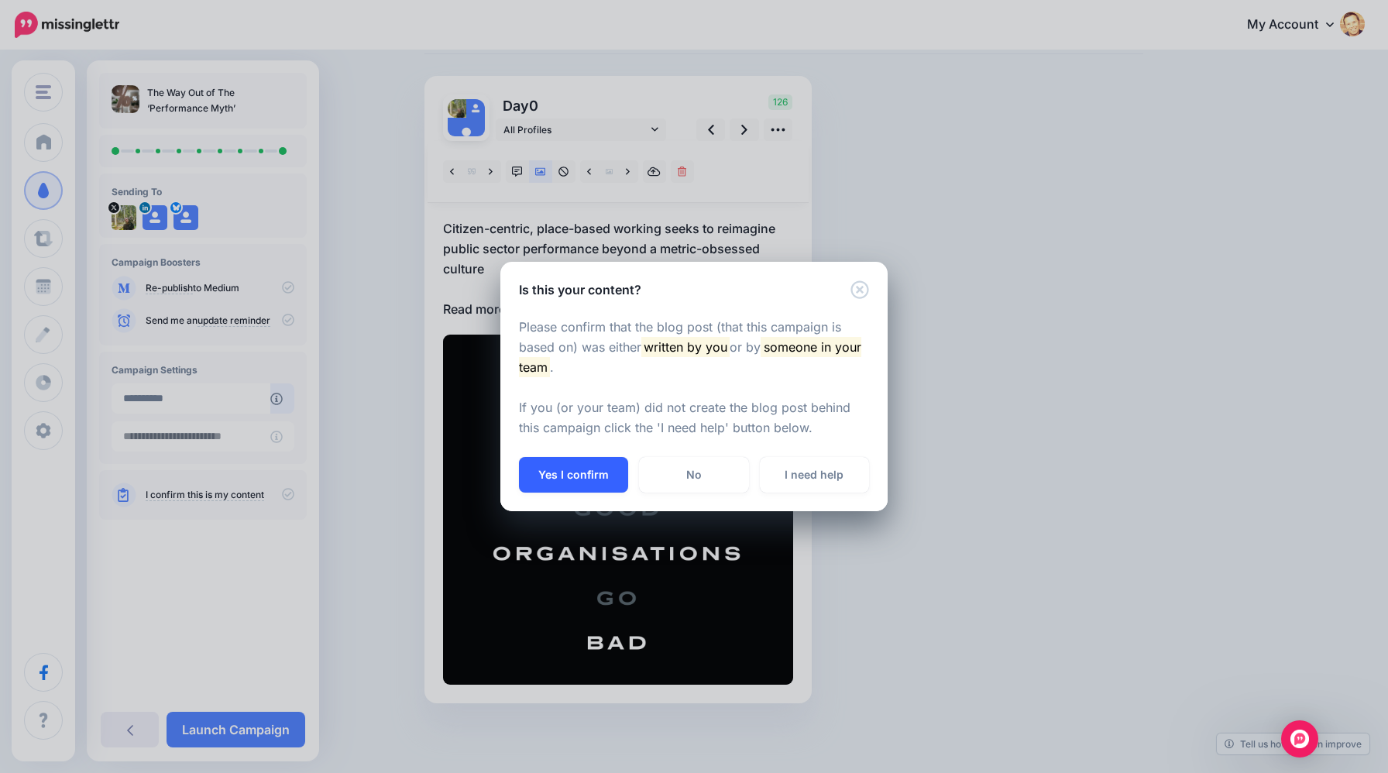
click at [559, 478] on button "Yes I confirm" at bounding box center [573, 475] width 109 height 36
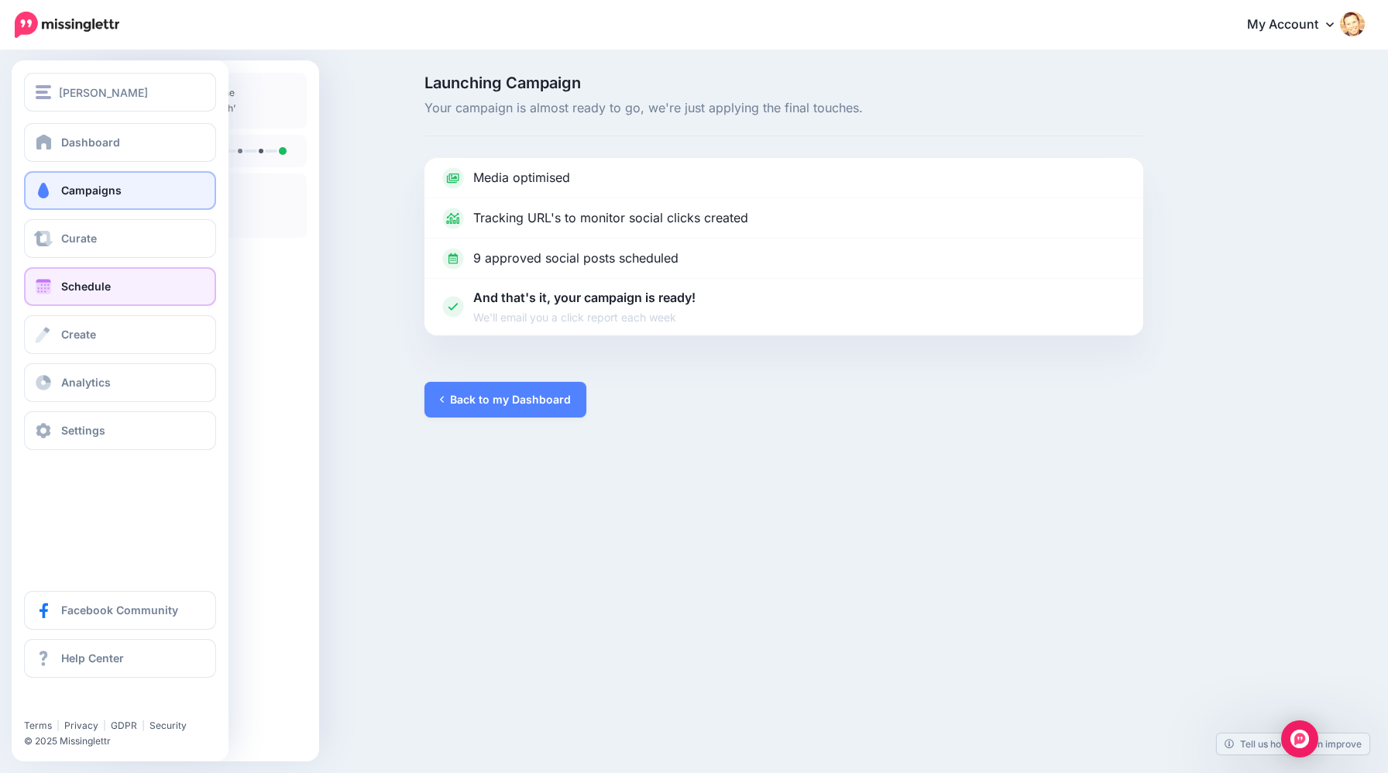
click at [98, 293] on span "Schedule" at bounding box center [86, 286] width 50 height 13
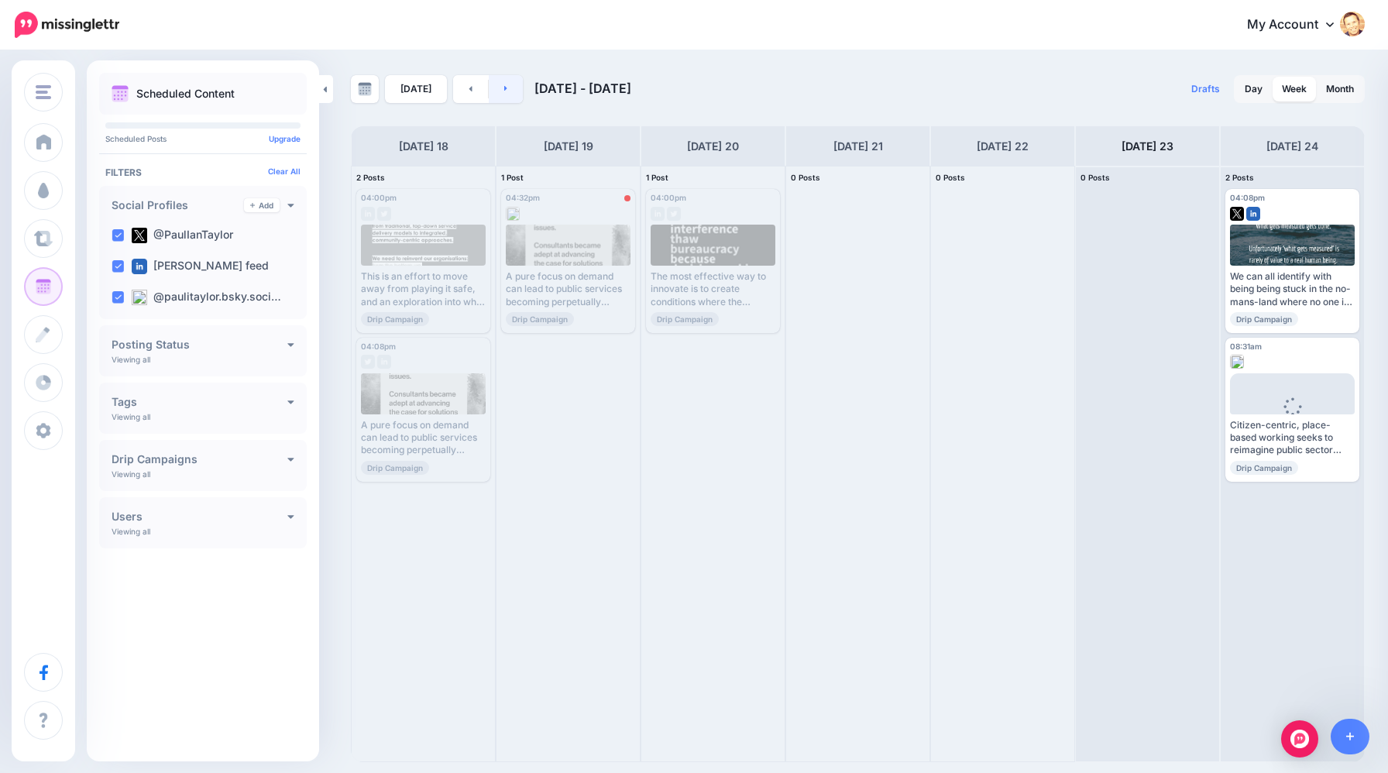
click at [504, 94] on link at bounding box center [506, 89] width 35 height 28
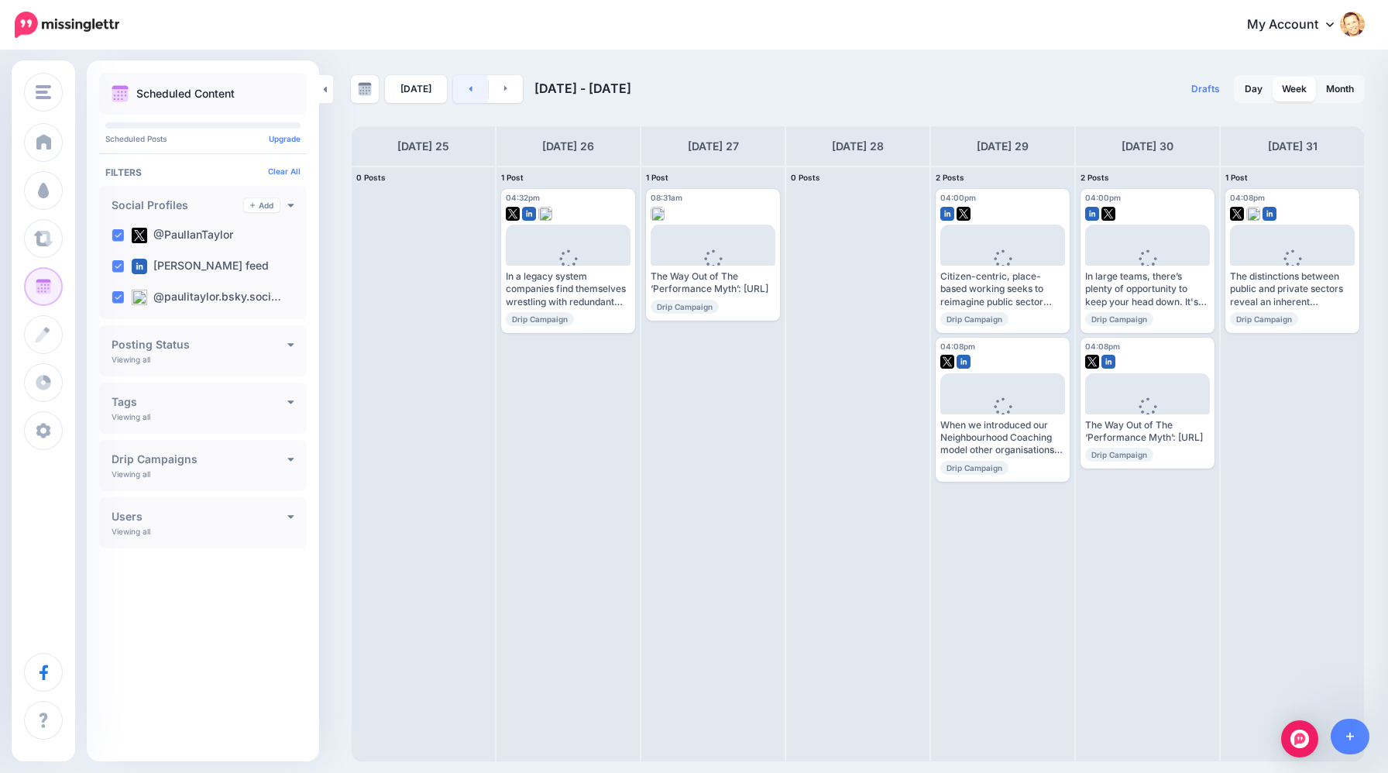
click at [466, 93] on link at bounding box center [470, 89] width 35 height 28
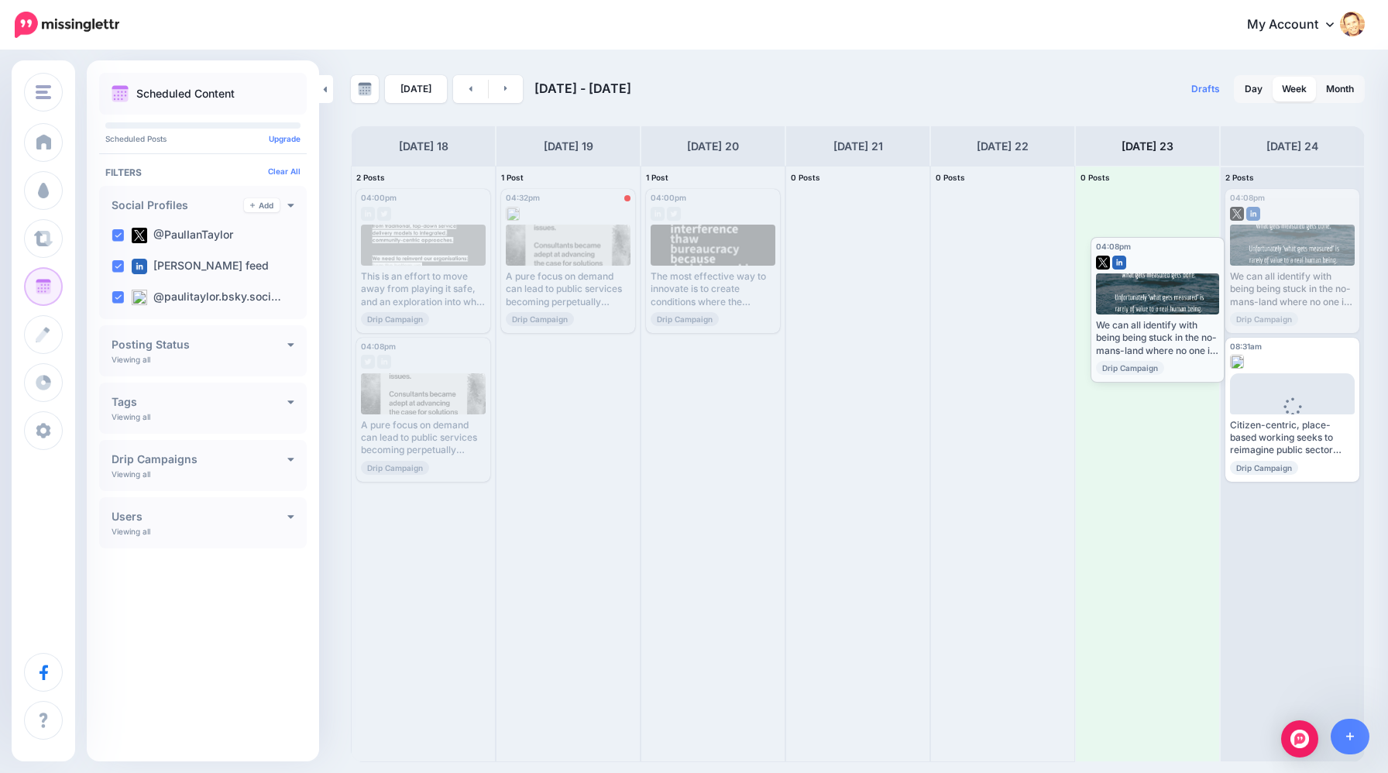
drag, startPoint x: 1277, startPoint y: 273, endPoint x: 1141, endPoint y: 318, distance: 143.5
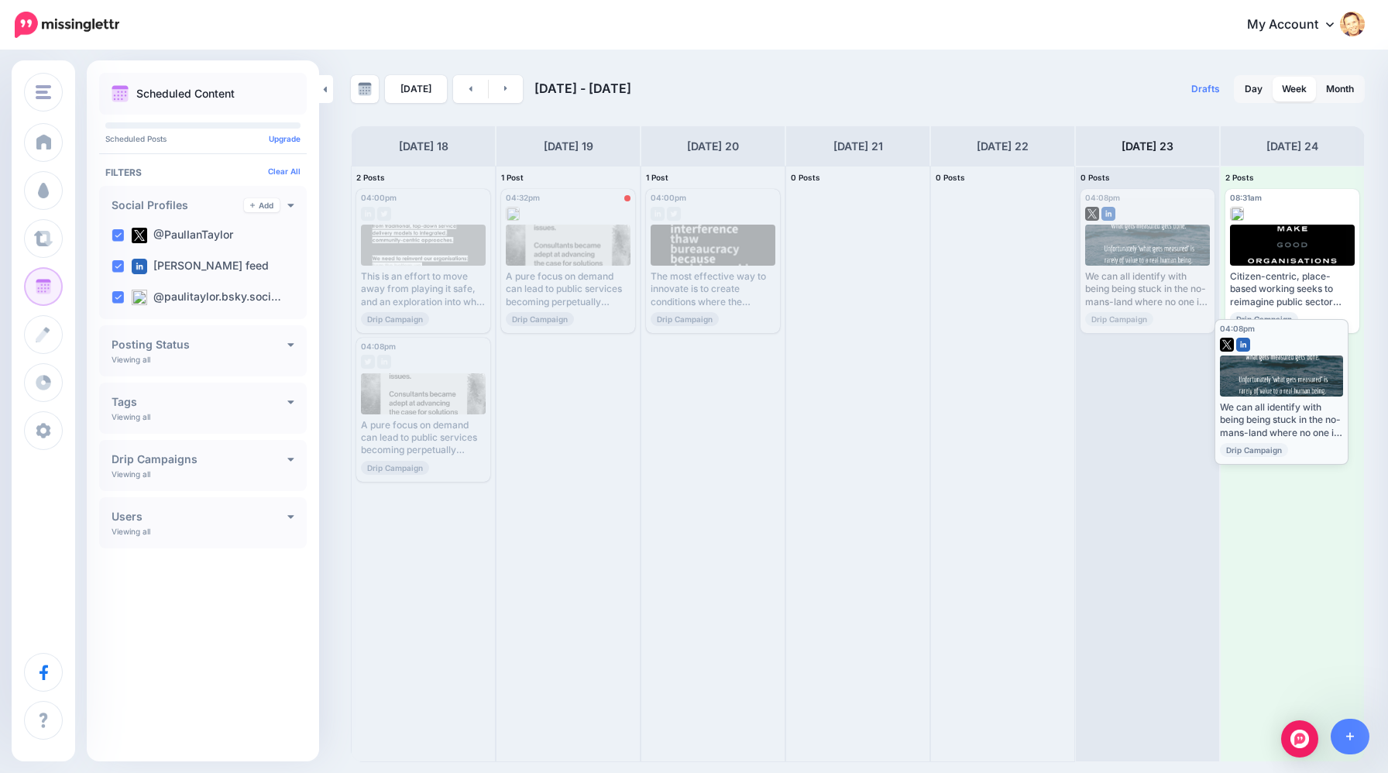
drag, startPoint x: 1132, startPoint y: 249, endPoint x: 1268, endPoint y: 378, distance: 186.8
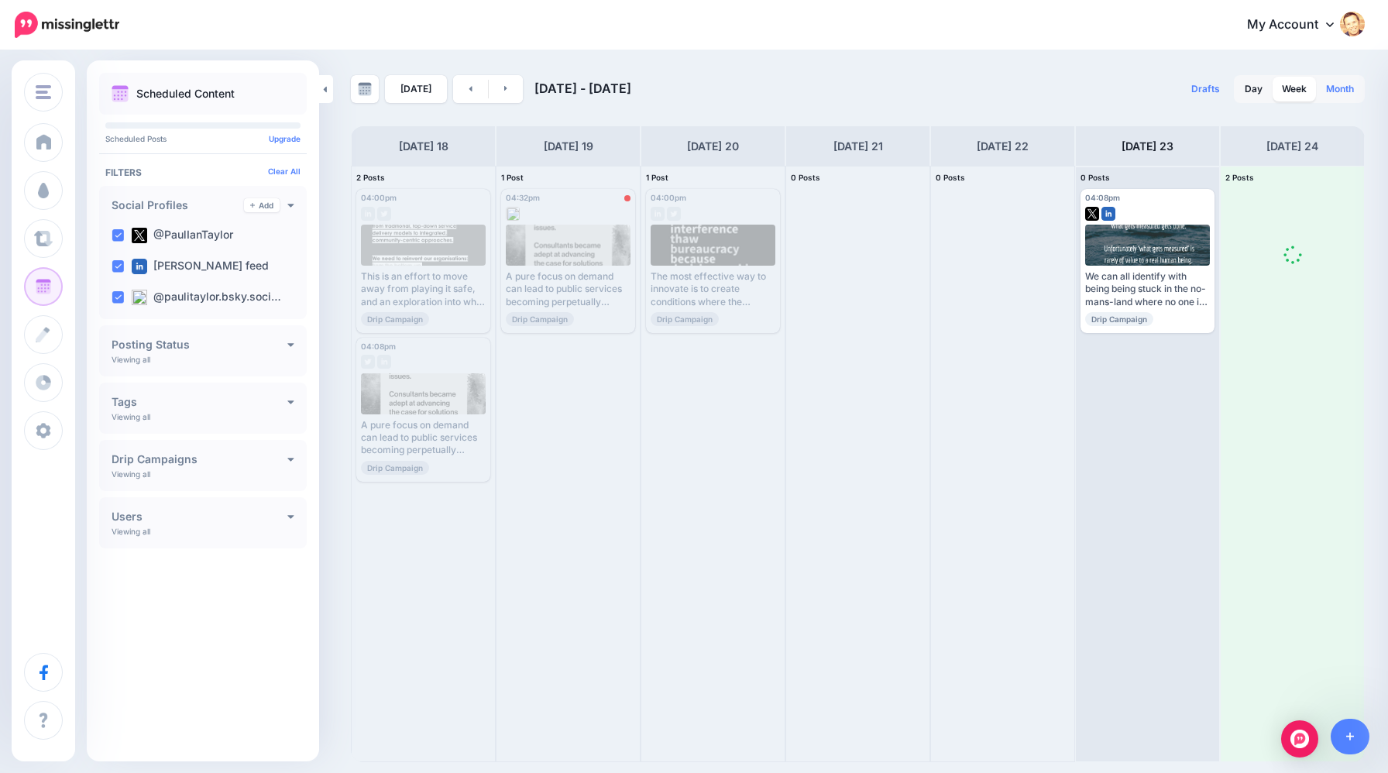
click at [1335, 84] on link "Month" at bounding box center [1340, 89] width 46 height 25
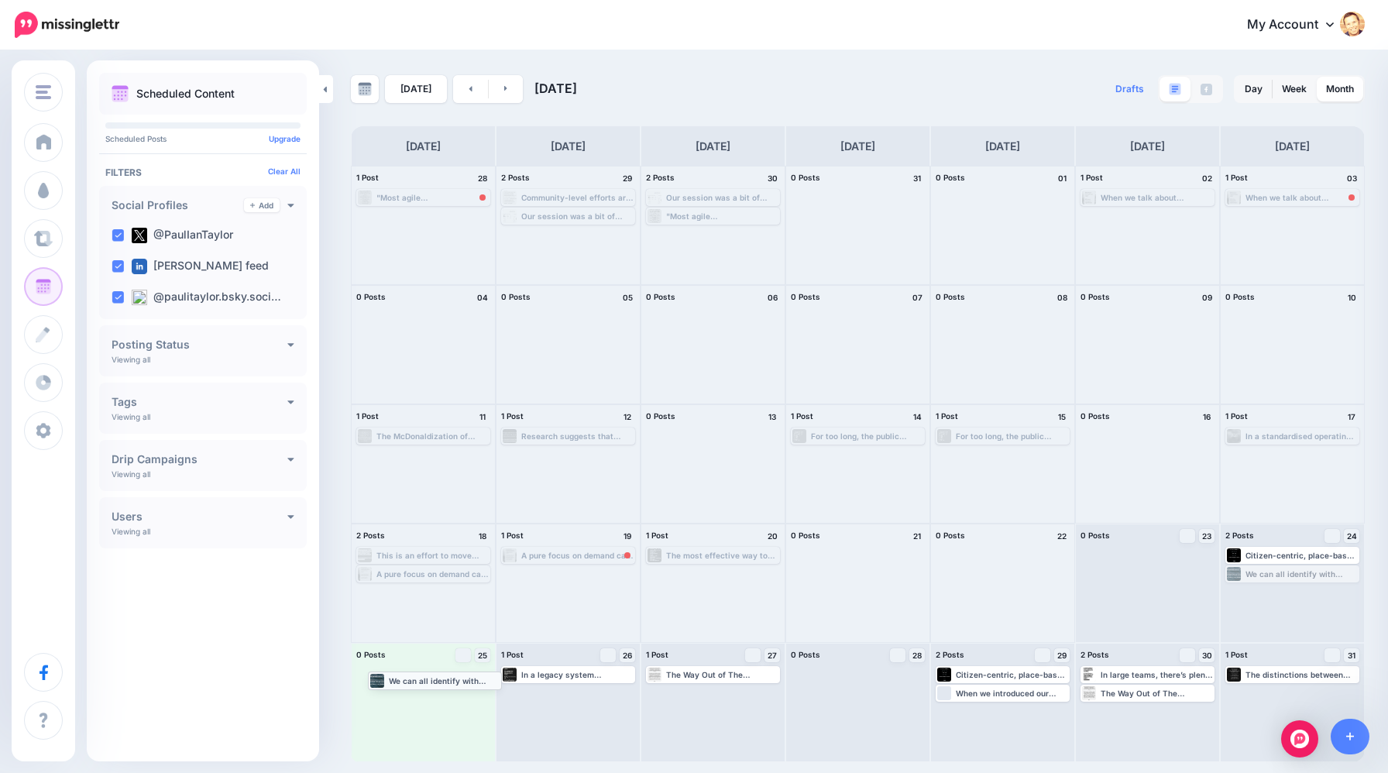
drag, startPoint x: 1268, startPoint y: 575, endPoint x: 413, endPoint y: 681, distance: 862.3
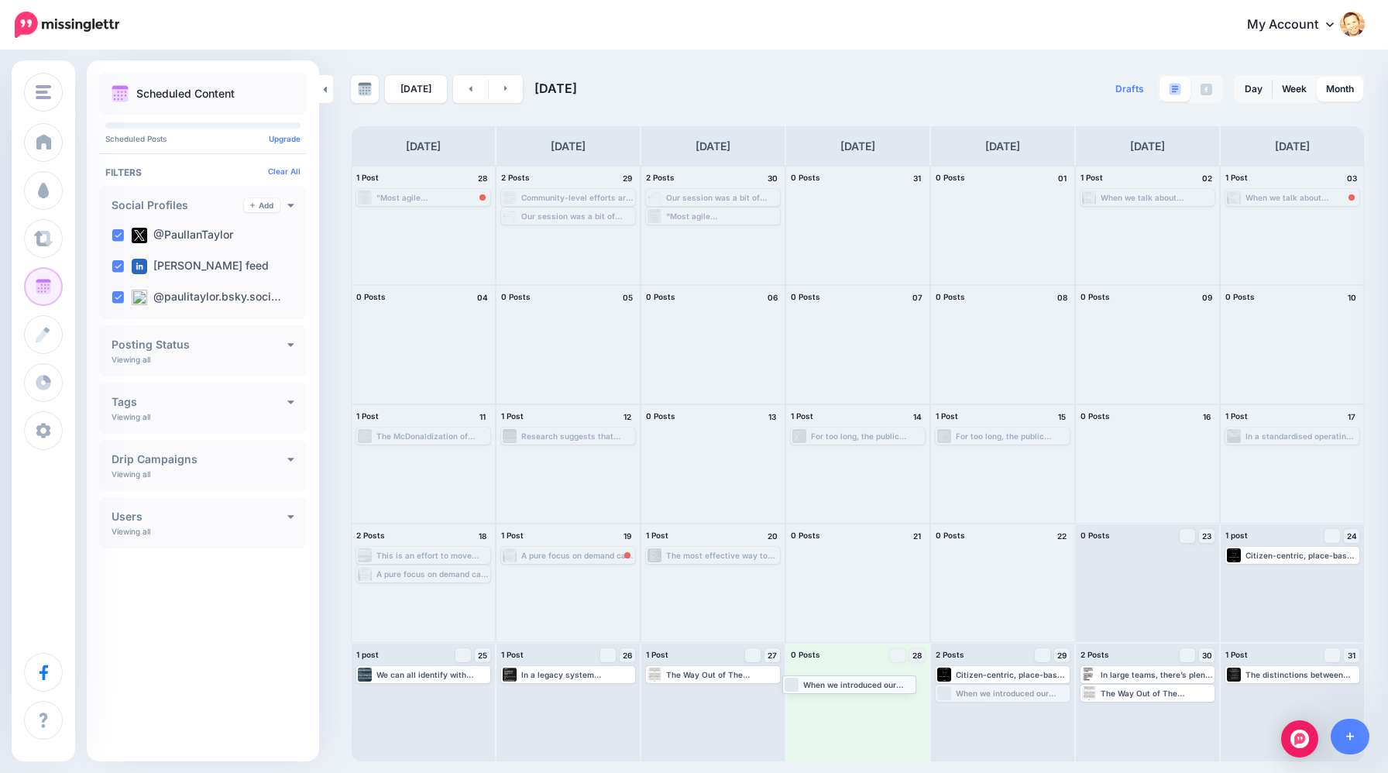
drag, startPoint x: 964, startPoint y: 696, endPoint x: 812, endPoint y: 688, distance: 152.8
